Goal: Task Accomplishment & Management: Manage account settings

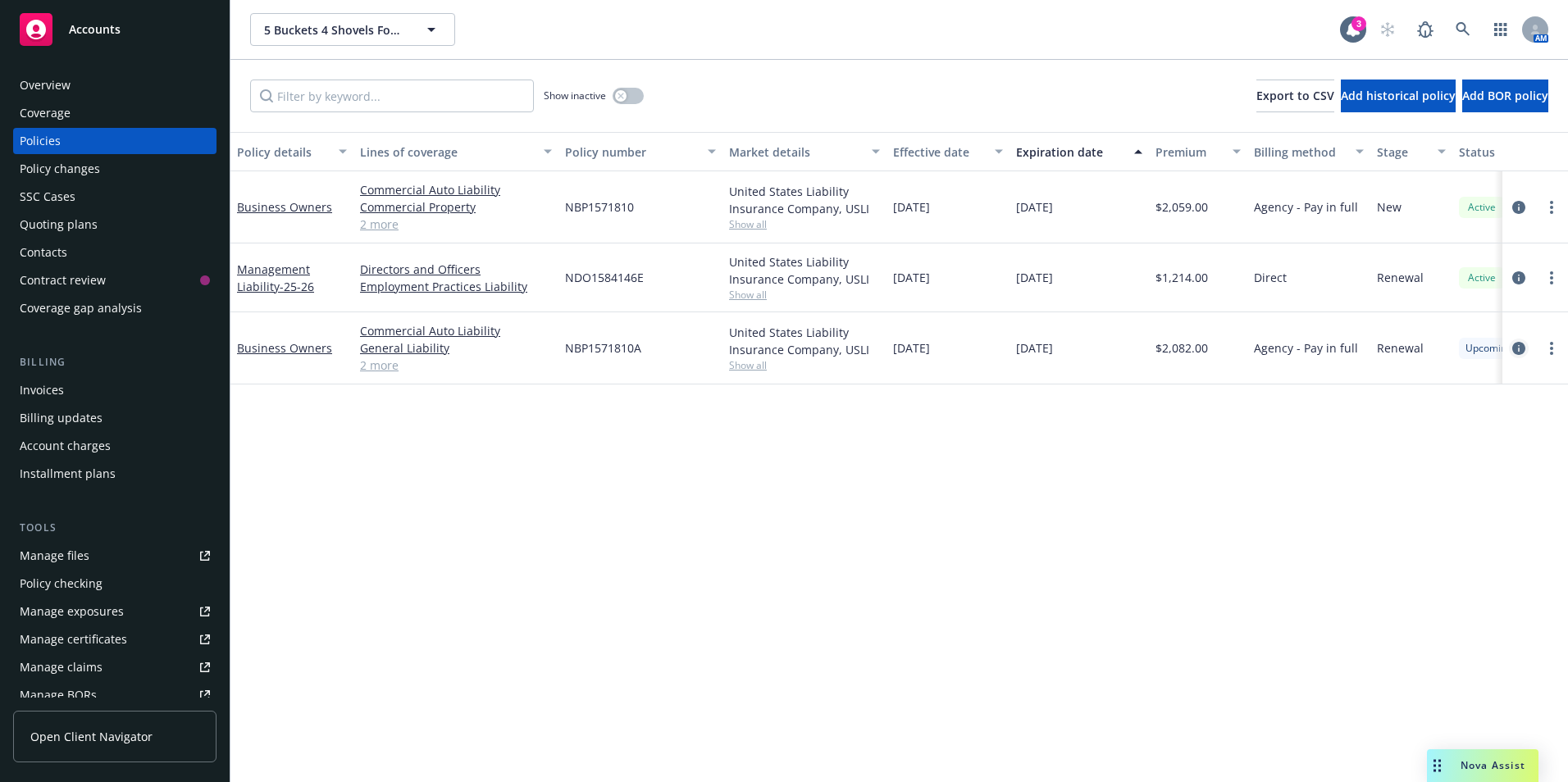
click at [1522, 355] on link "circleInformation" at bounding box center [1518, 348] width 20 height 20
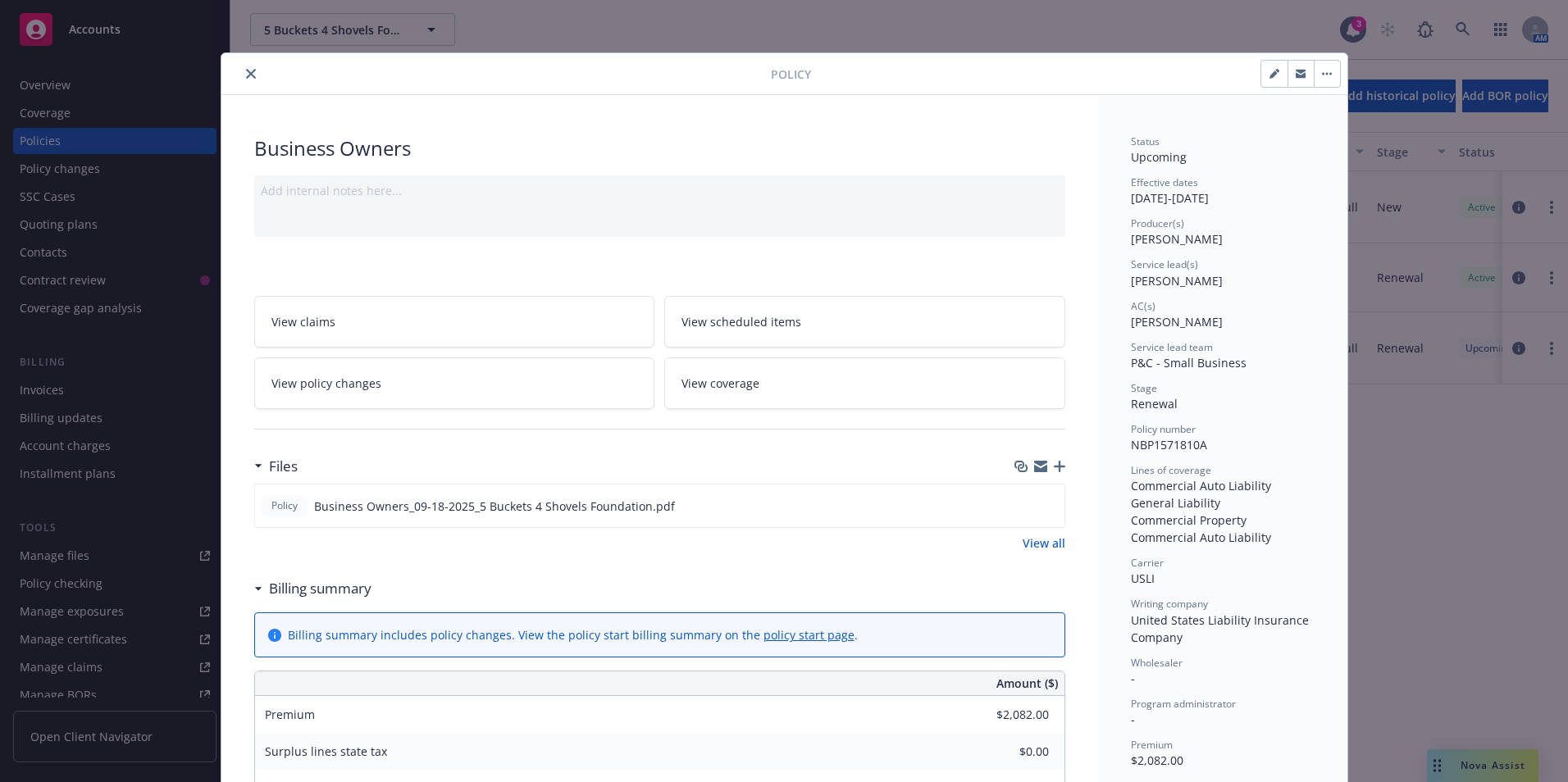
click at [247, 77] on icon "close" at bounding box center [251, 74] width 10 height 10
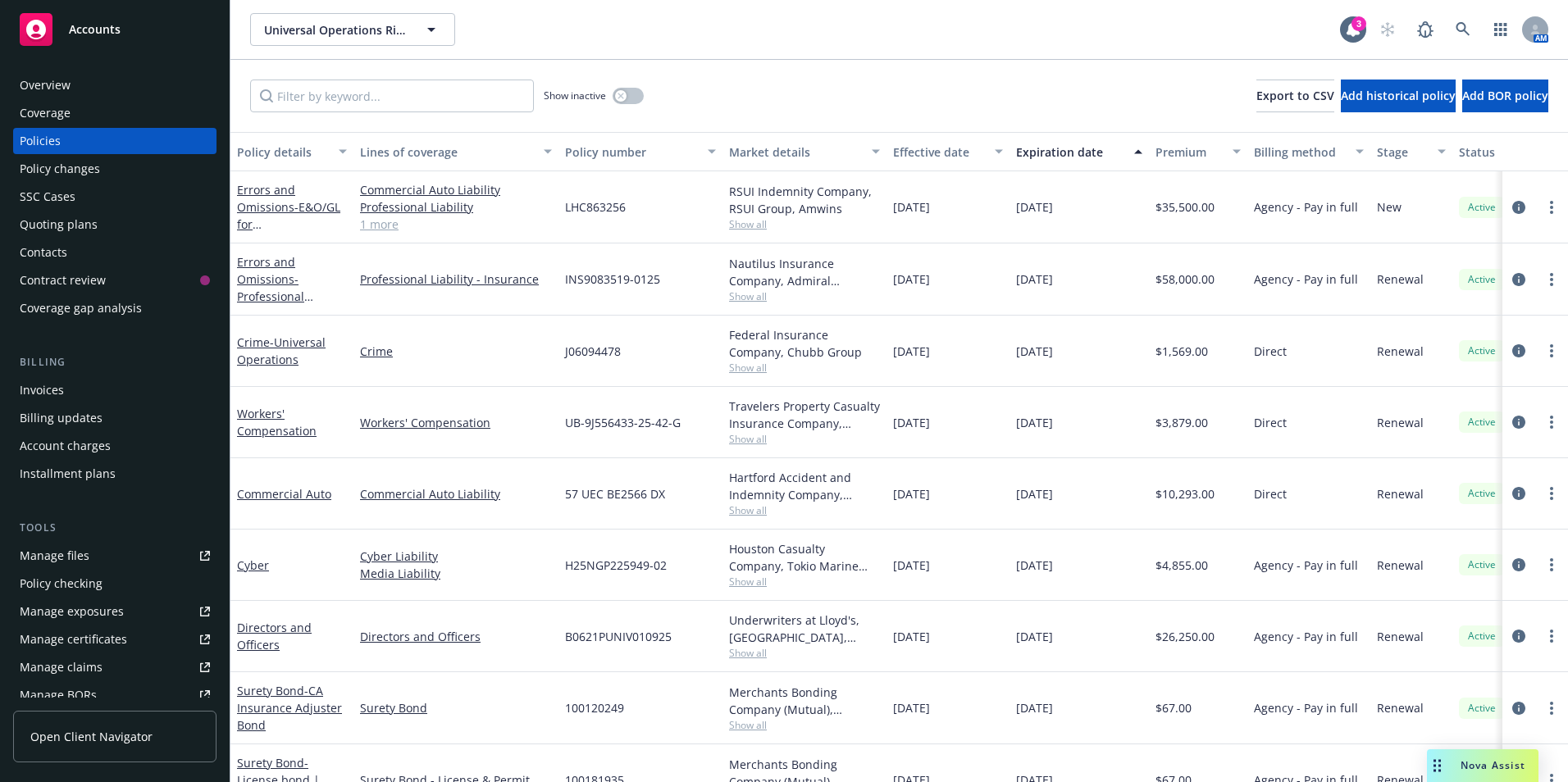
click at [66, 170] on div "Policy changes" at bounding box center [60, 169] width 80 height 26
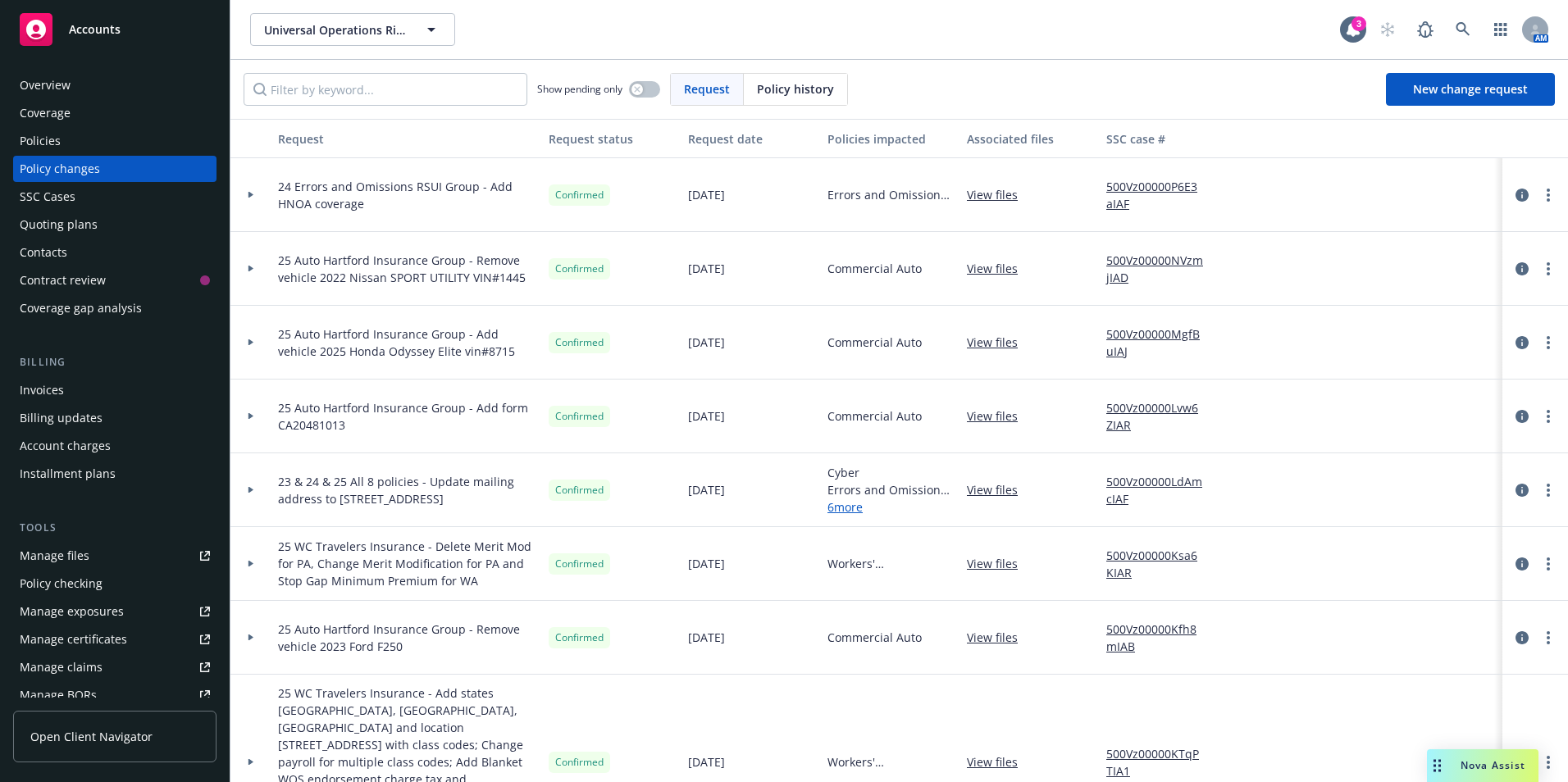
click at [56, 139] on div "Policies" at bounding box center [40, 141] width 41 height 26
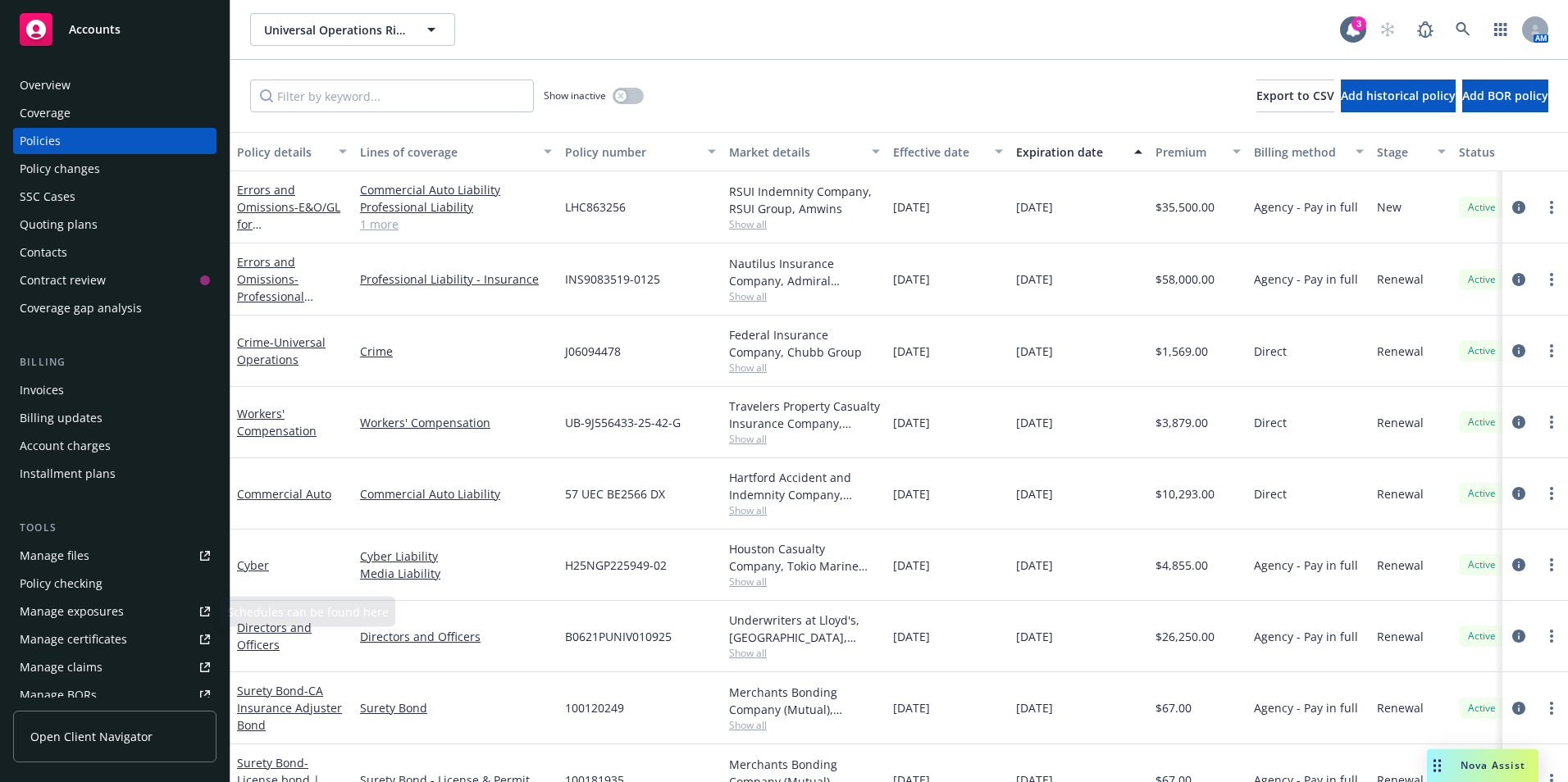
scroll to position [314, 0]
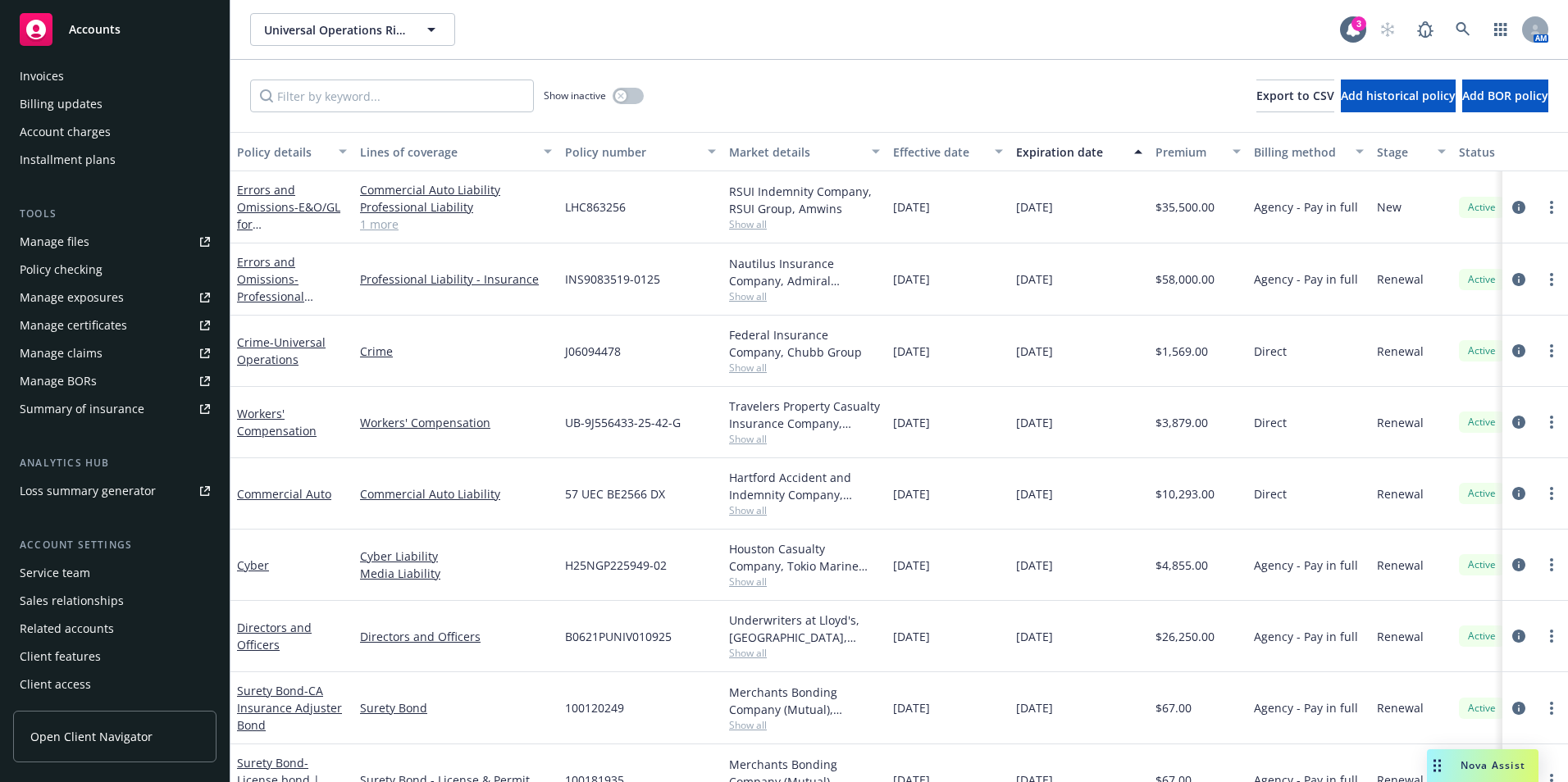
click at [98, 573] on div "Service team" at bounding box center [115, 573] width 190 height 26
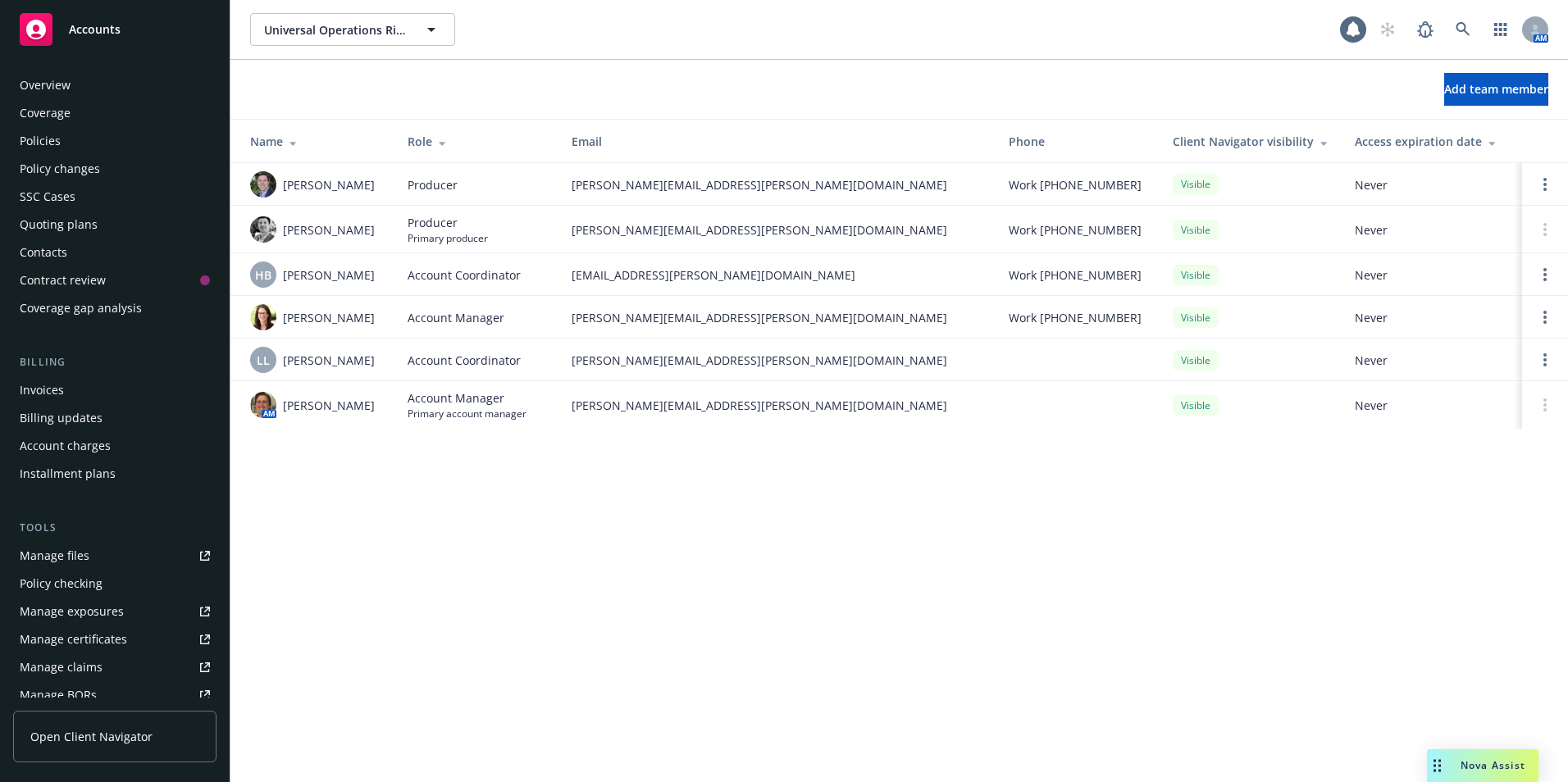
scroll to position [314, 0]
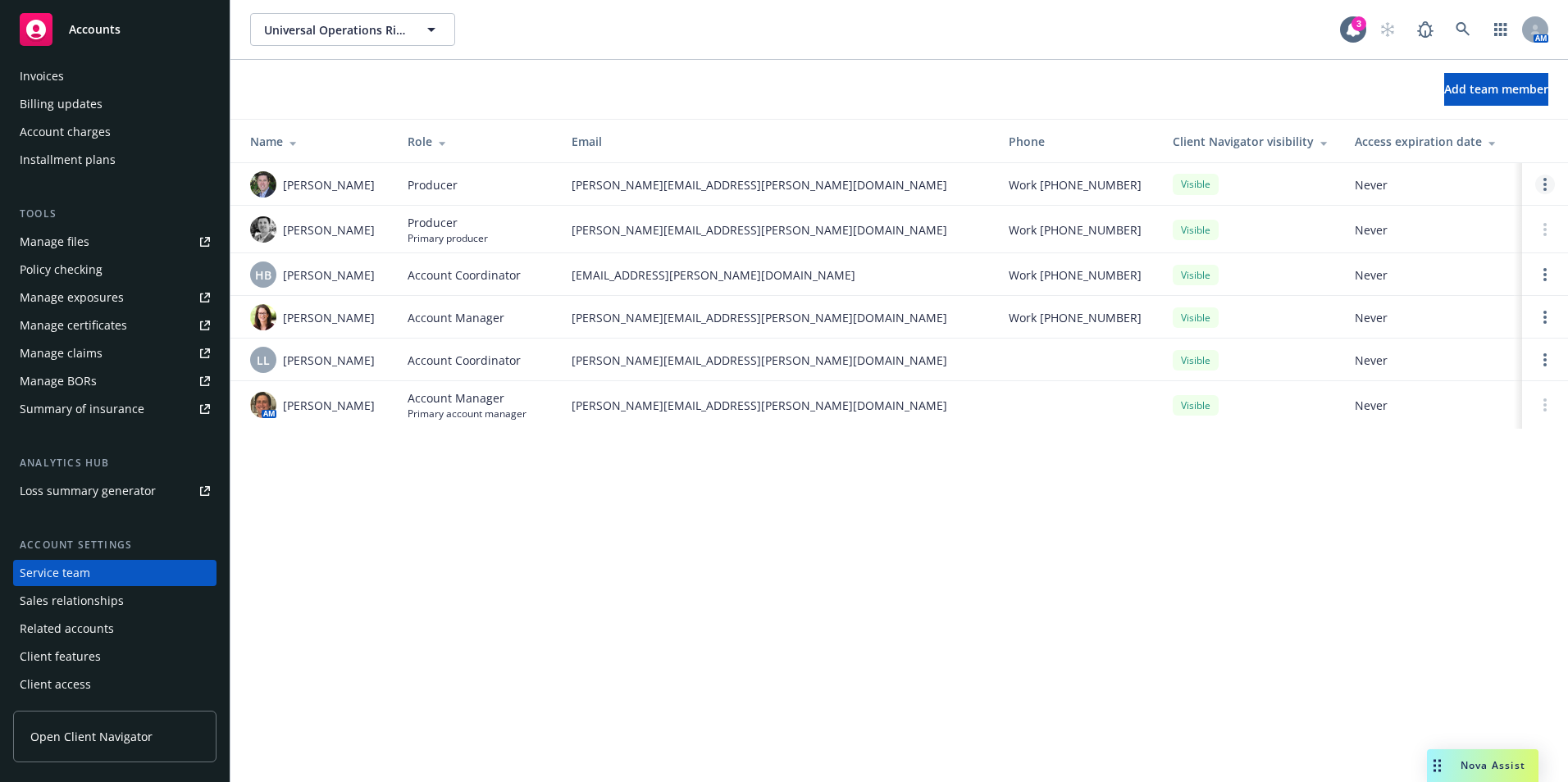
click at [1540, 185] on link "Open options" at bounding box center [1544, 184] width 20 height 20
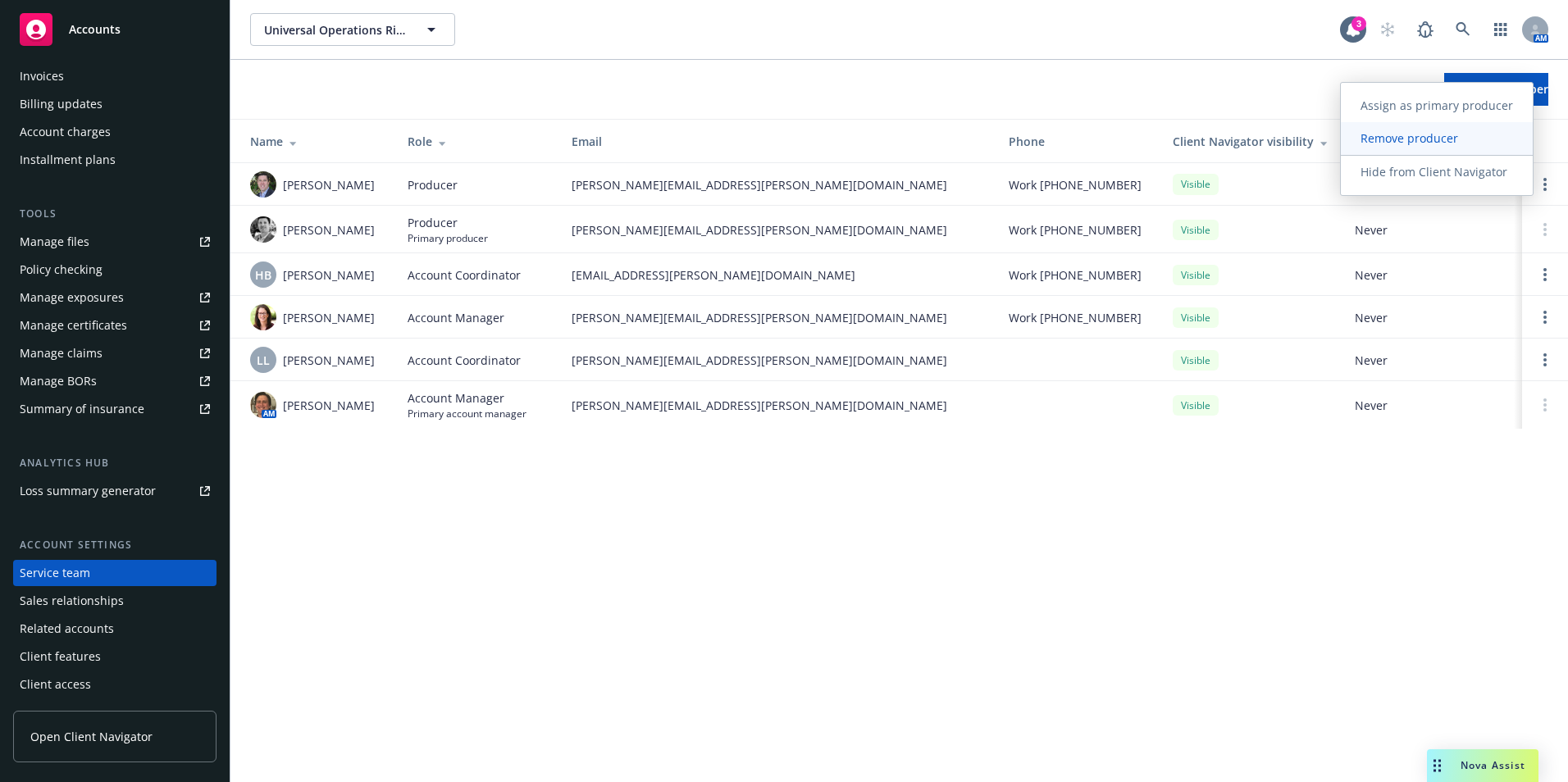
click at [1390, 143] on span "Remove producer" at bounding box center [1408, 138] width 137 height 16
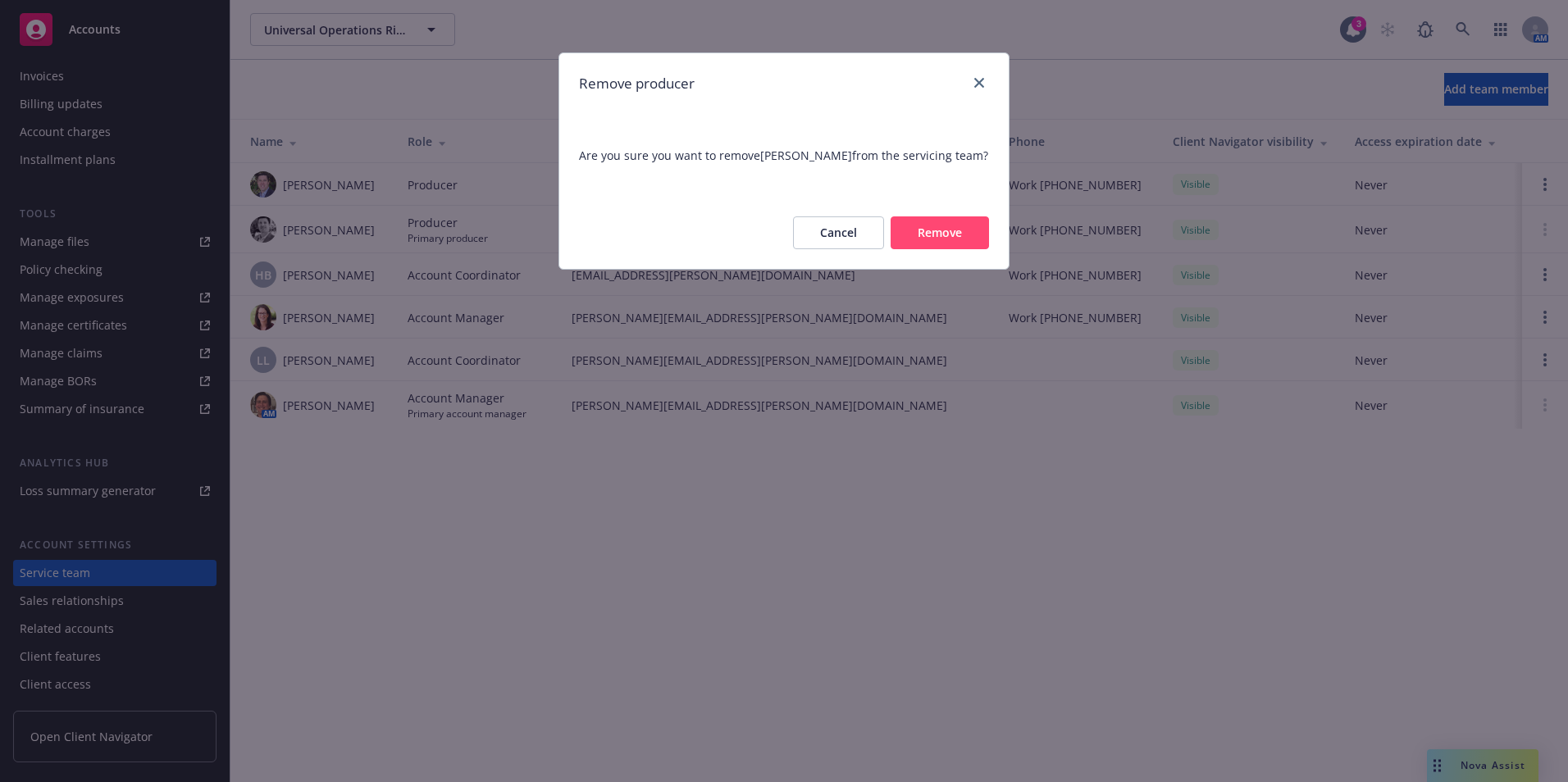
click at [917, 246] on button "Remove" at bounding box center [939, 232] width 98 height 33
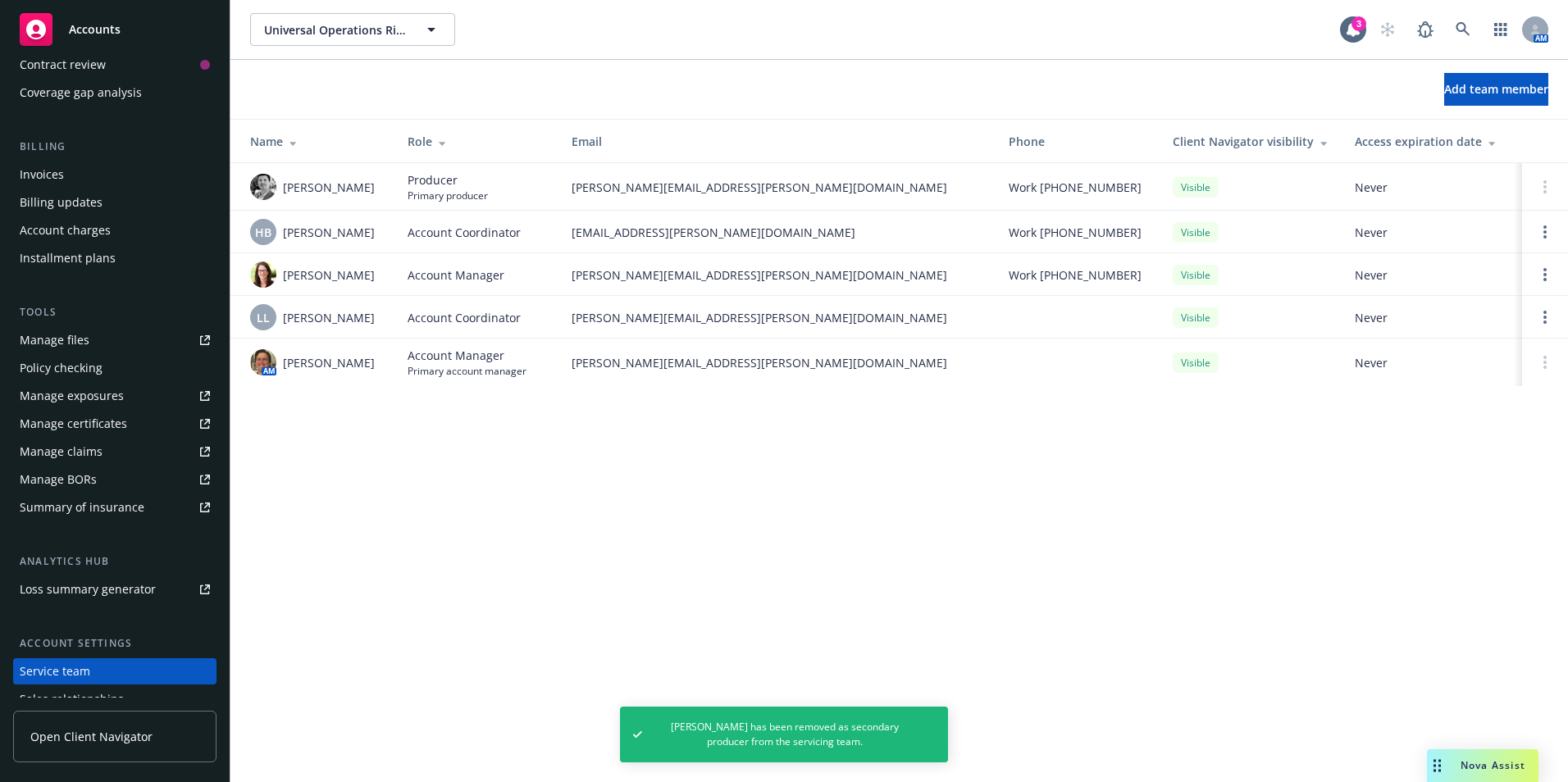
scroll to position [0, 0]
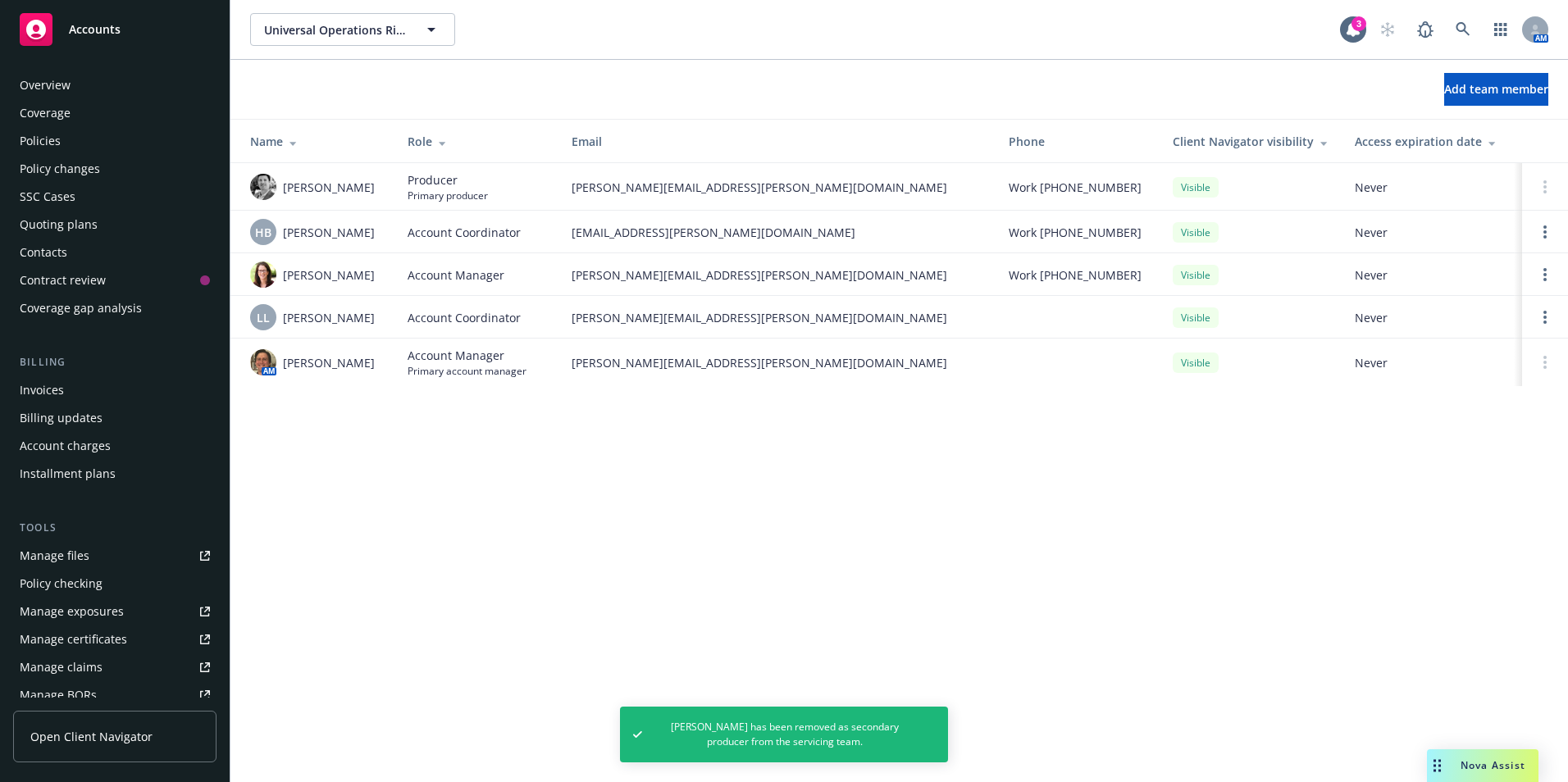
click at [57, 145] on div "Policies" at bounding box center [40, 141] width 41 height 26
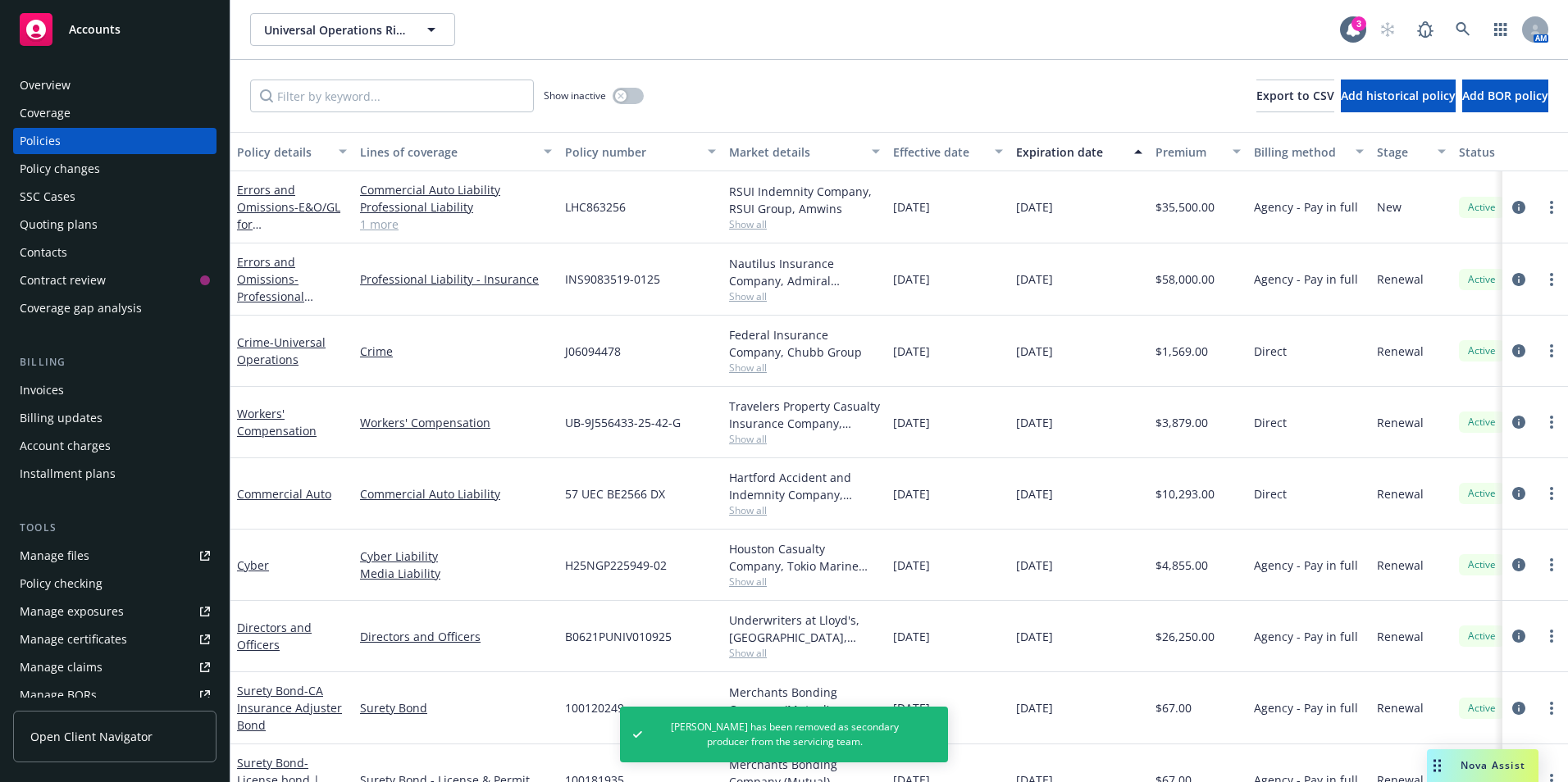
drag, startPoint x: 307, startPoint y: 515, endPoint x: 307, endPoint y: 538, distance: 23.0
click at [307, 538] on div "Errors and Omissions - E&O/GL for Medical/Evacuations Commercial Auto Liability…" at bounding box center [1021, 467] width 1582 height 590
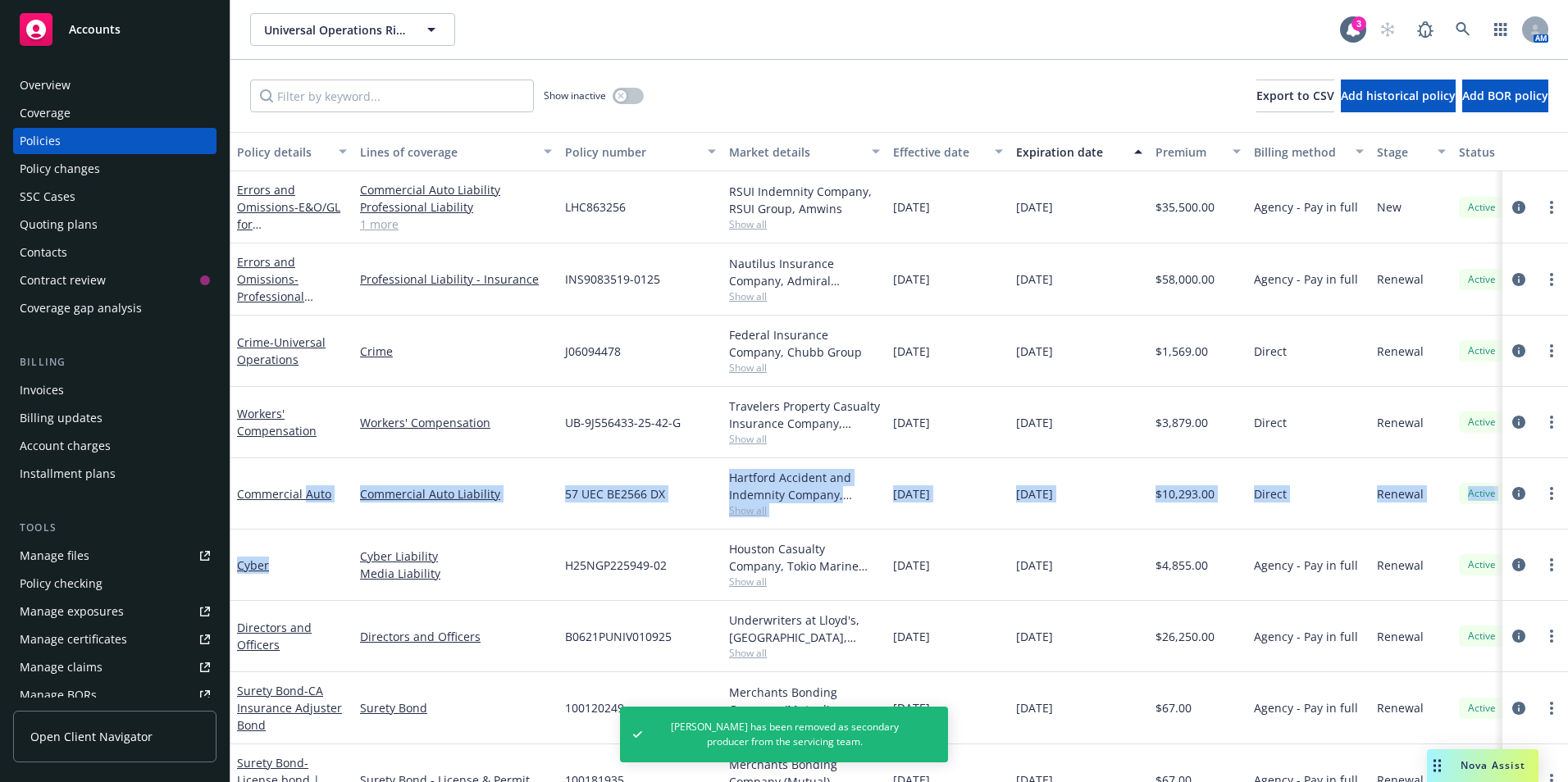
drag, startPoint x: 307, startPoint y: 538, endPoint x: 301, endPoint y: 591, distance: 53.3
click at [301, 591] on div "Cyber" at bounding box center [292, 565] width 123 height 71
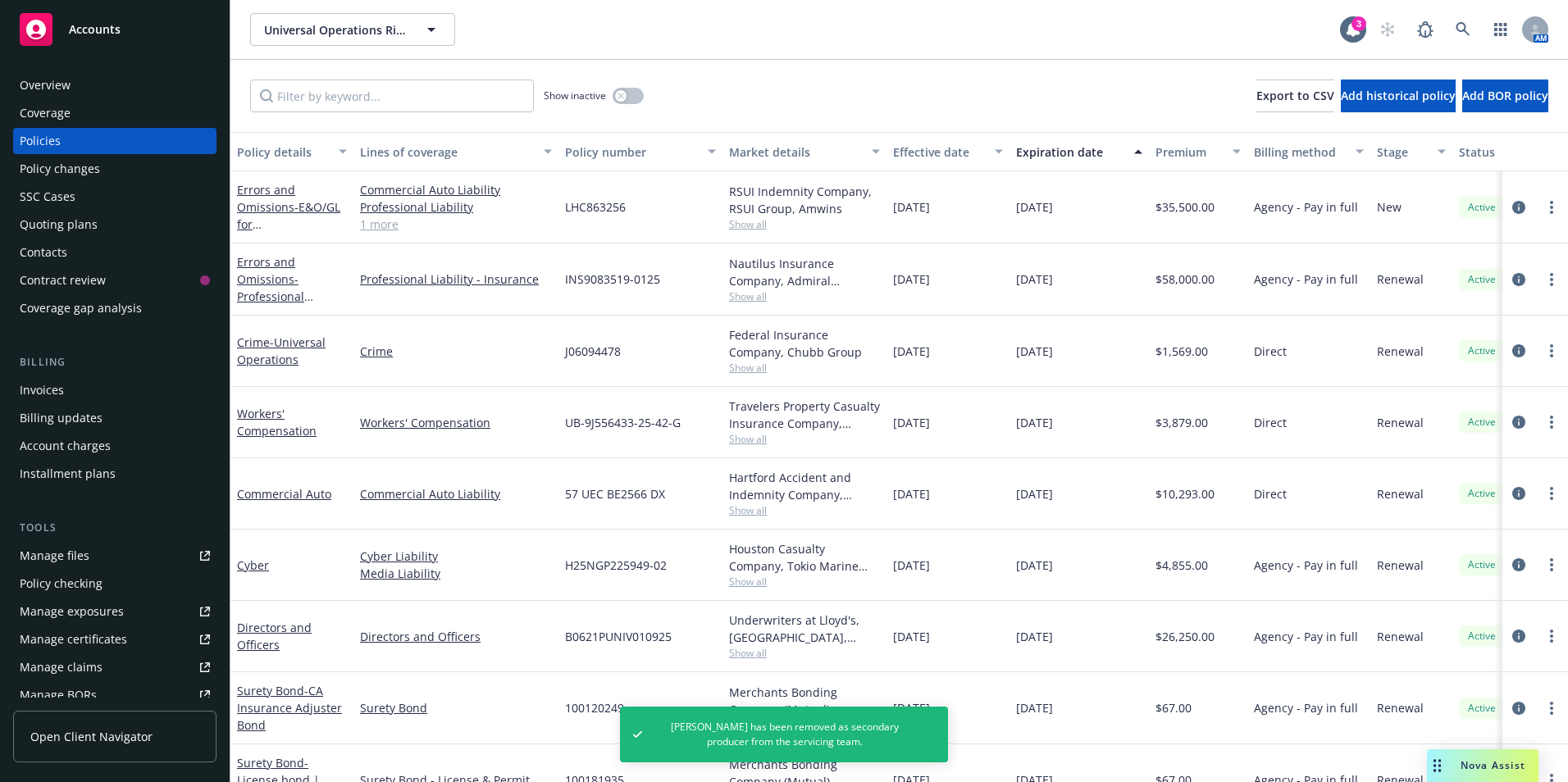
scroll to position [47, 0]
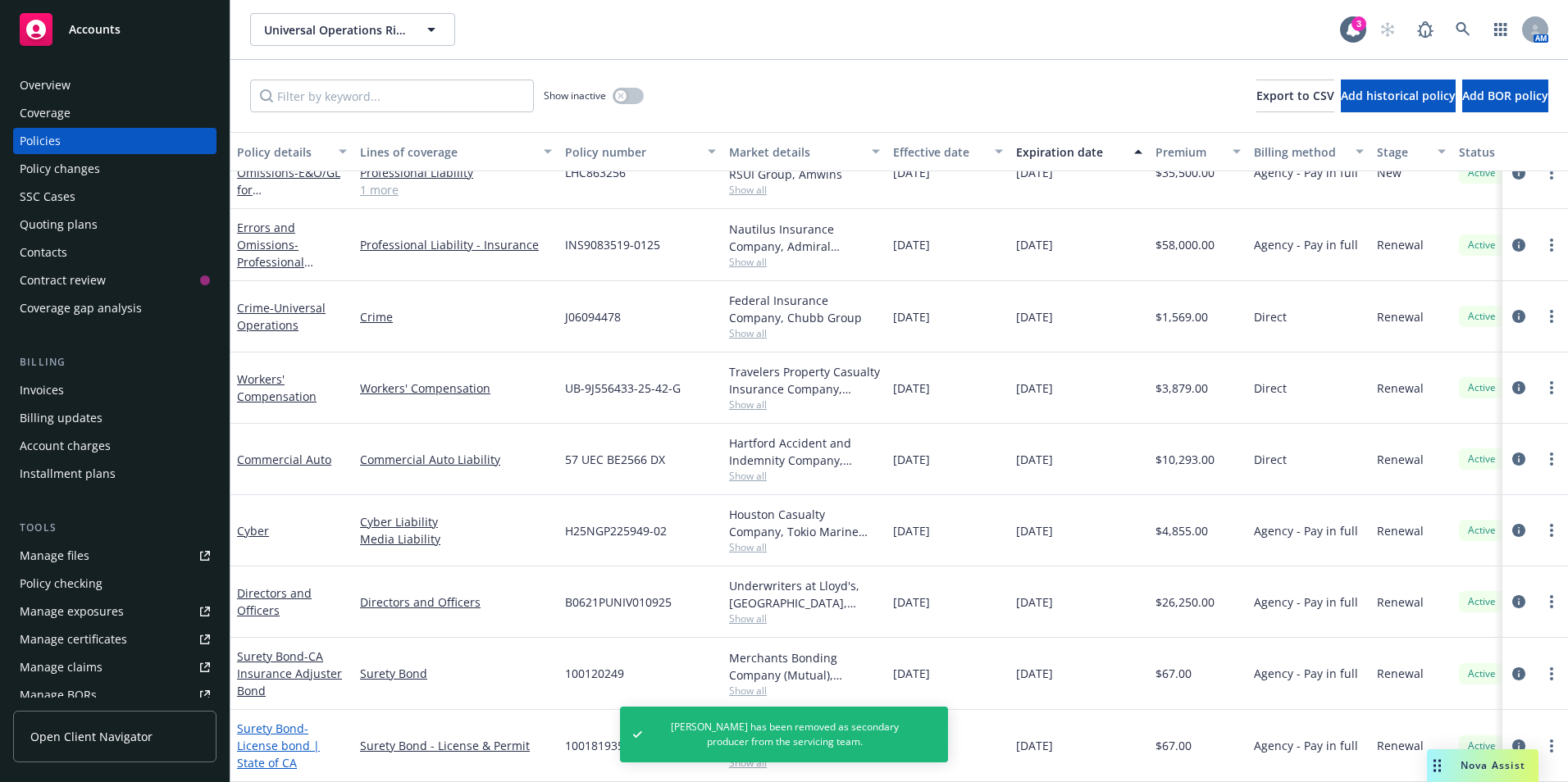
click at [285, 738] on span "- License bond | State of CA" at bounding box center [278, 746] width 83 height 50
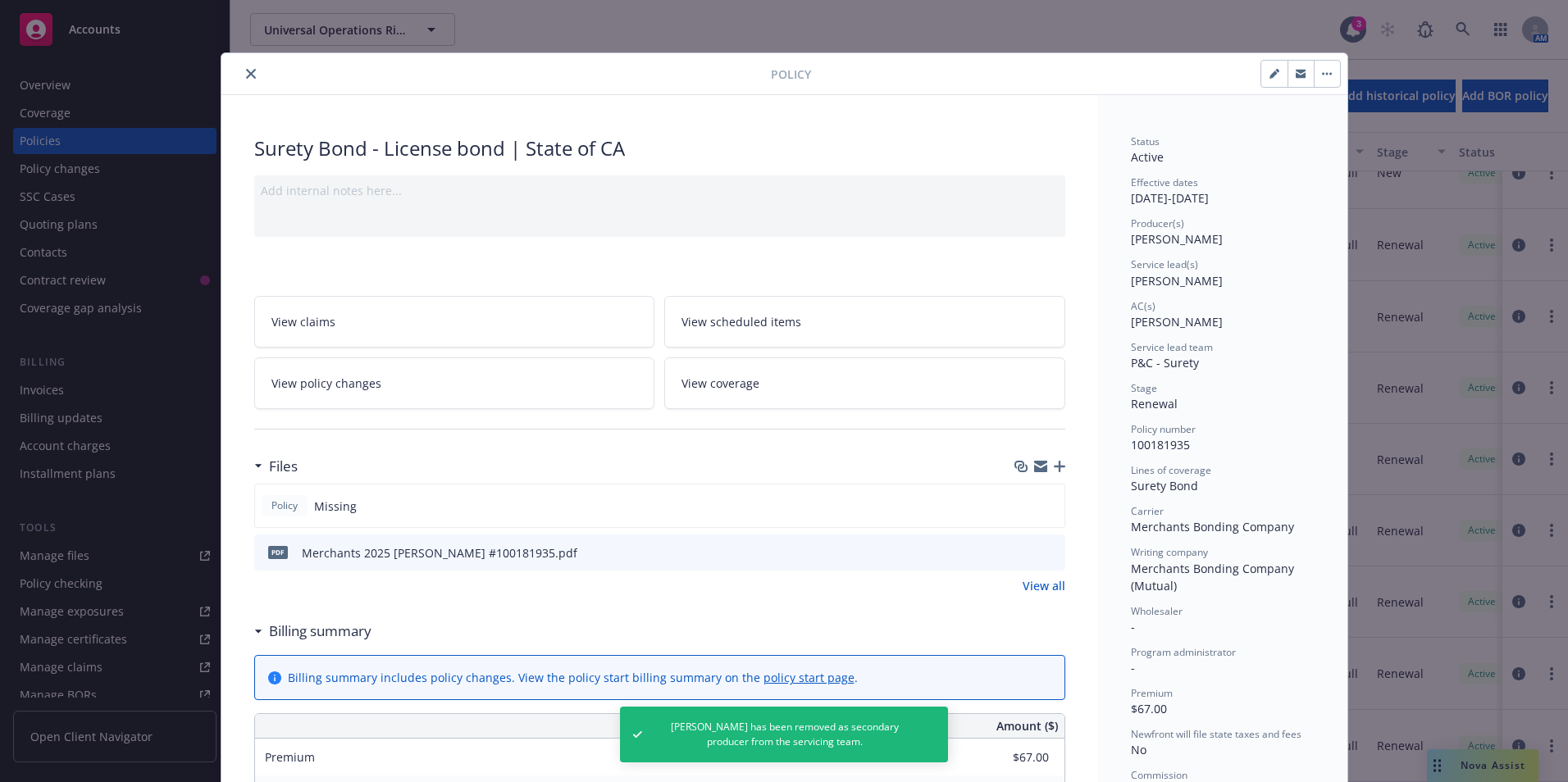
click at [246, 65] on button "close" at bounding box center [250, 74] width 20 height 20
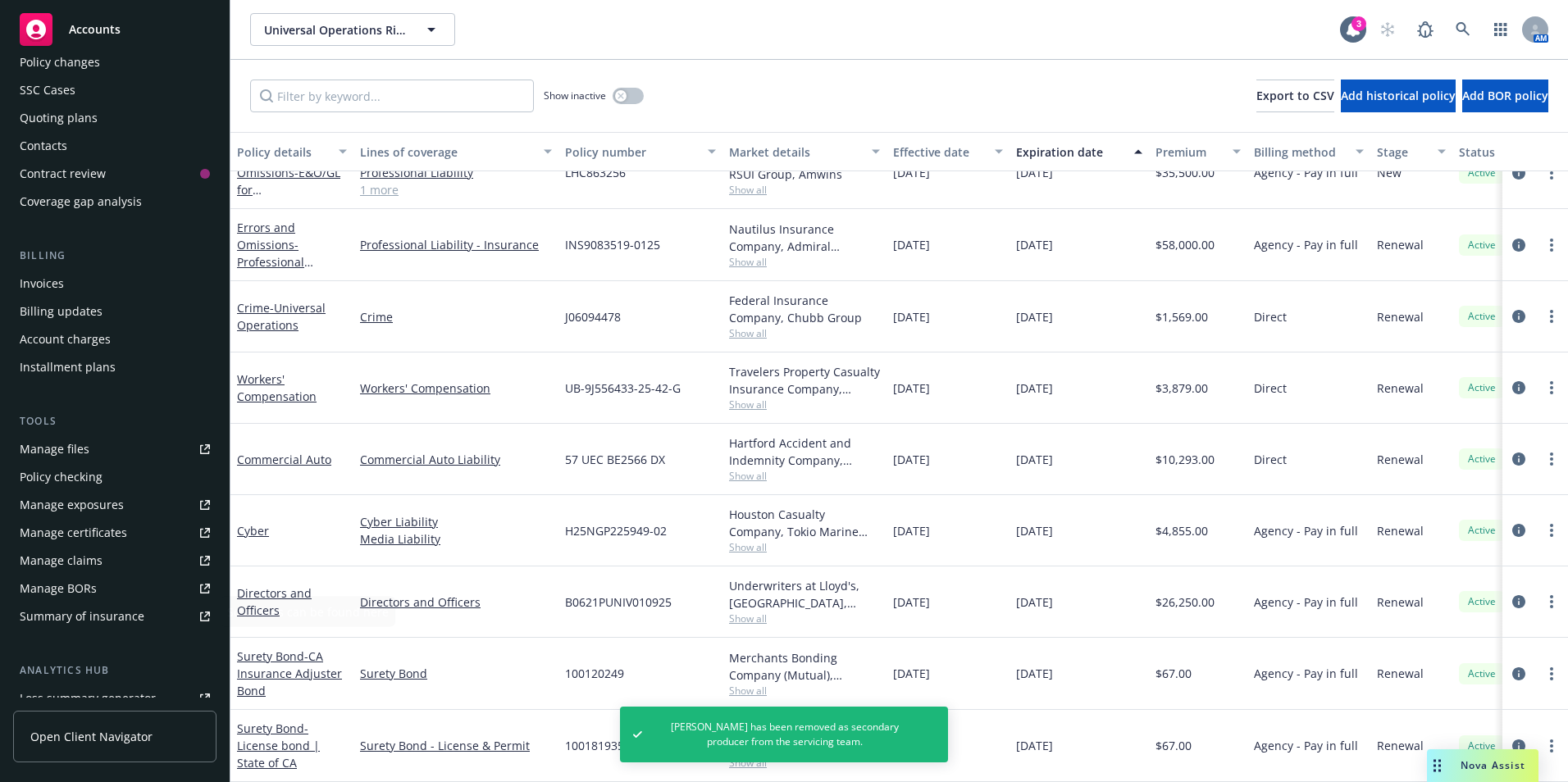
scroll to position [314, 0]
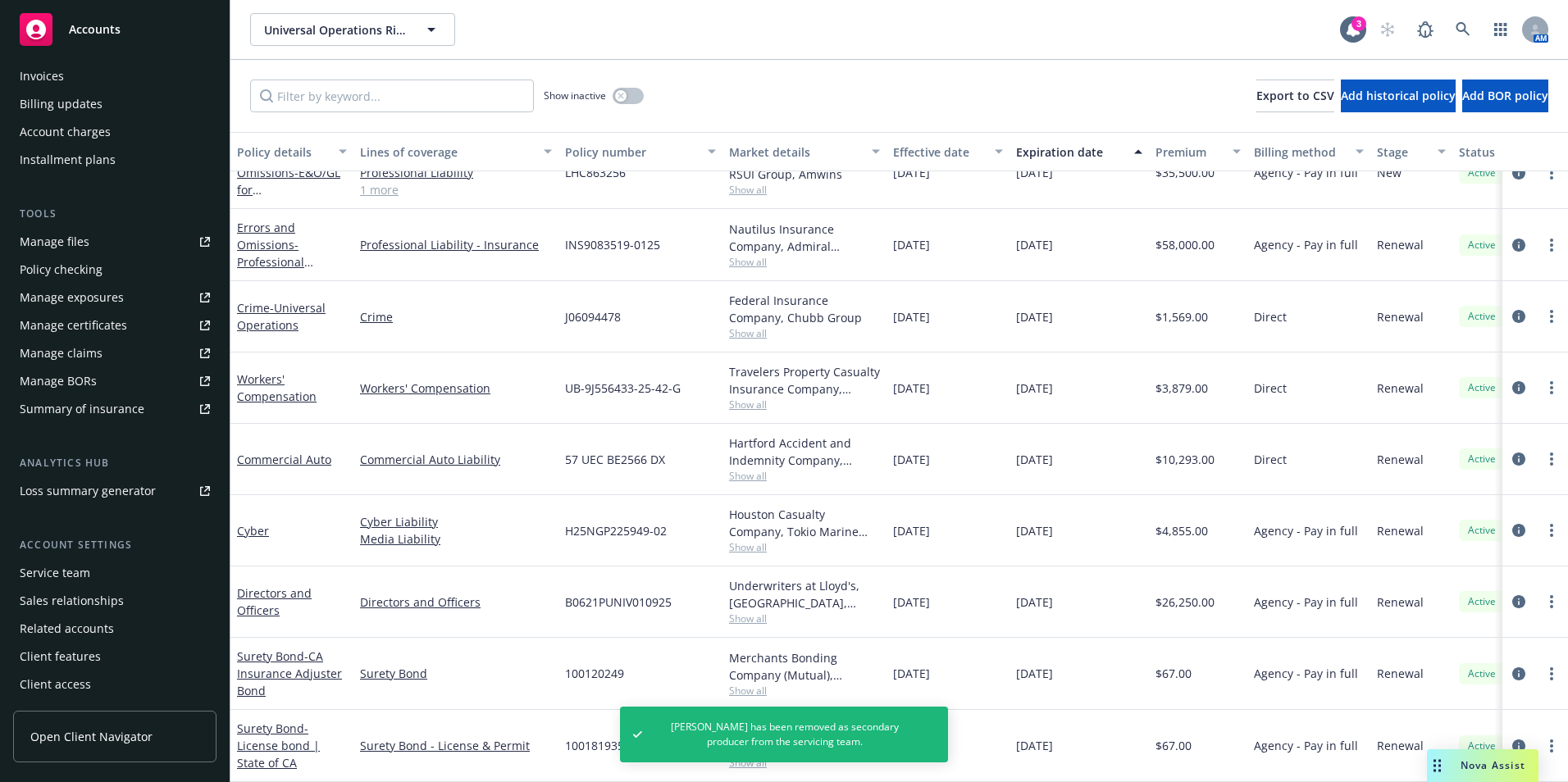
click at [84, 566] on div "Service team" at bounding box center [55, 573] width 71 height 26
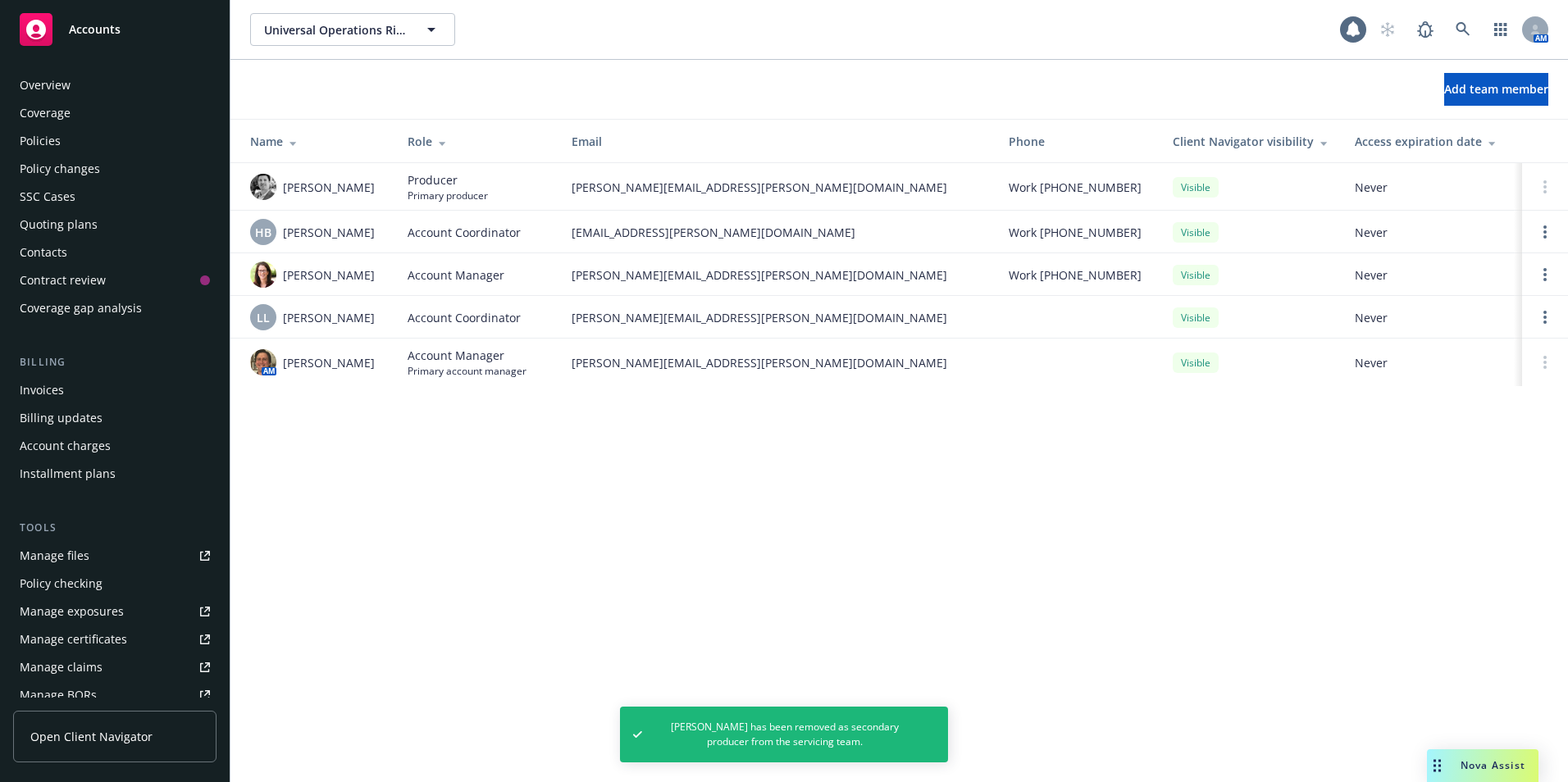
scroll to position [314, 0]
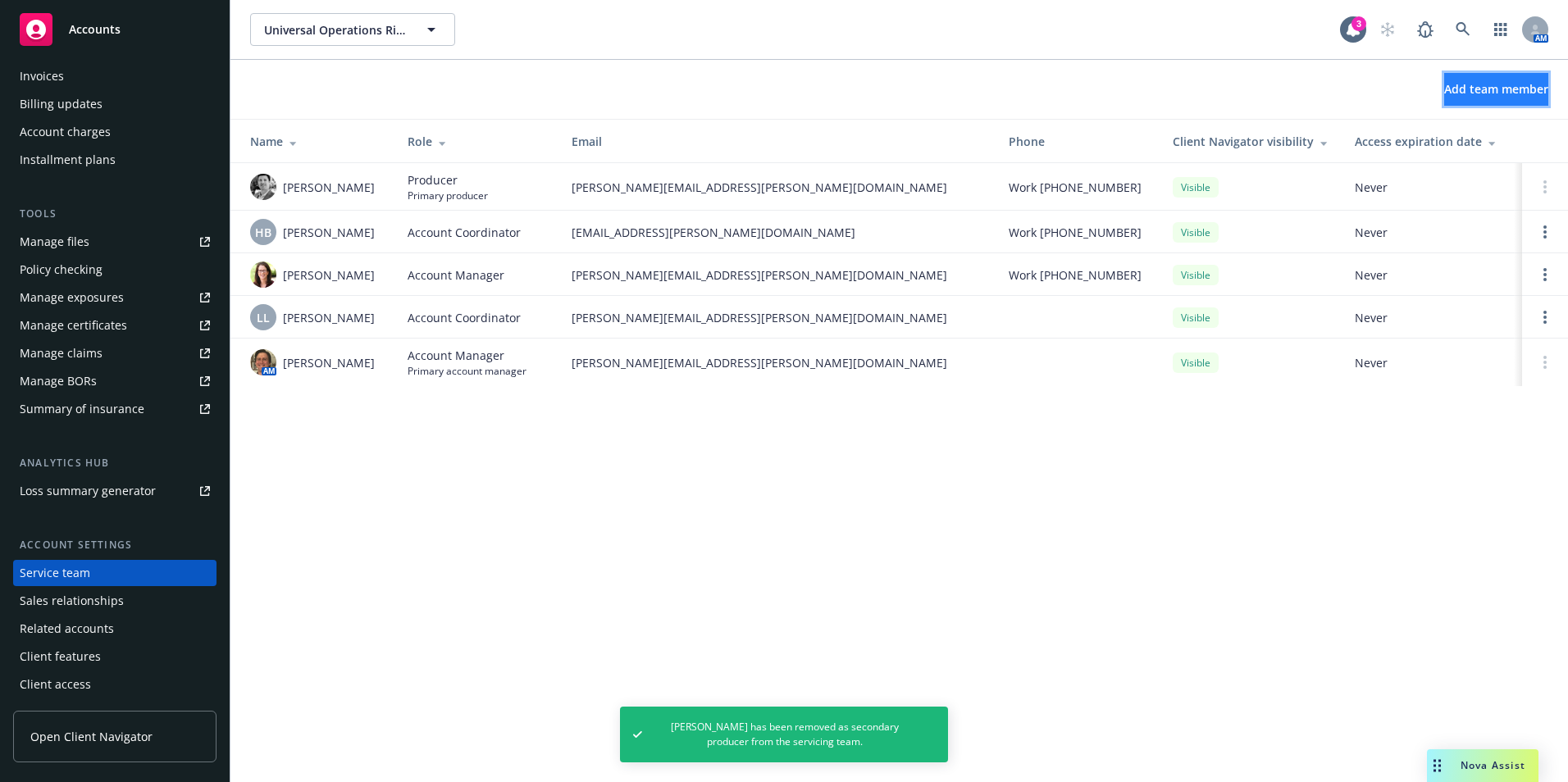
click at [1444, 84] on span "Add team member" at bounding box center [1496, 89] width 105 height 16
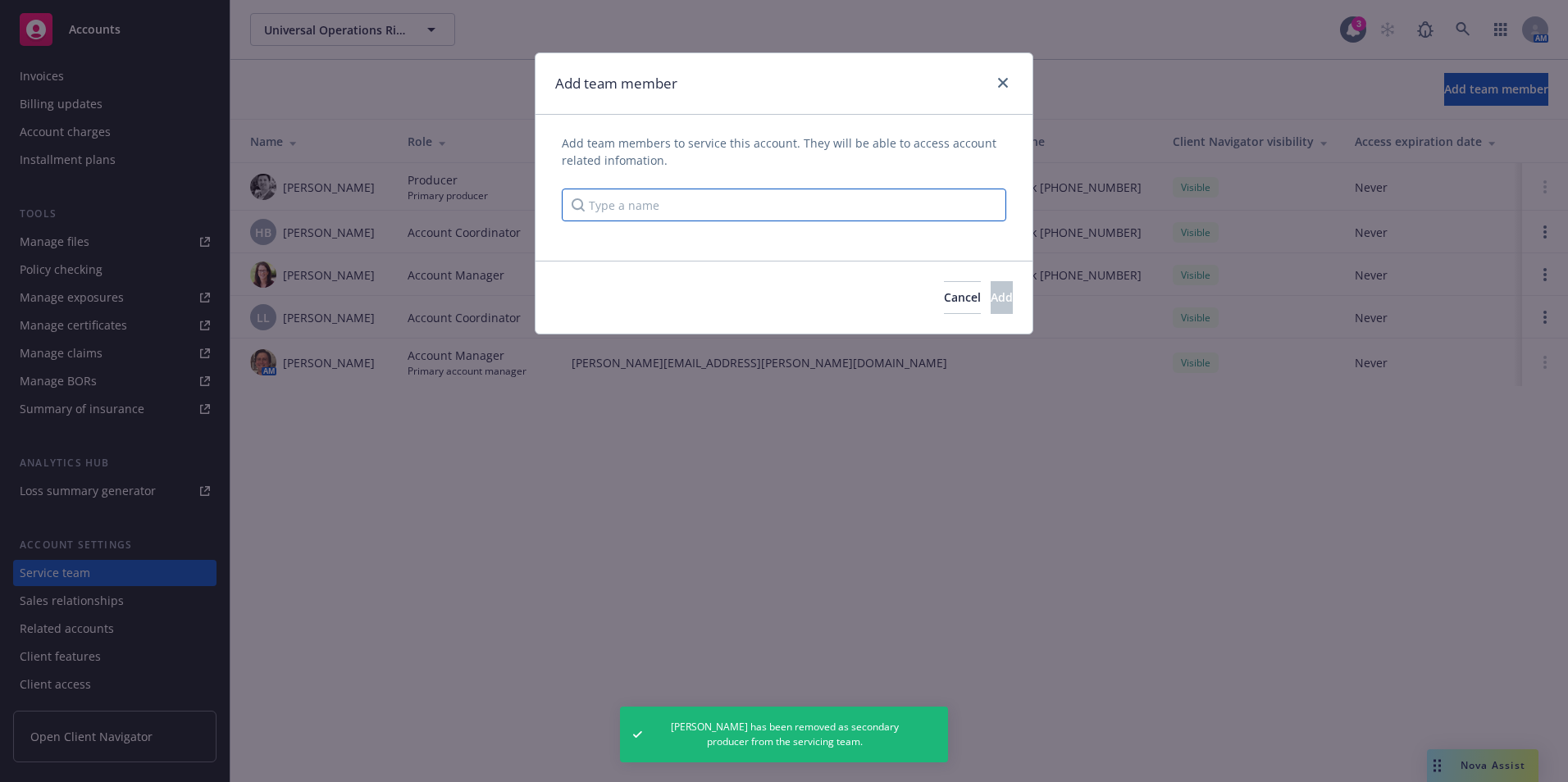
click at [738, 210] on input "Type a name" at bounding box center [784, 204] width 444 height 33
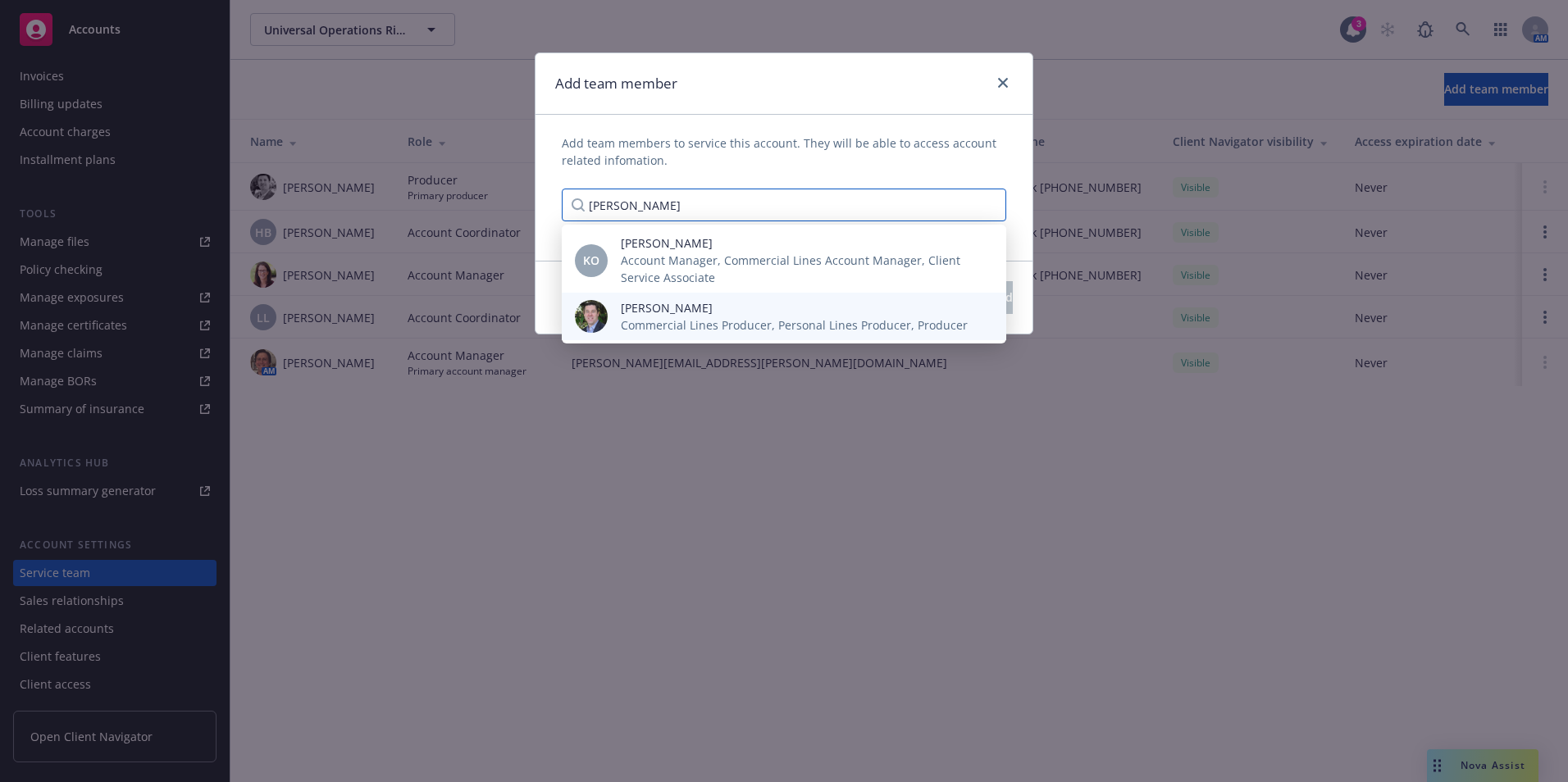
type input "Bryan"
click at [681, 309] on span "Bryan Martin" at bounding box center [794, 308] width 347 height 17
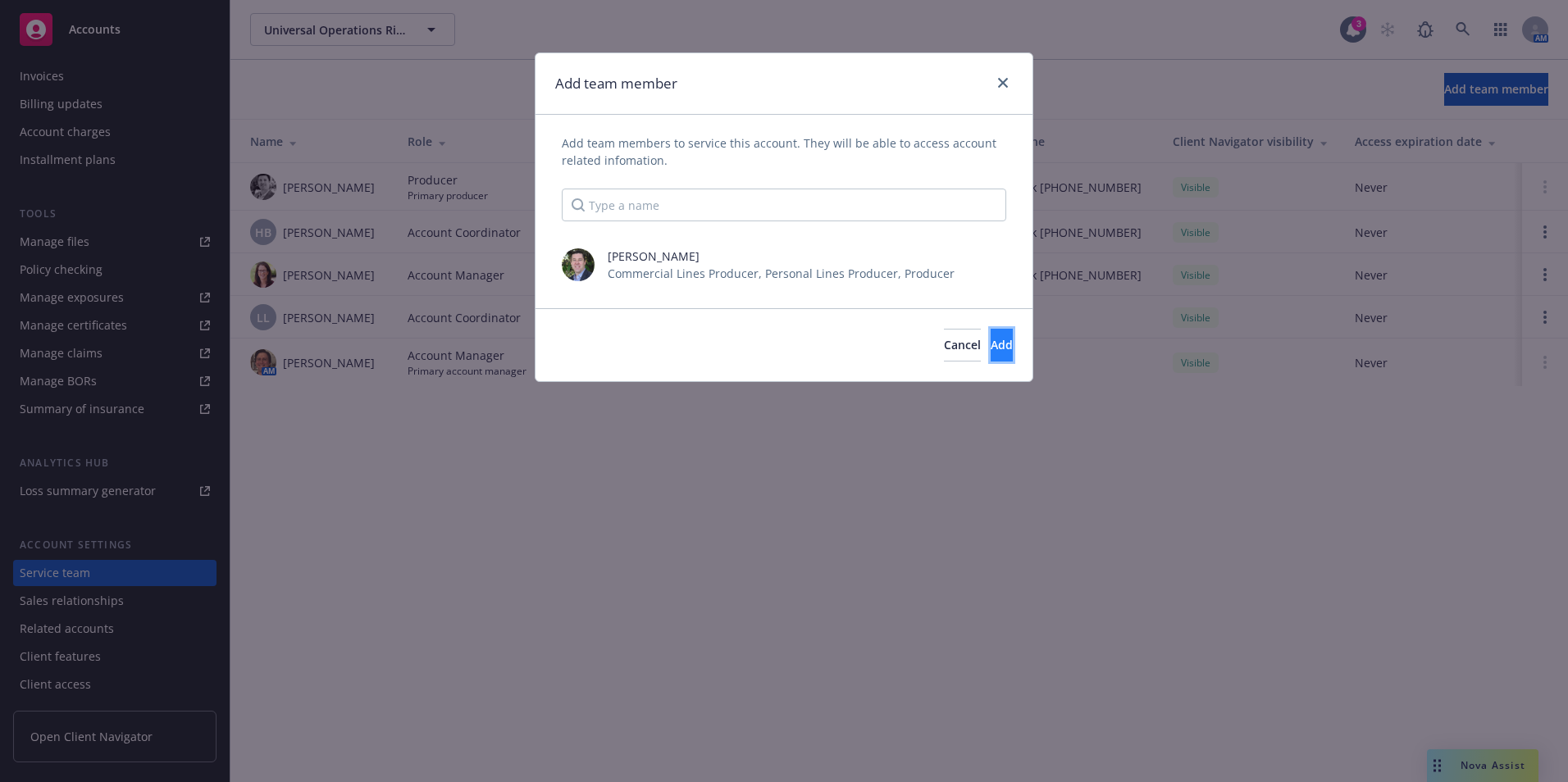
click at [990, 348] on button "Add" at bounding box center [1001, 344] width 22 height 33
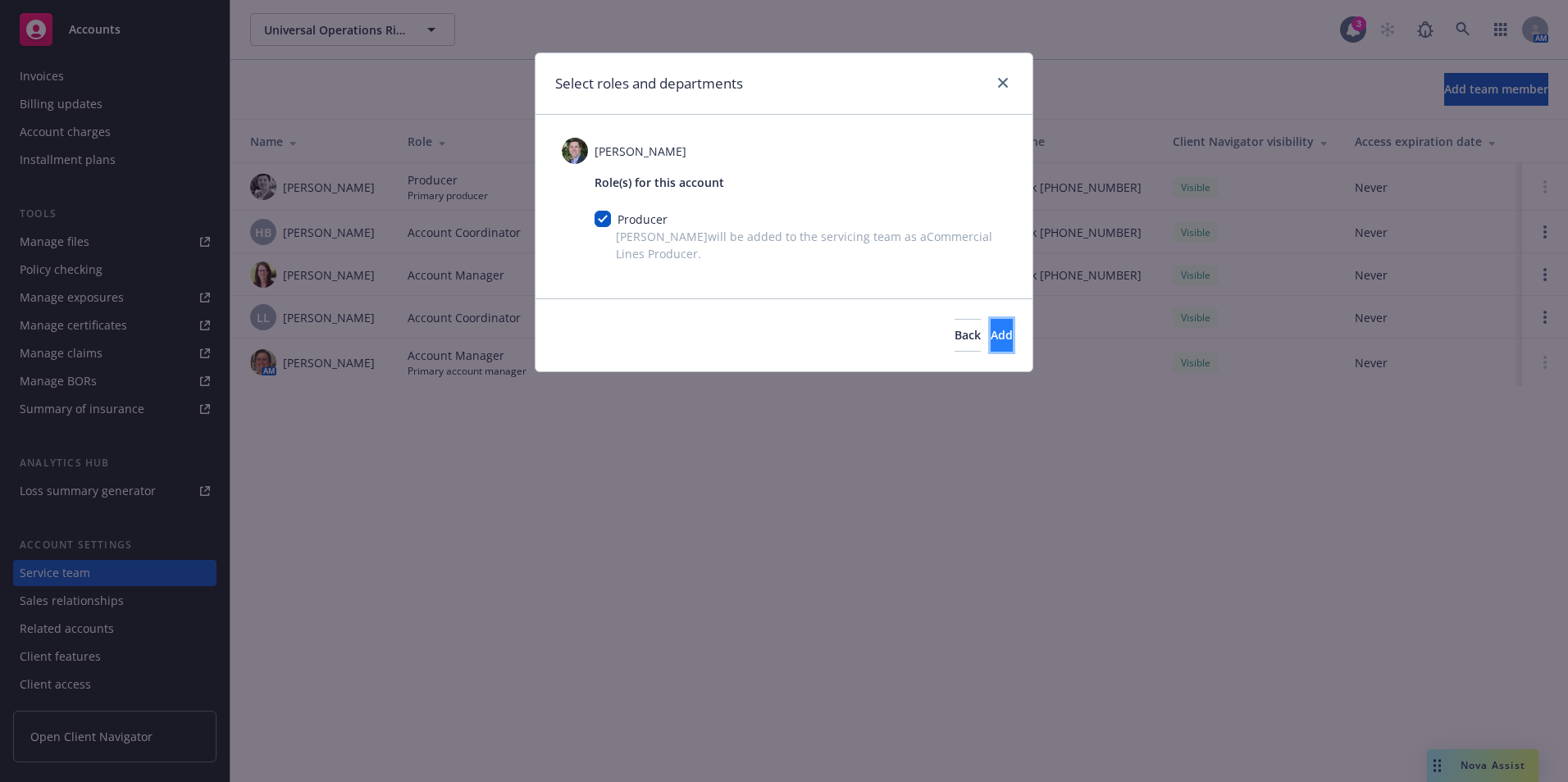
click at [990, 330] on button "Add" at bounding box center [1001, 335] width 22 height 33
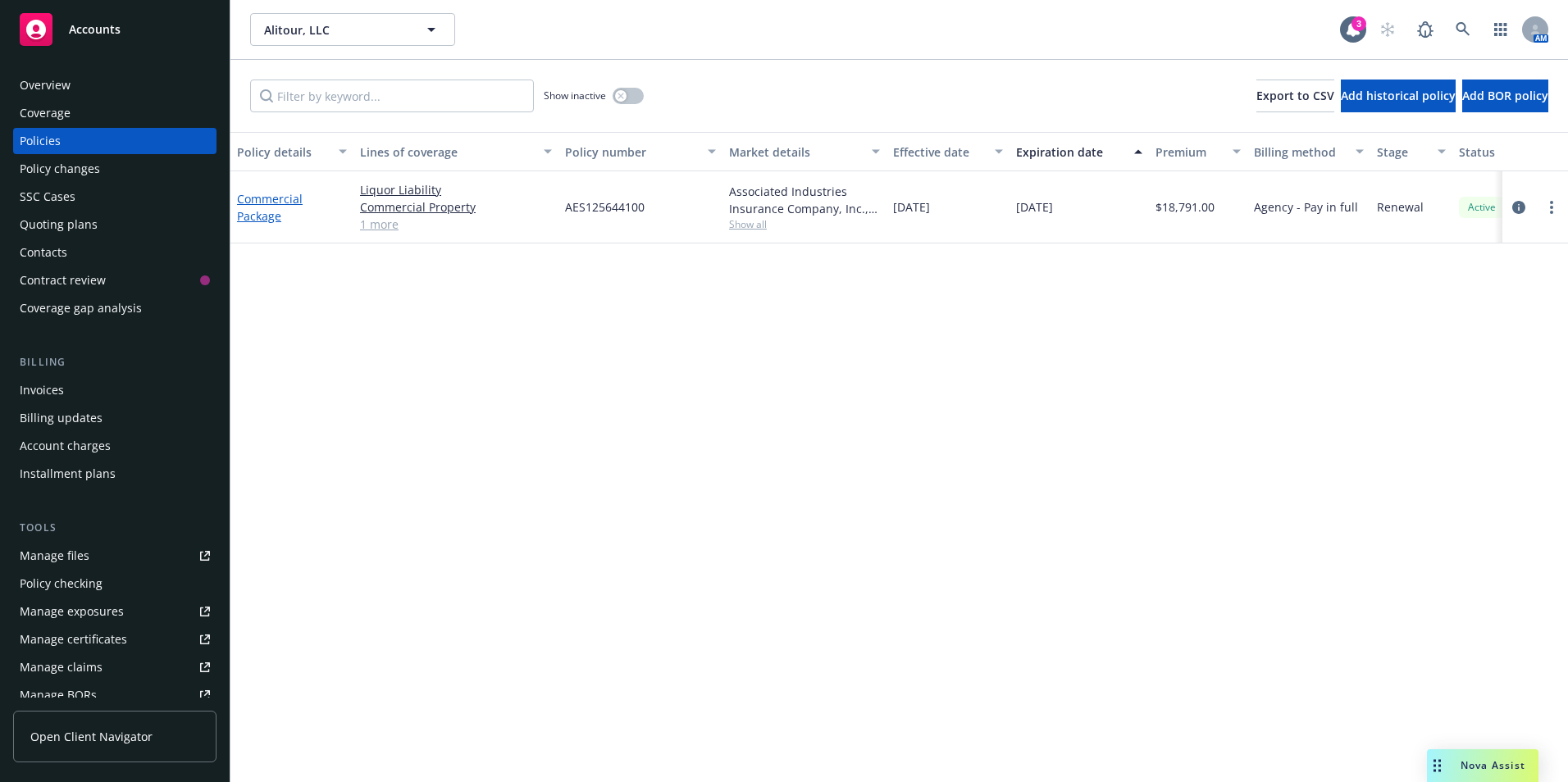
click at [265, 213] on link "Commercial Package" at bounding box center [270, 207] width 65 height 33
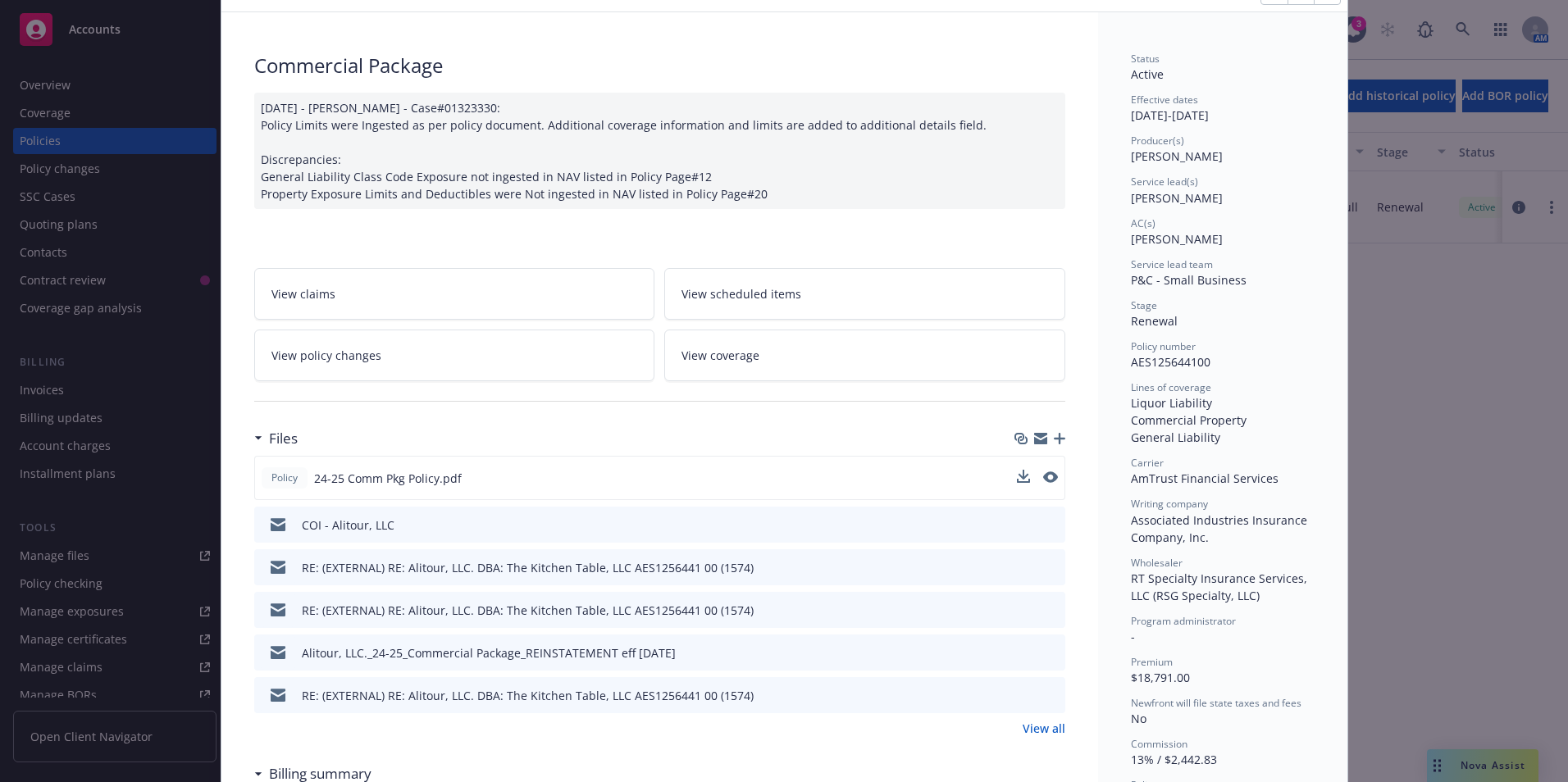
scroll to position [410, 0]
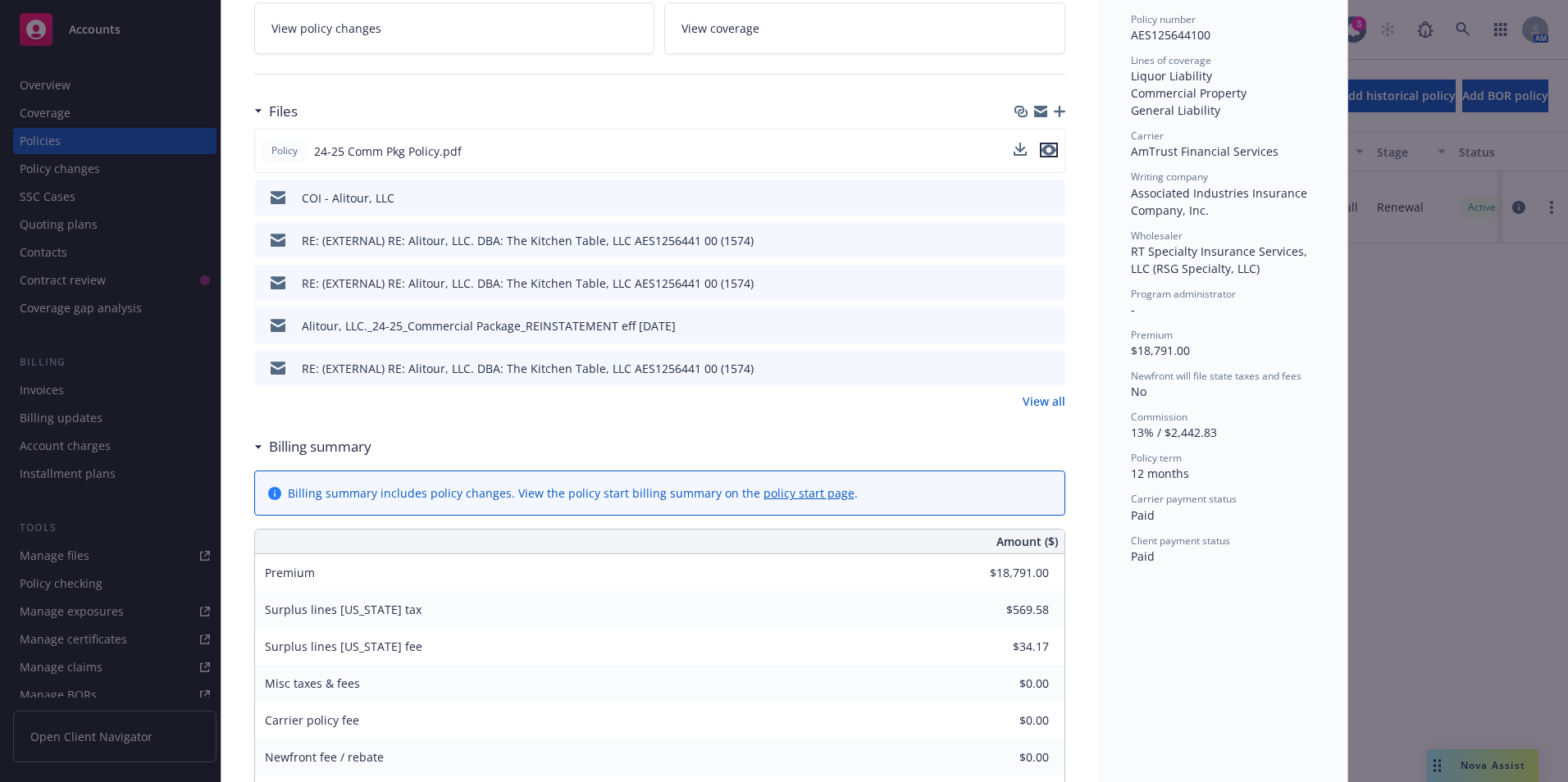
click at [1042, 154] on icon "preview file" at bounding box center [1049, 150] width 15 height 11
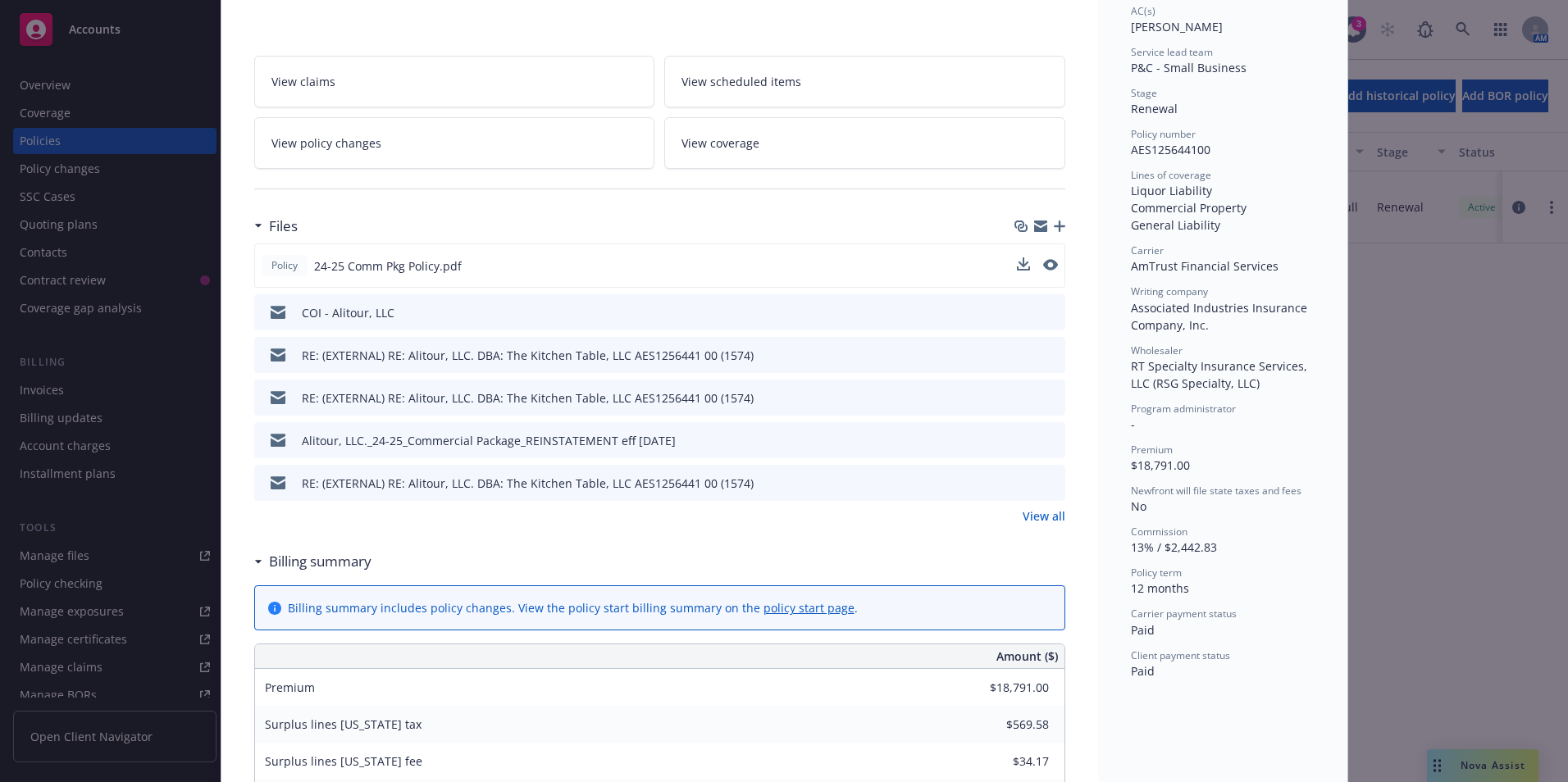
scroll to position [0, 0]
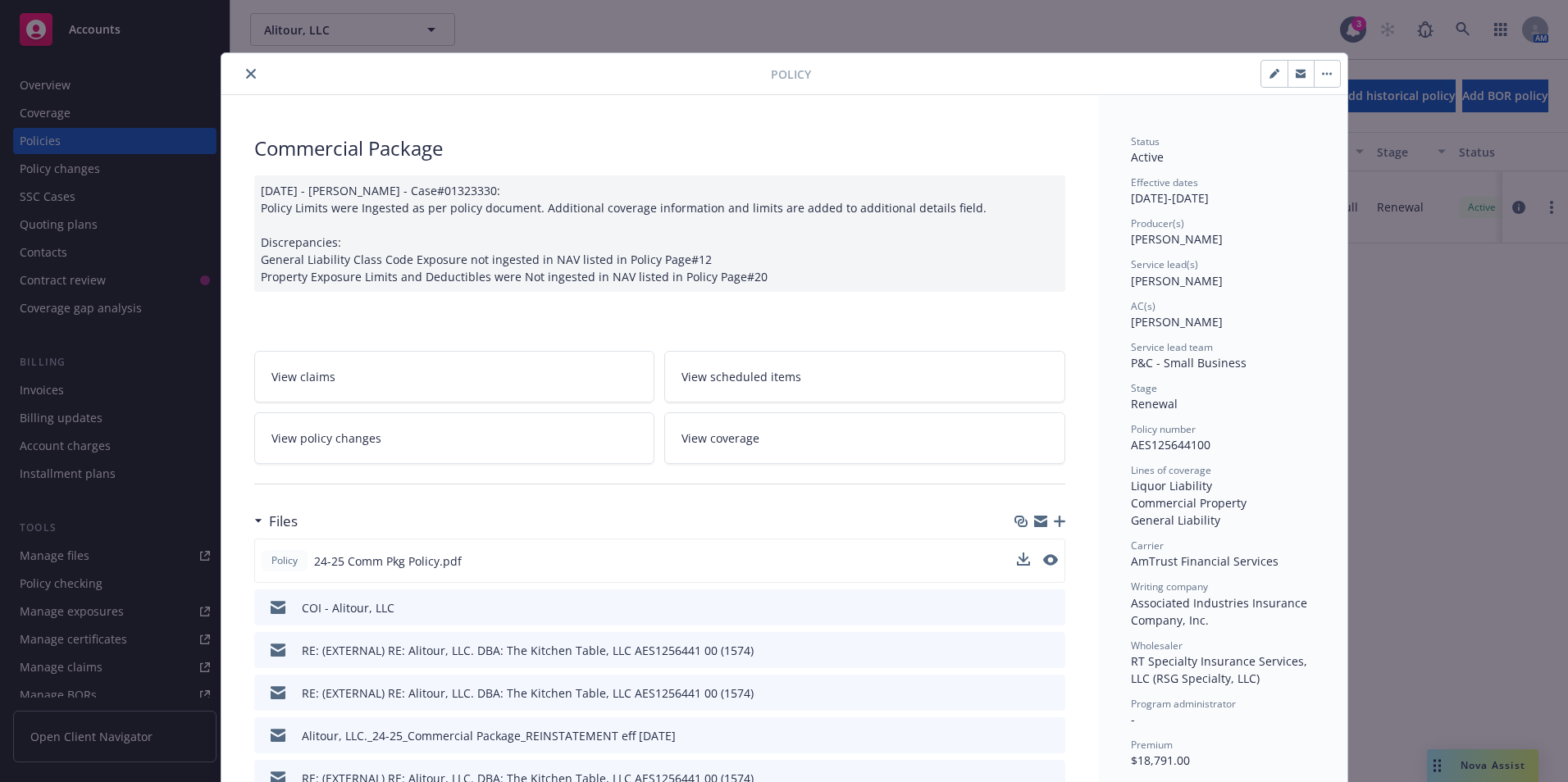
click at [241, 74] on button "close" at bounding box center [250, 74] width 20 height 20
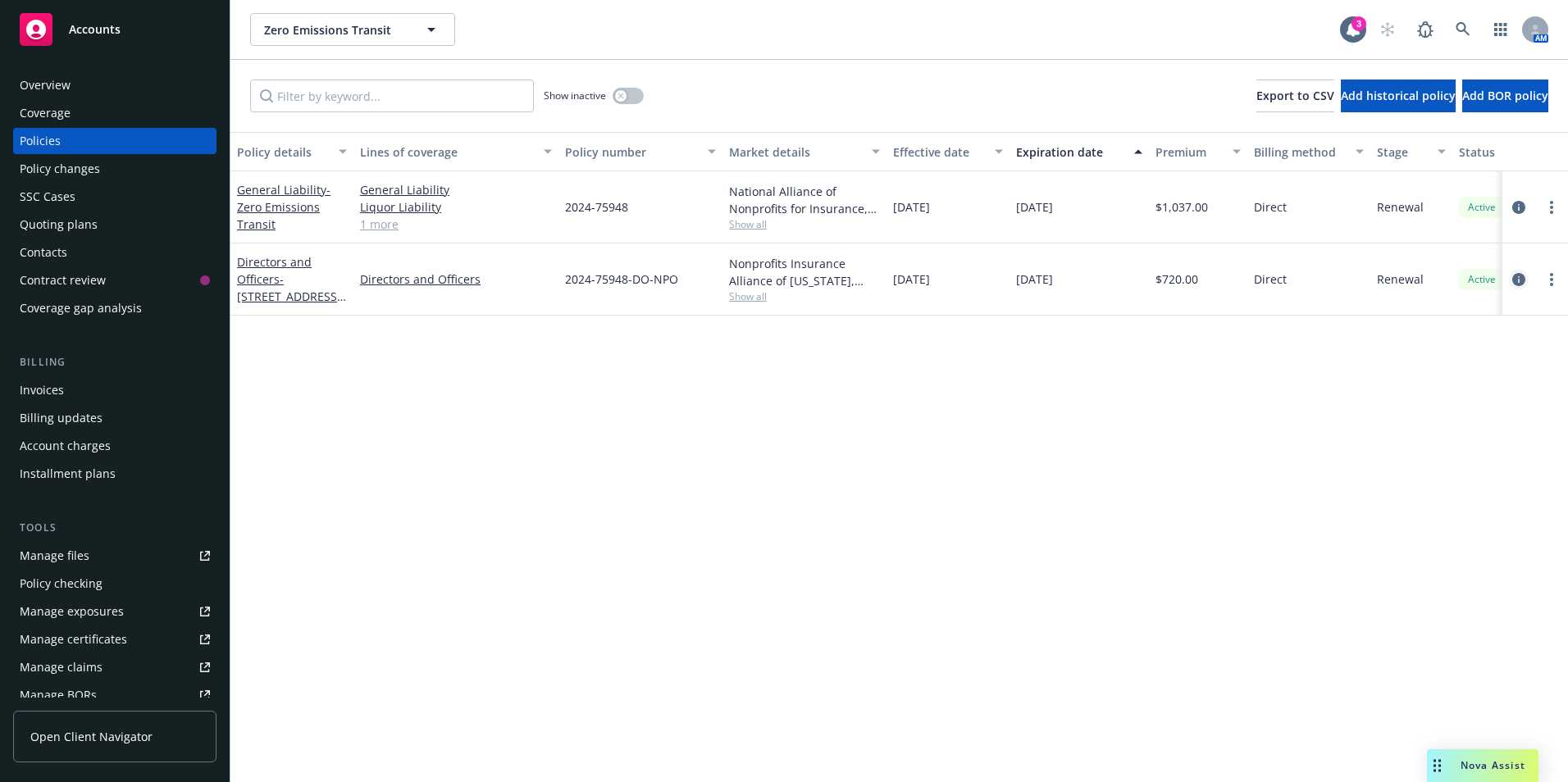
click at [1520, 281] on icon "circleInformation" at bounding box center [1519, 280] width 13 height 13
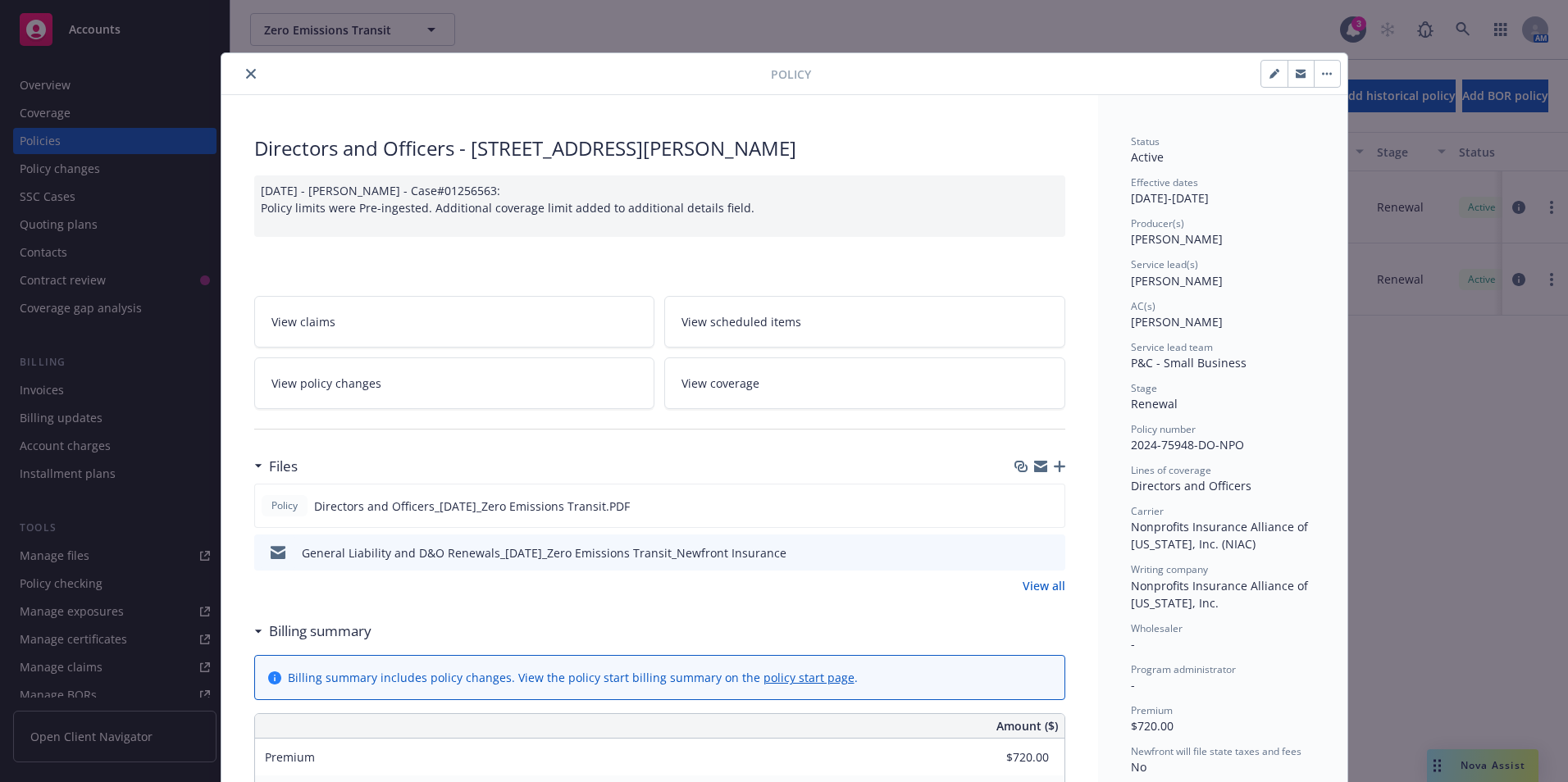
click at [241, 68] on button "close" at bounding box center [250, 74] width 20 height 20
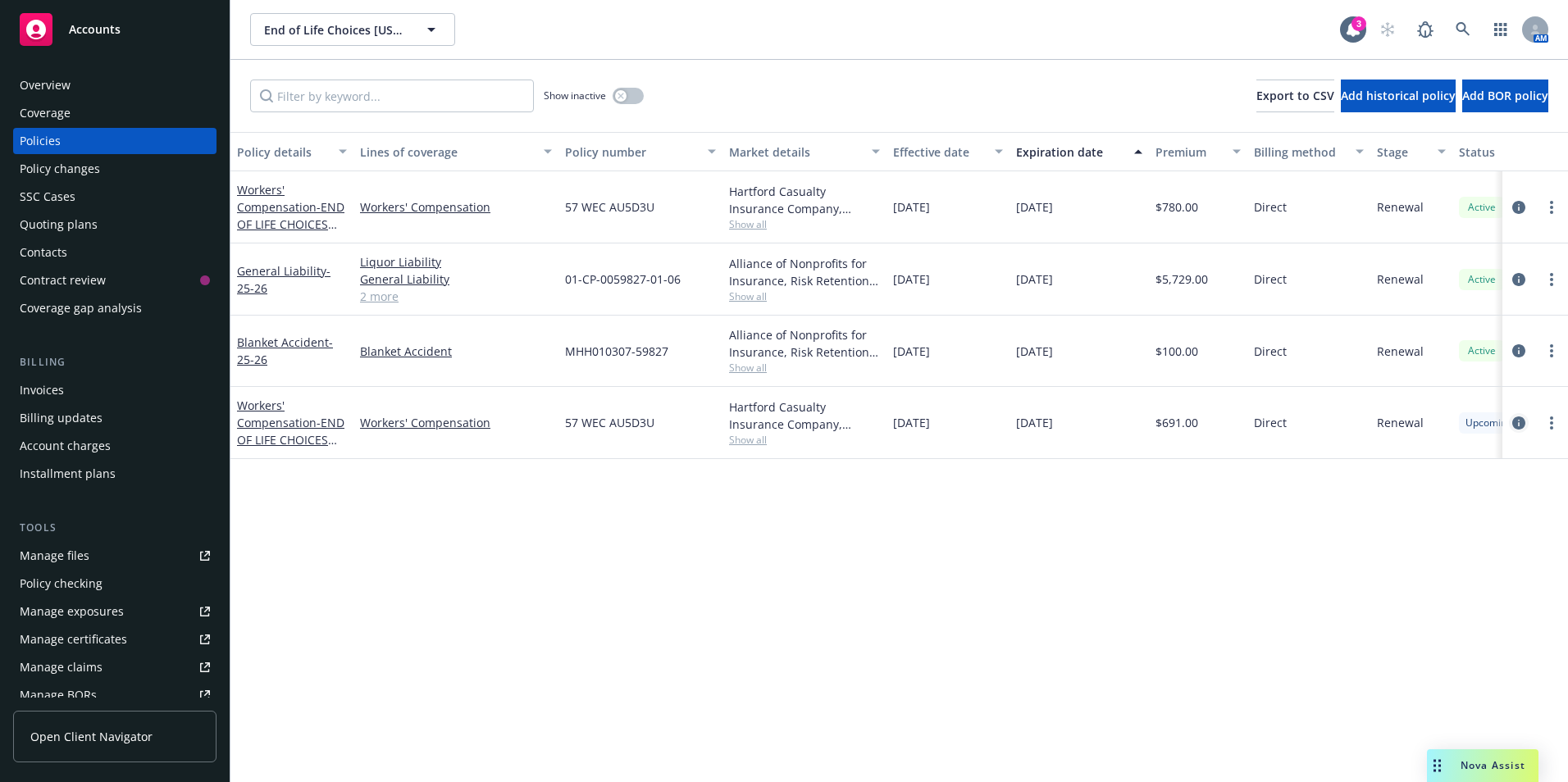
click at [1513, 425] on icon "circleInformation" at bounding box center [1519, 423] width 13 height 13
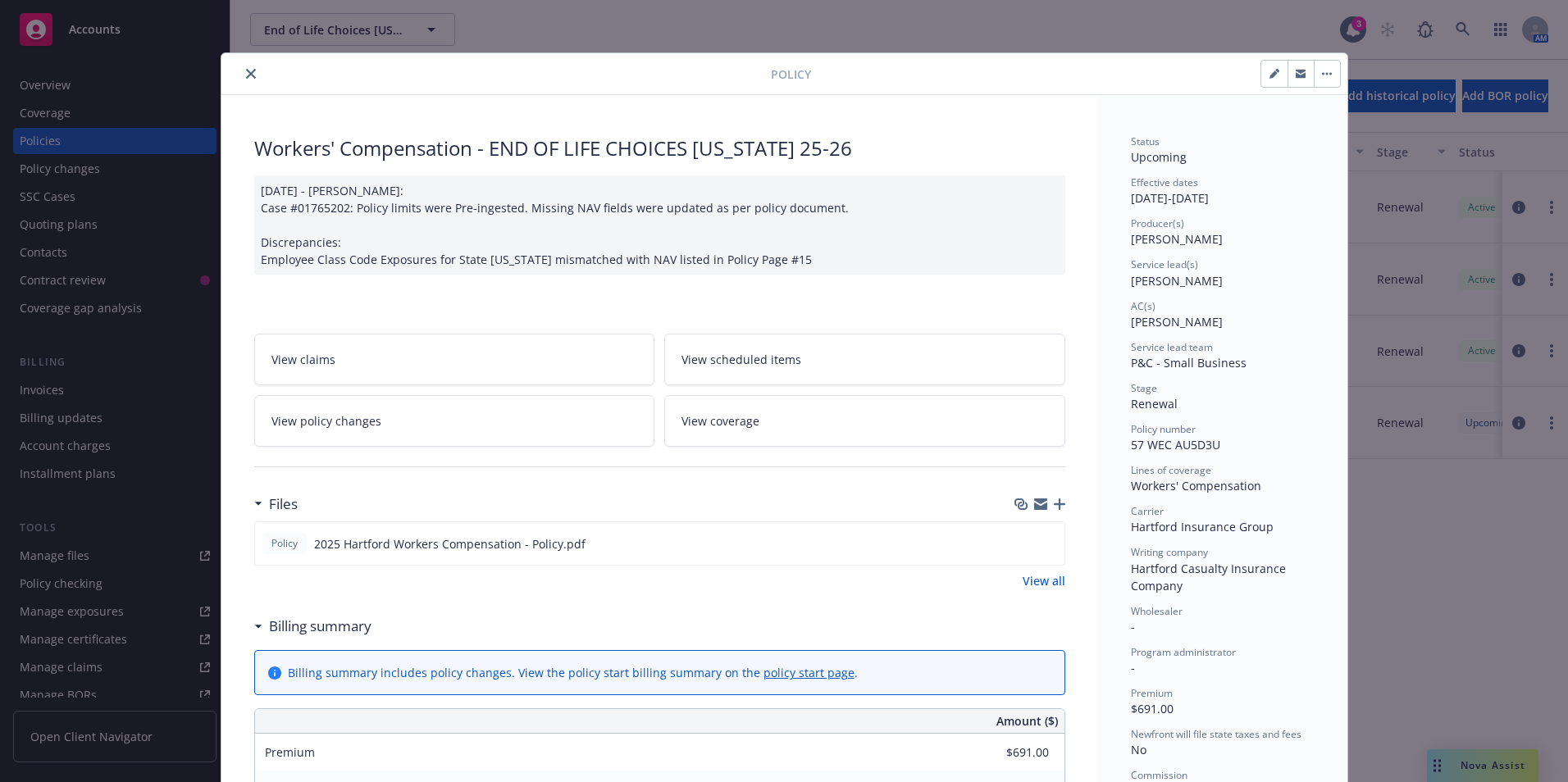
click at [1260, 80] on div at bounding box center [1300, 74] width 80 height 28
click at [1264, 81] on button "button" at bounding box center [1274, 74] width 26 height 26
select select "RENEWAL"
select select "12"
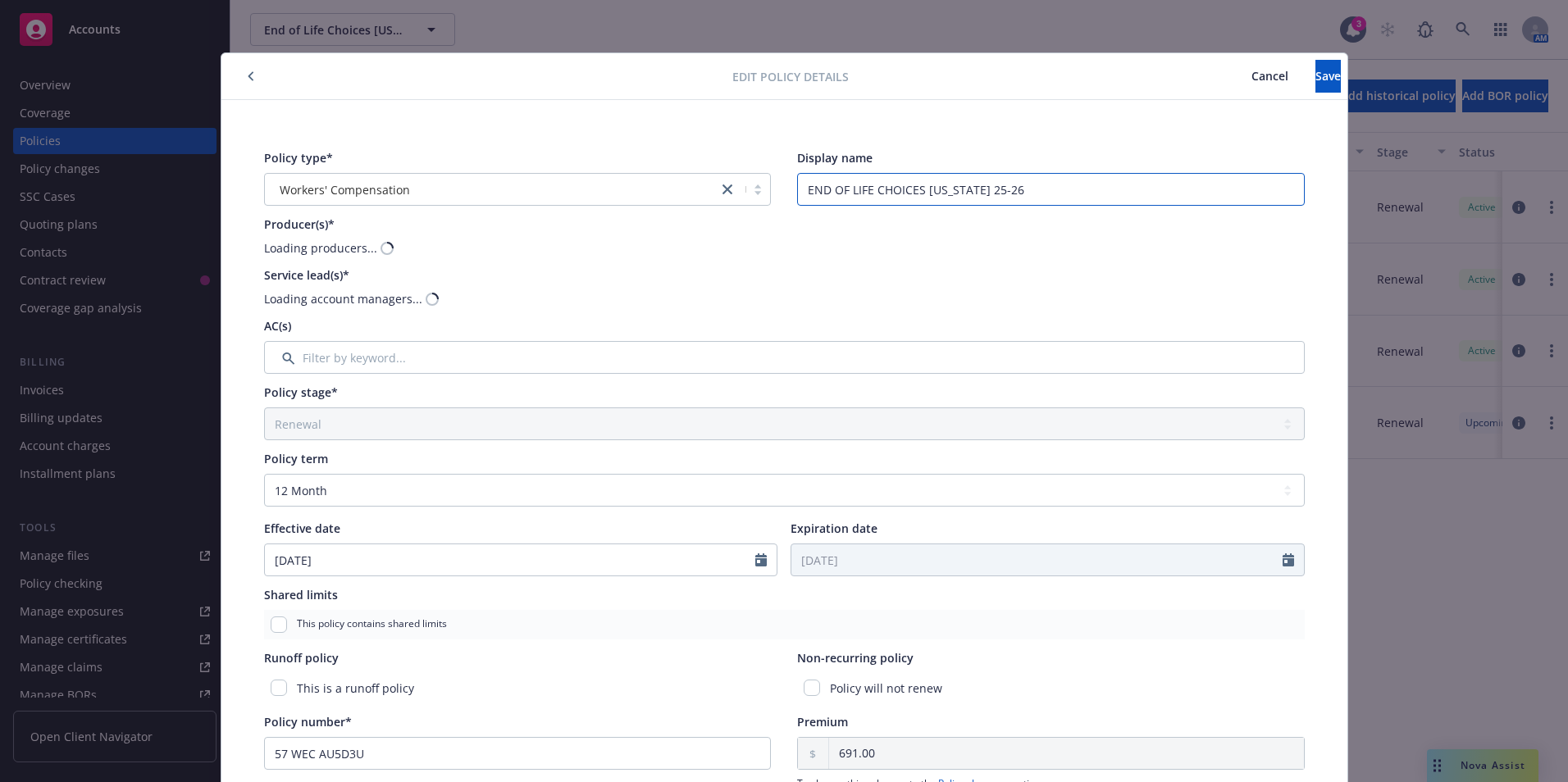
drag, startPoint x: 1076, startPoint y: 178, endPoint x: 741, endPoint y: 180, distance: 335.0
click at [743, 192] on div "Policy type* Workers' Compensation Display name END OF LIFE CHOICES CALIFORNIA …" at bounding box center [784, 177] width 1041 height 57
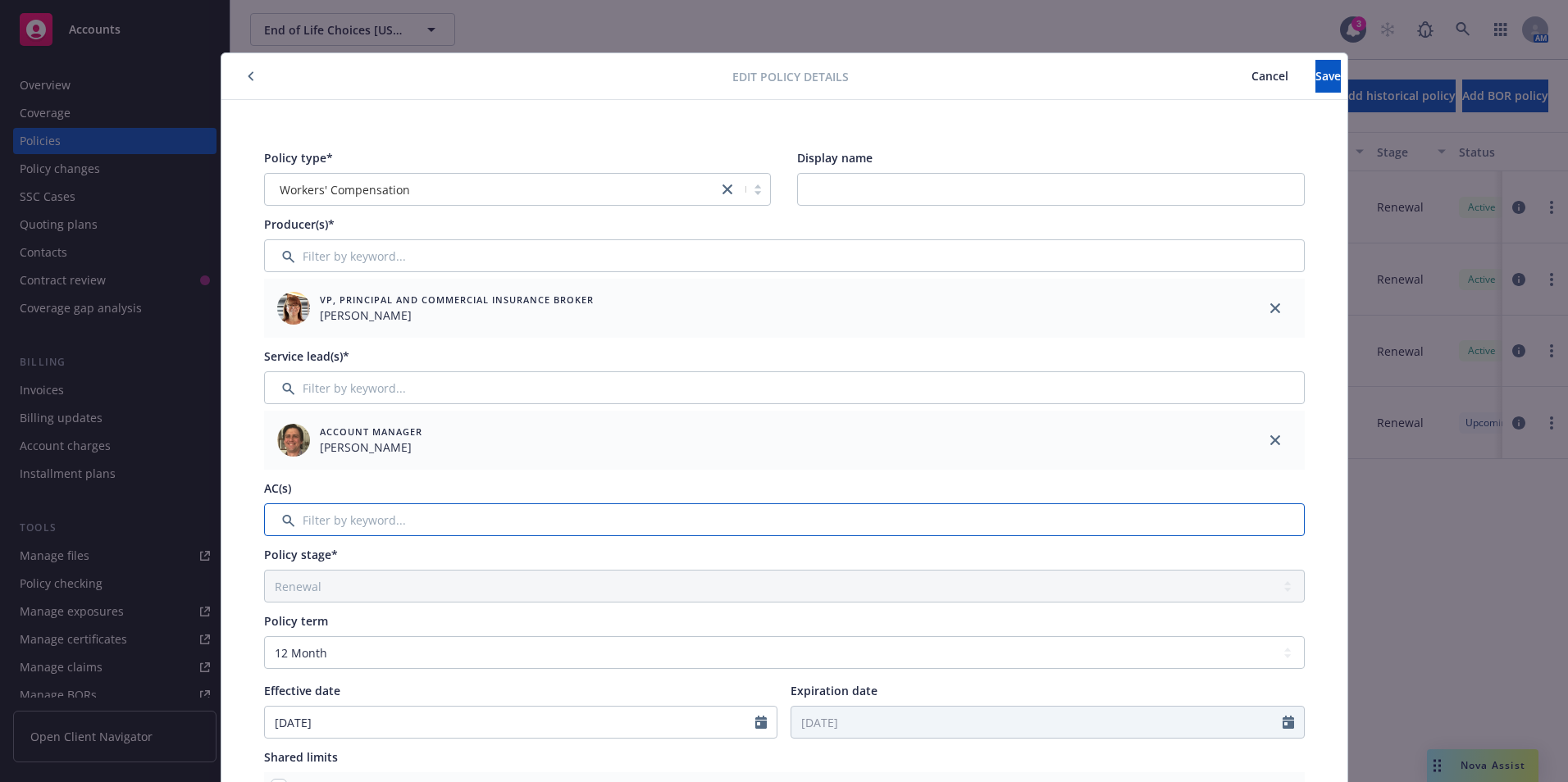
click at [388, 520] on input "Filter by keyword..." at bounding box center [784, 519] width 1041 height 33
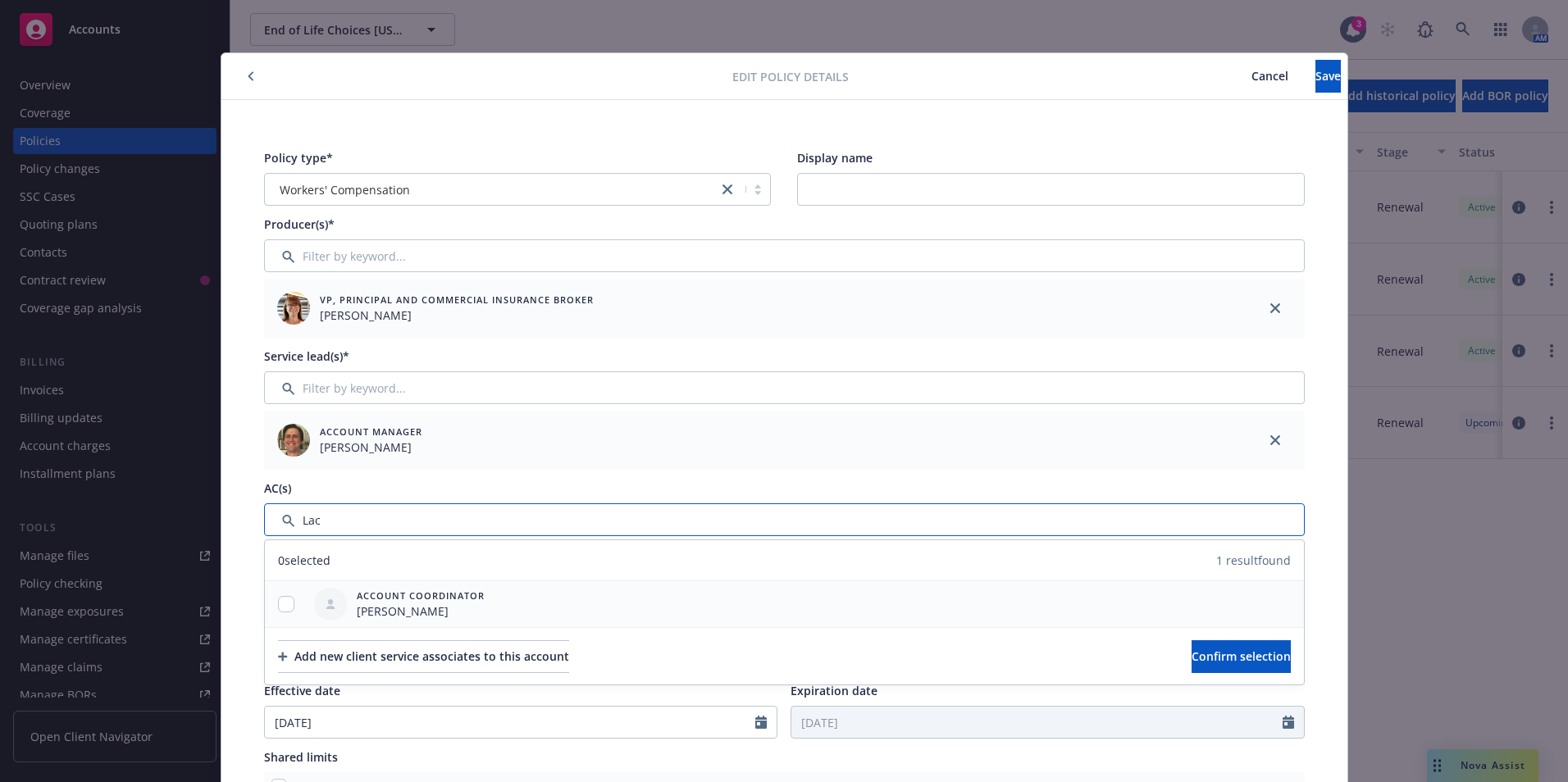
type input "Lac"
click at [279, 602] on input "checkbox" at bounding box center [287, 605] width 17 height 17
checkbox input "true"
click at [1191, 649] on button "Confirm selection" at bounding box center [1240, 656] width 99 height 33
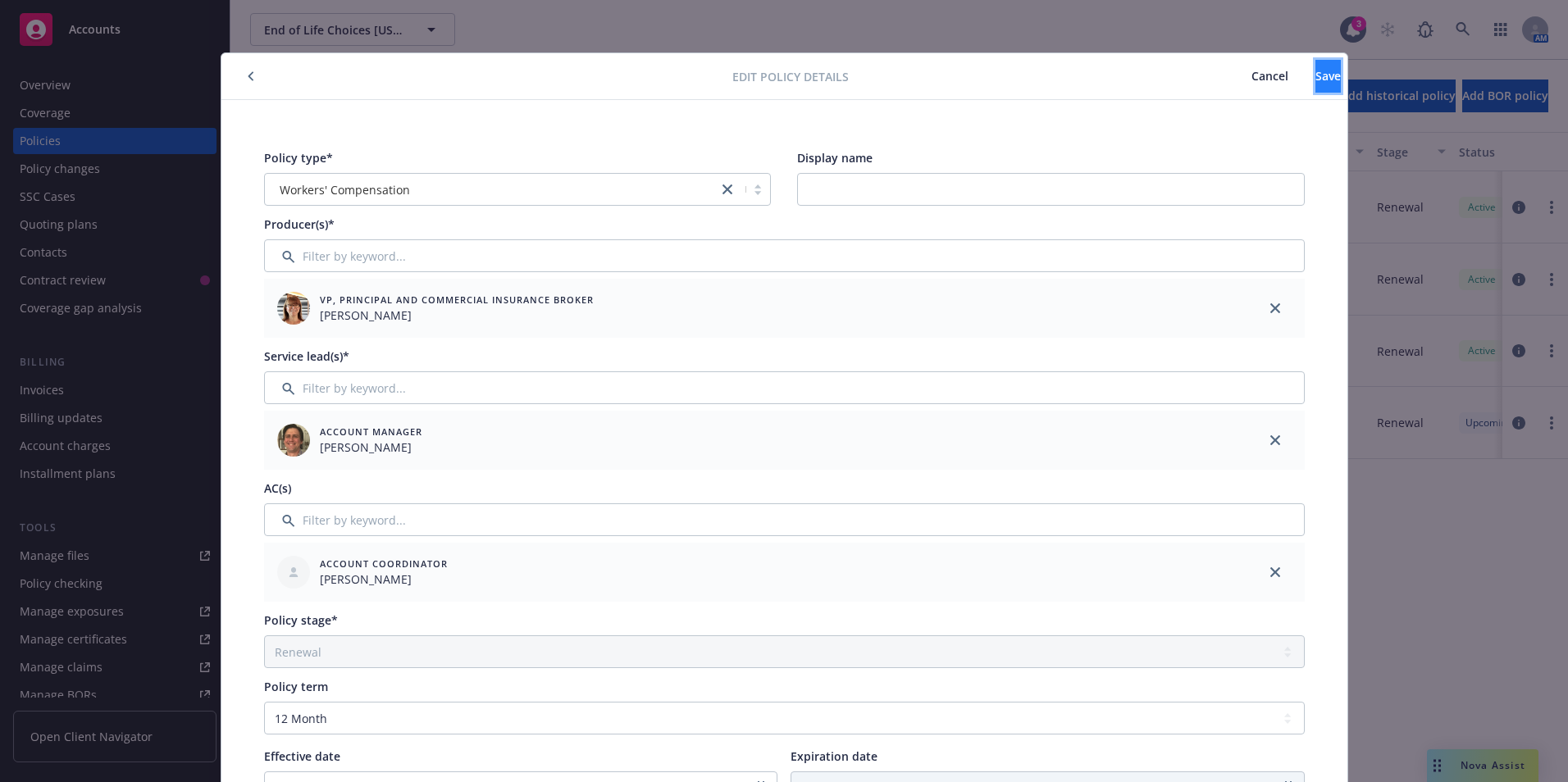
click at [1315, 77] on span "Save" at bounding box center [1327, 76] width 25 height 16
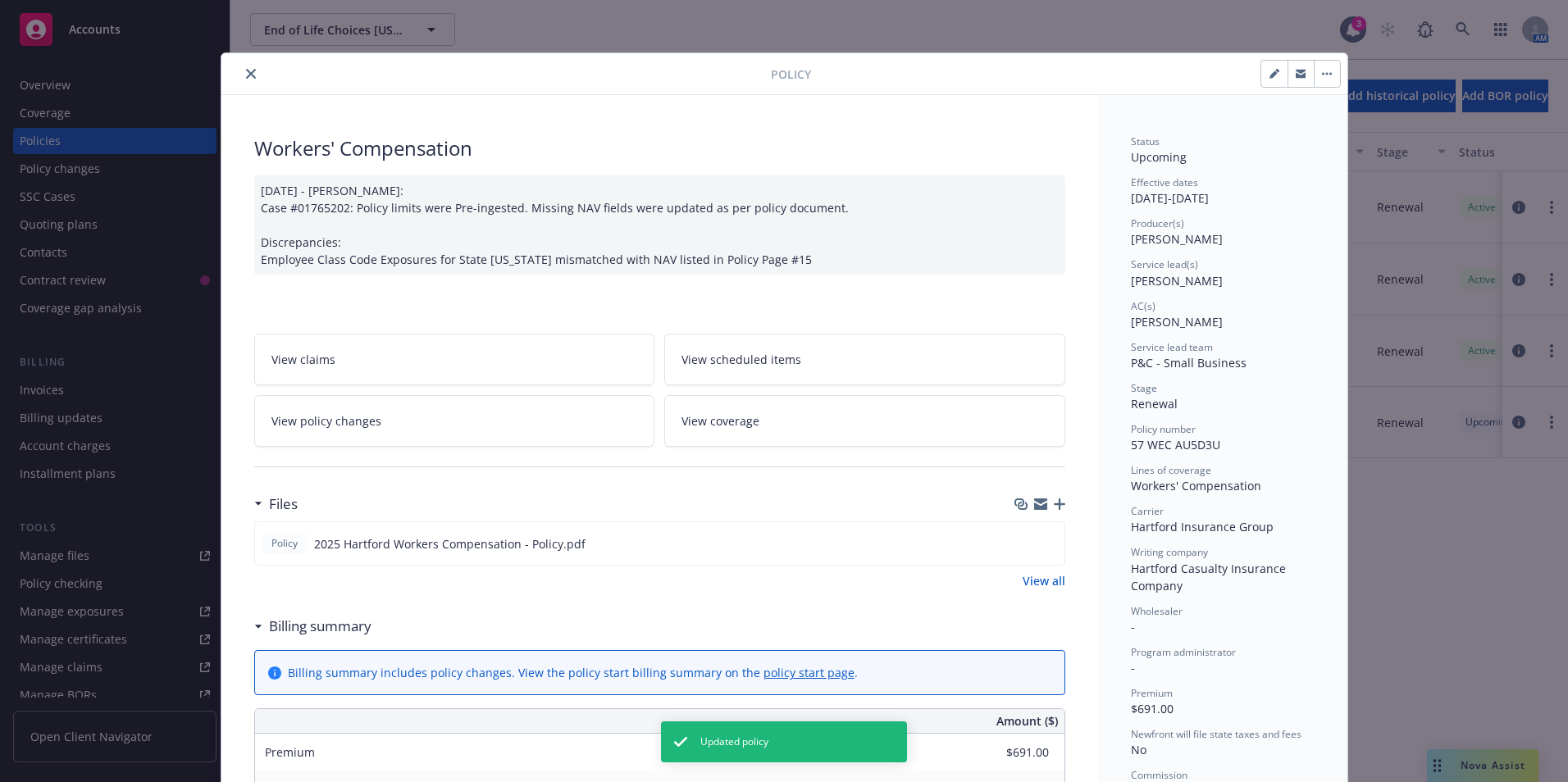
click at [246, 73] on icon "close" at bounding box center [251, 74] width 10 height 10
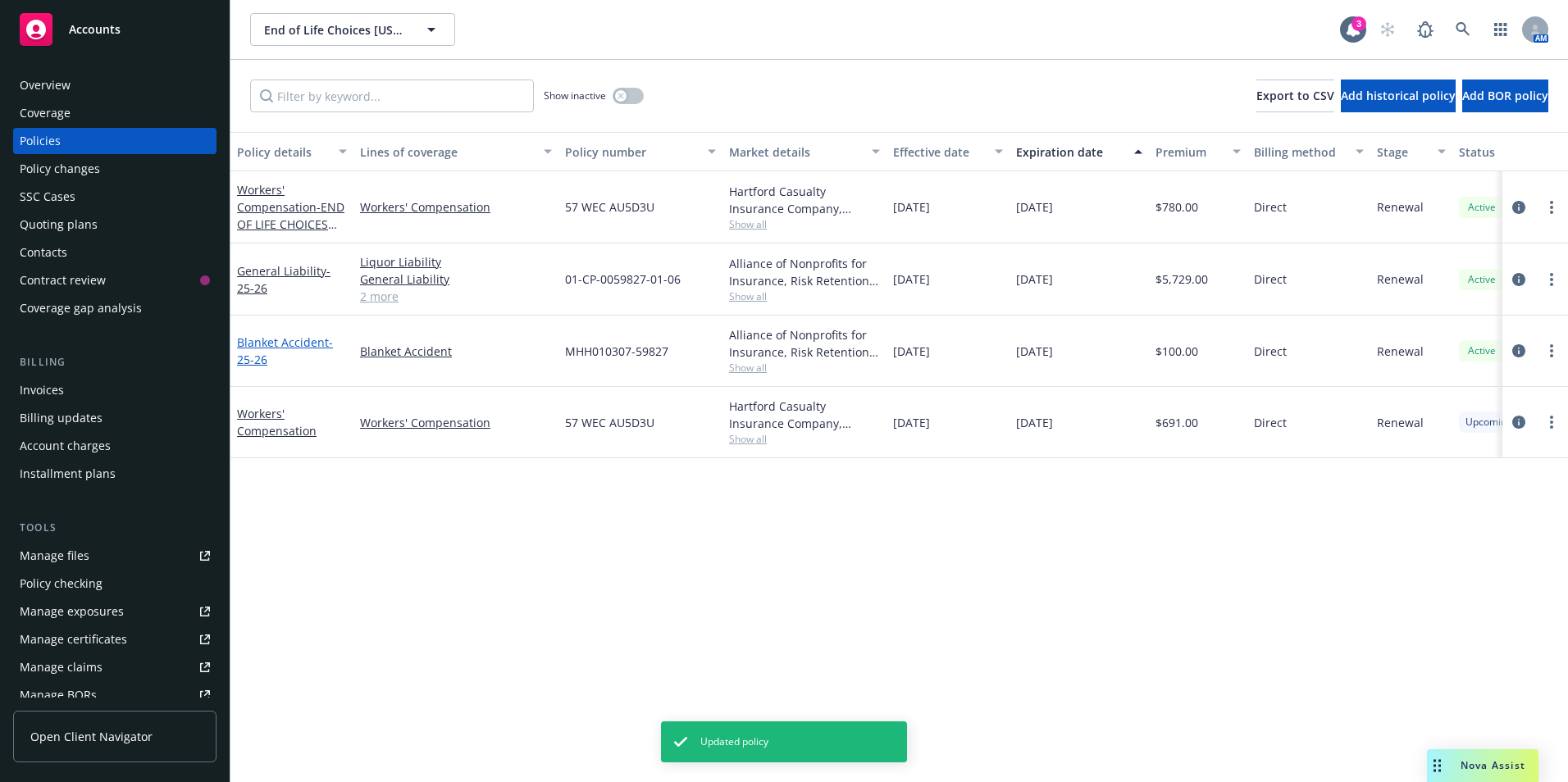
click at [275, 342] on link "Blanket Accident - 25-26" at bounding box center [285, 350] width 96 height 33
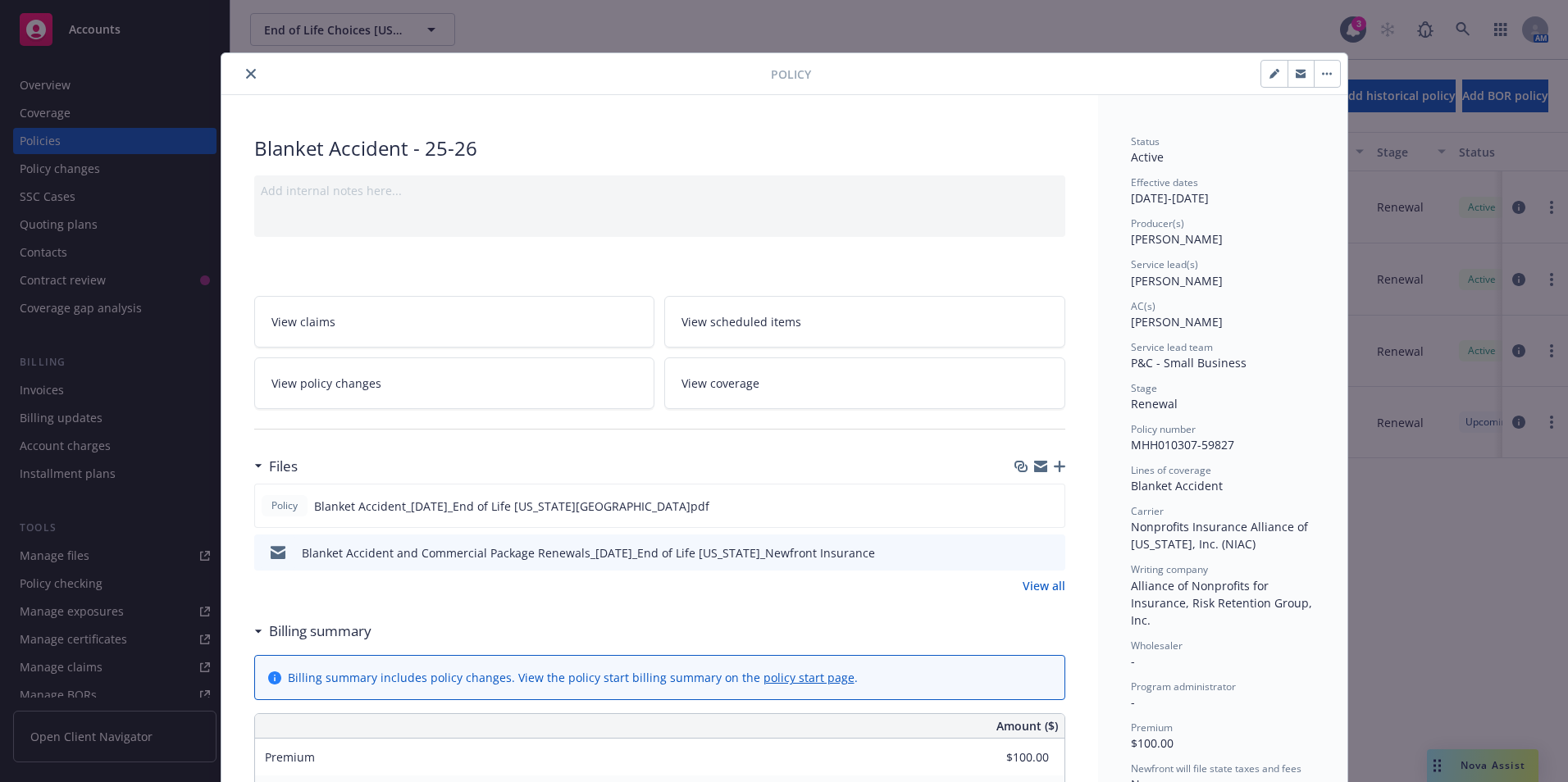
click at [246, 72] on icon "close" at bounding box center [251, 74] width 10 height 10
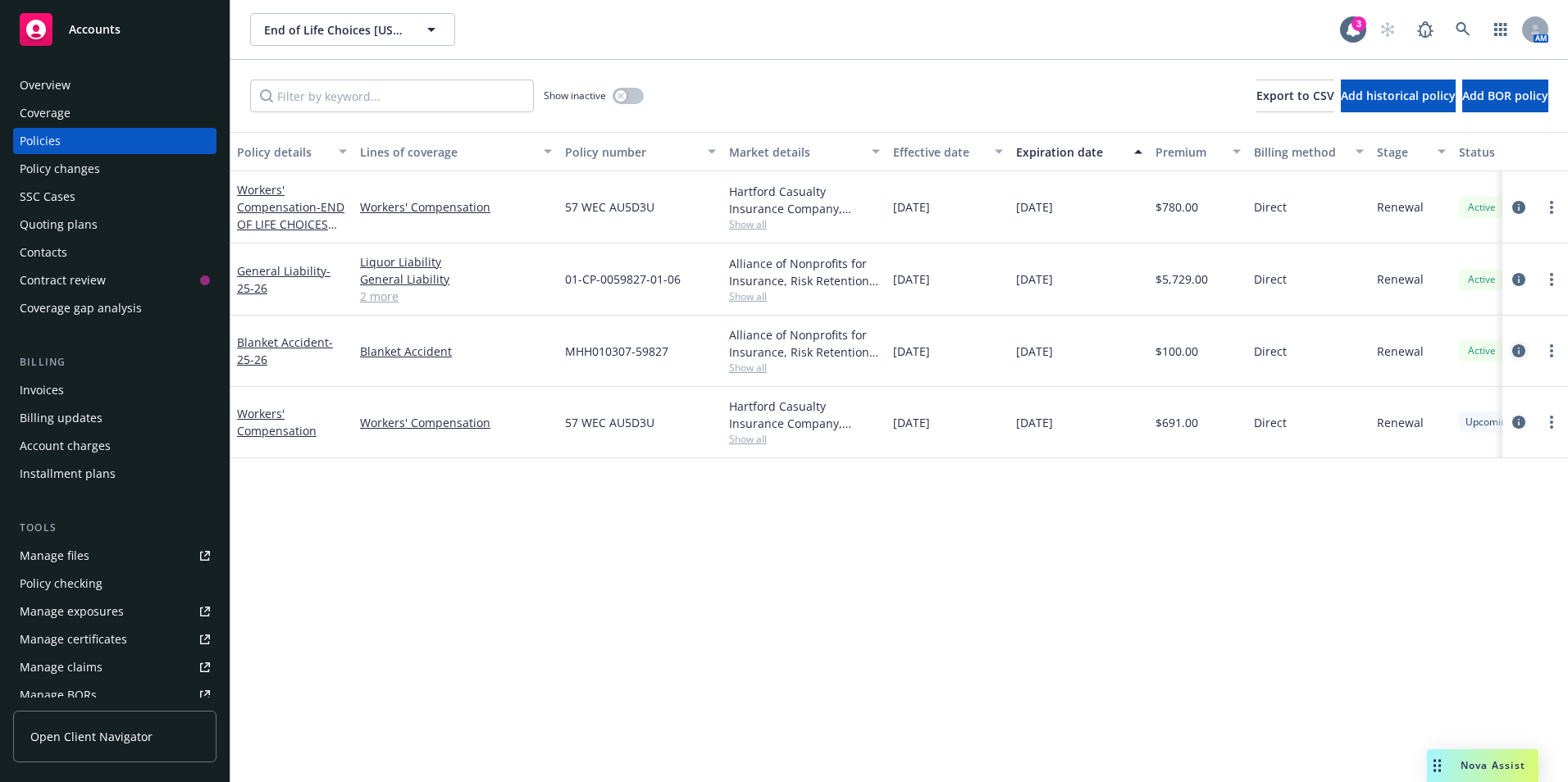
click at [1520, 346] on icon "circleInformation" at bounding box center [1519, 351] width 13 height 13
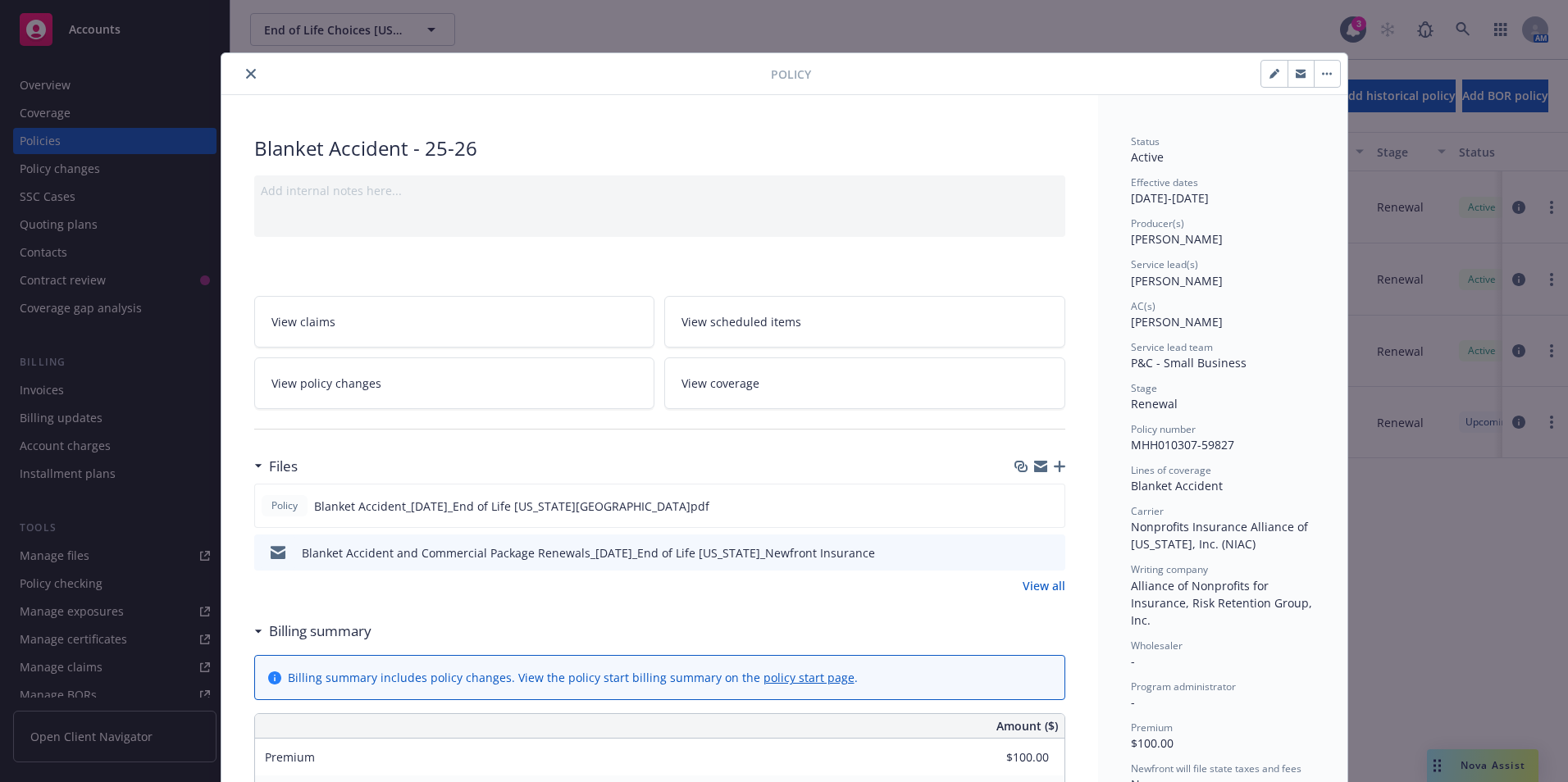
scroll to position [49, 0]
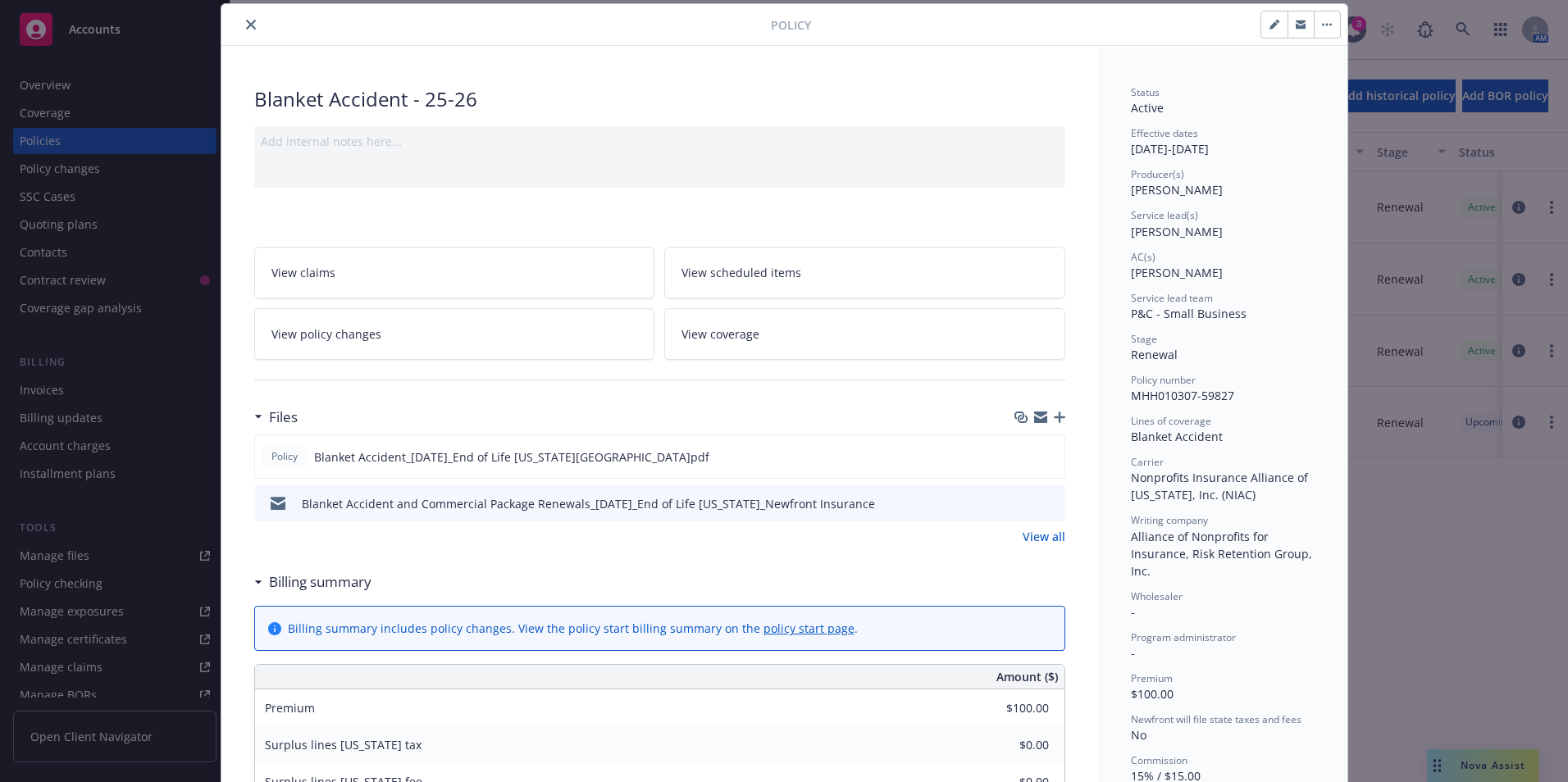
click at [1269, 26] on icon "button" at bounding box center [1273, 25] width 8 height 8
select select "RENEWAL"
select select "12"
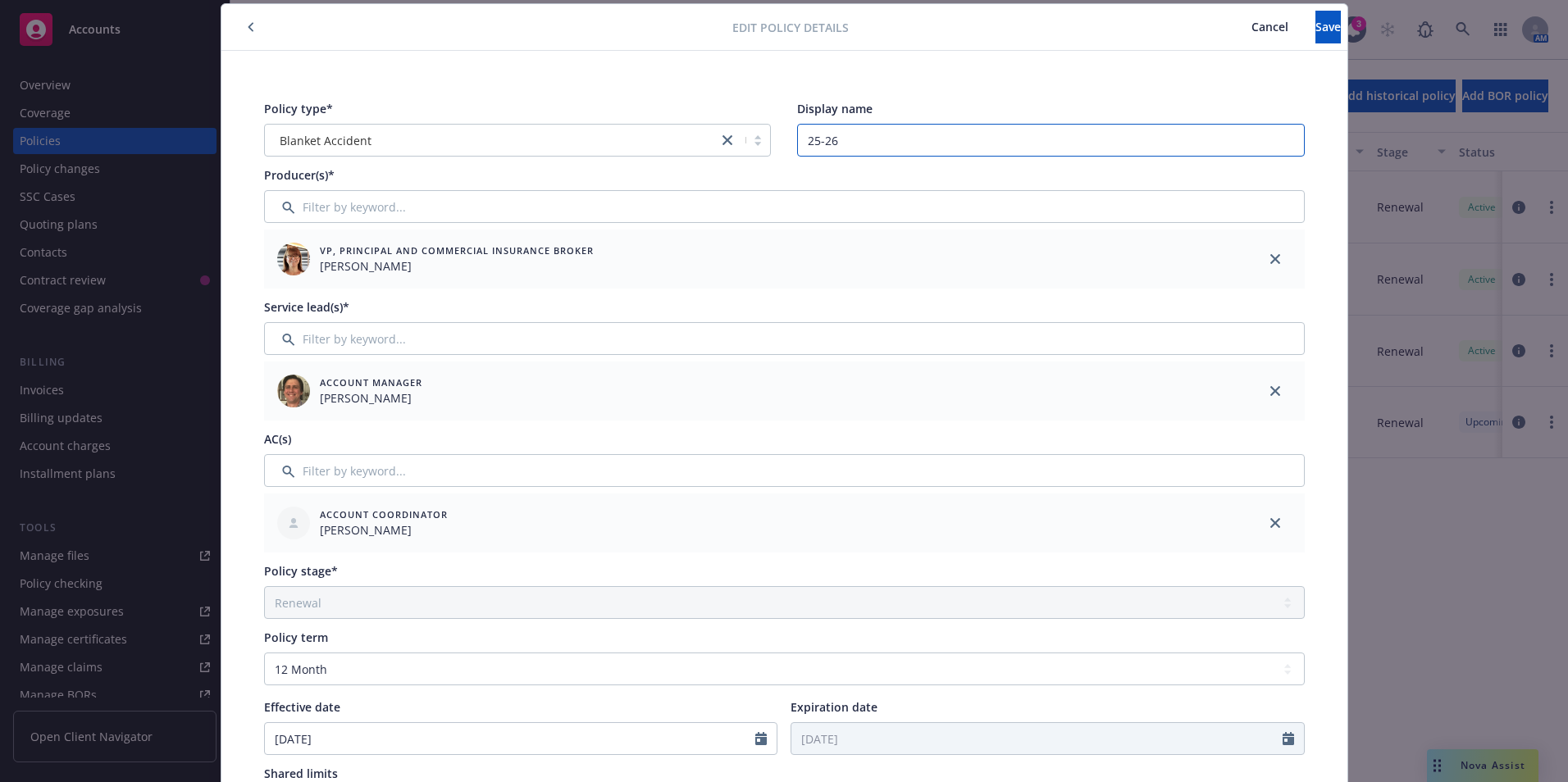
drag, startPoint x: 847, startPoint y: 140, endPoint x: 752, endPoint y: 127, distance: 95.9
click at [755, 132] on div "Policy type* Blanket Accident Display name 25-26" at bounding box center [784, 128] width 1041 height 57
click at [1315, 23] on button "Save" at bounding box center [1327, 26] width 25 height 33
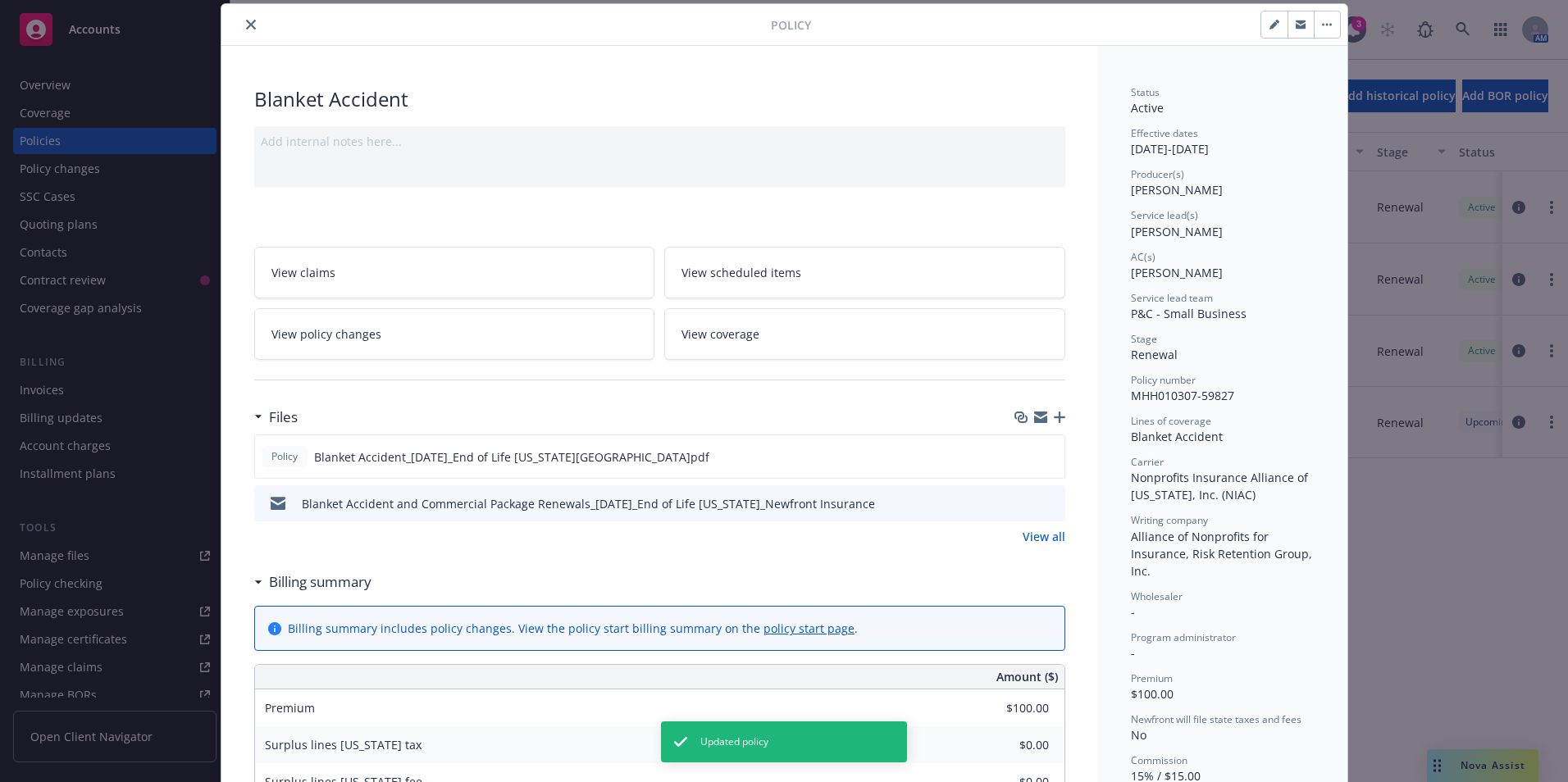
click at [243, 16] on button "close" at bounding box center [250, 24] width 20 height 20
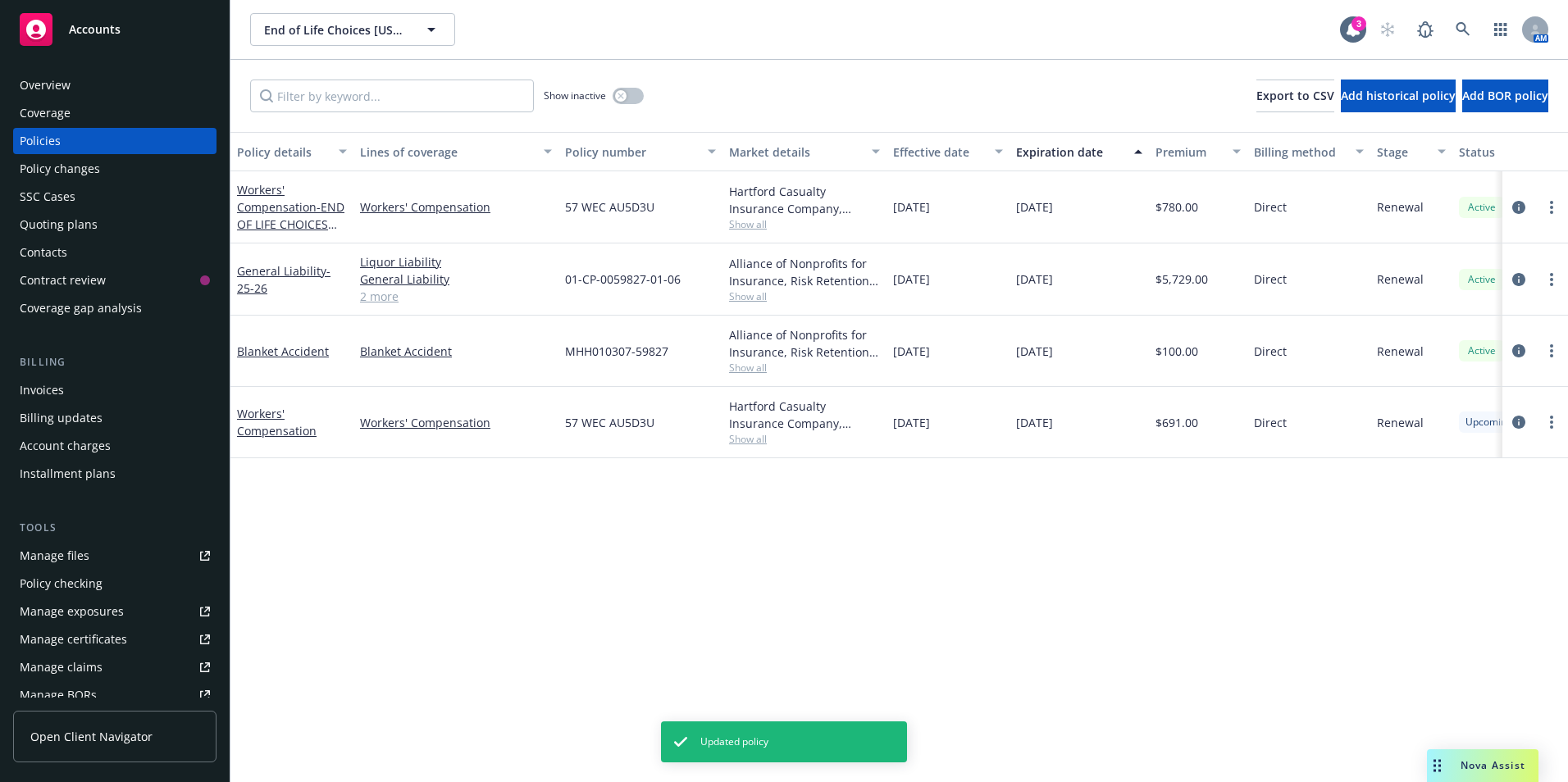
click at [374, 294] on link "2 more" at bounding box center [456, 296] width 192 height 17
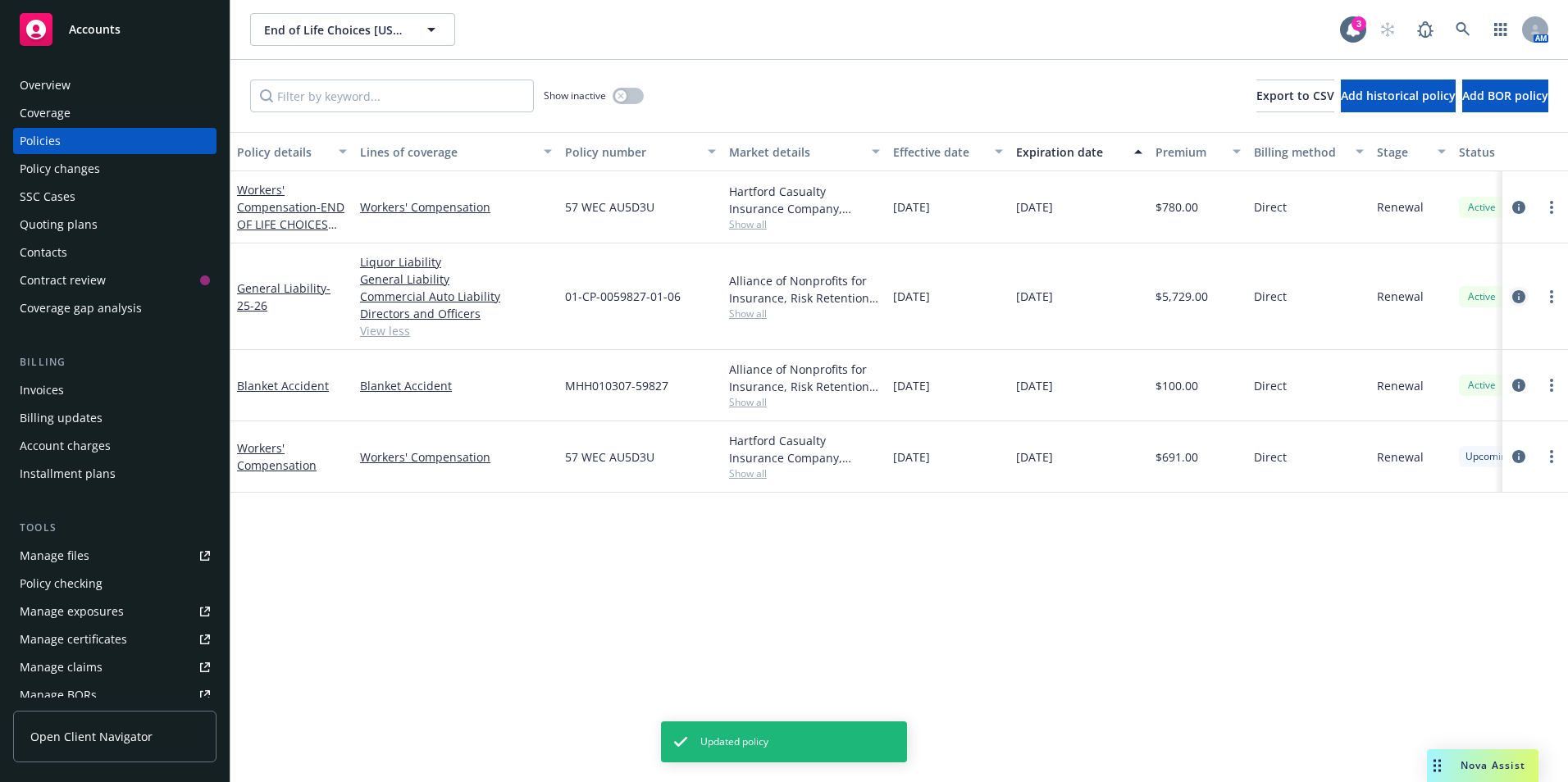
click at [1517, 297] on icon "circleInformation" at bounding box center [1519, 297] width 13 height 13
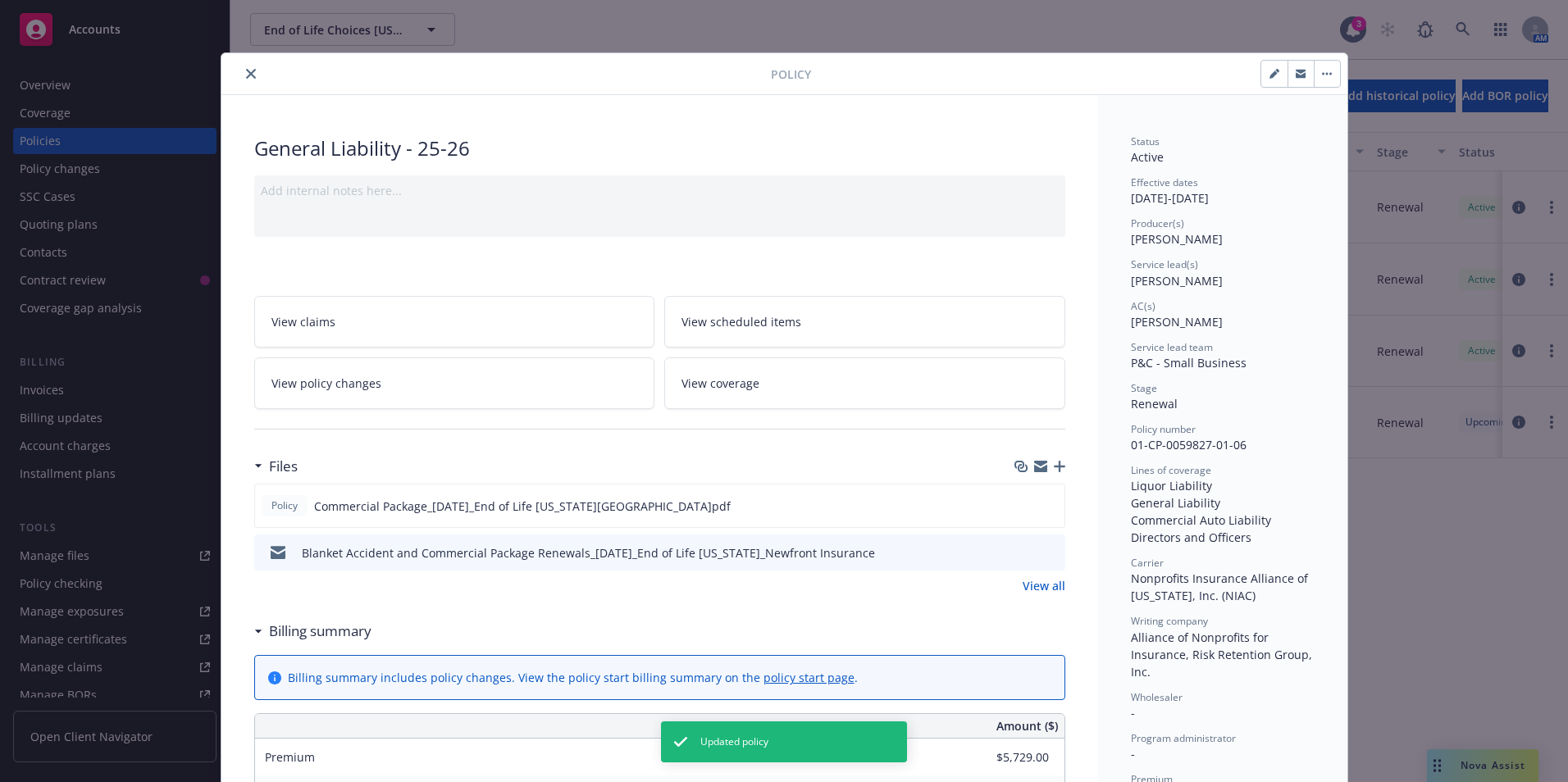
click at [1261, 79] on button "button" at bounding box center [1274, 74] width 26 height 26
select select "RENEWAL"
select select "12"
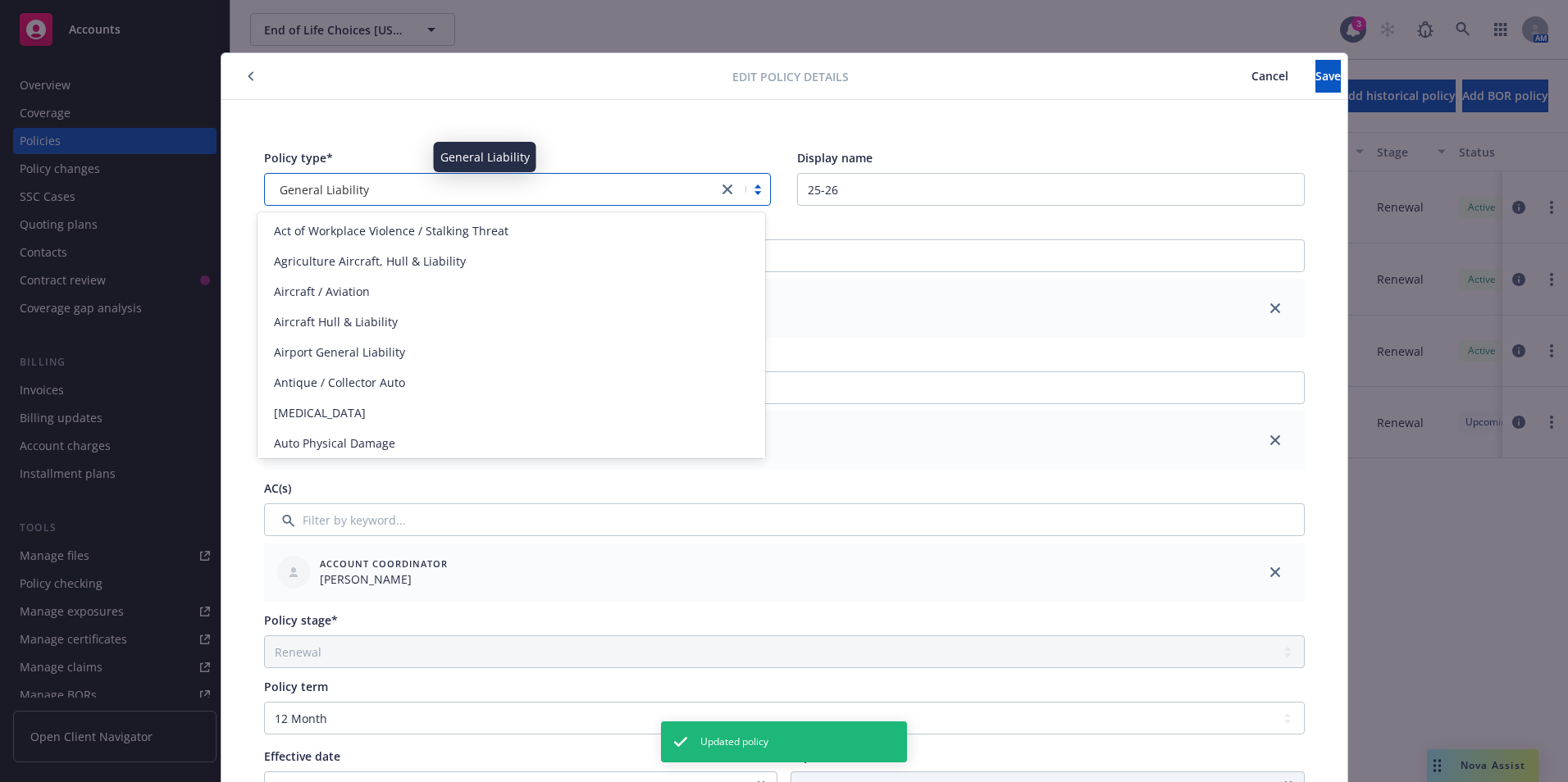
click at [603, 193] on div "General Liability" at bounding box center [492, 189] width 437 height 17
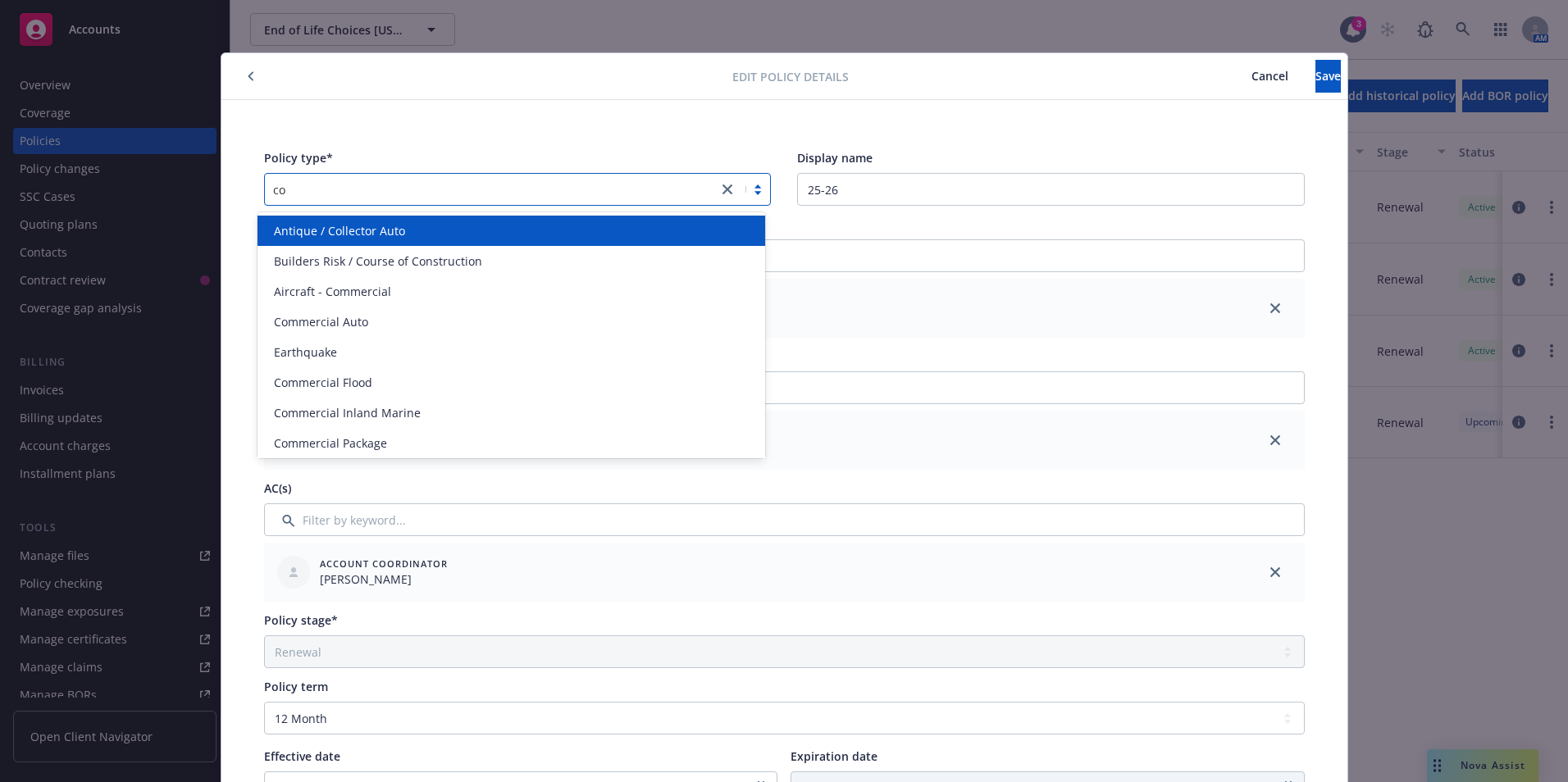
type input "com"
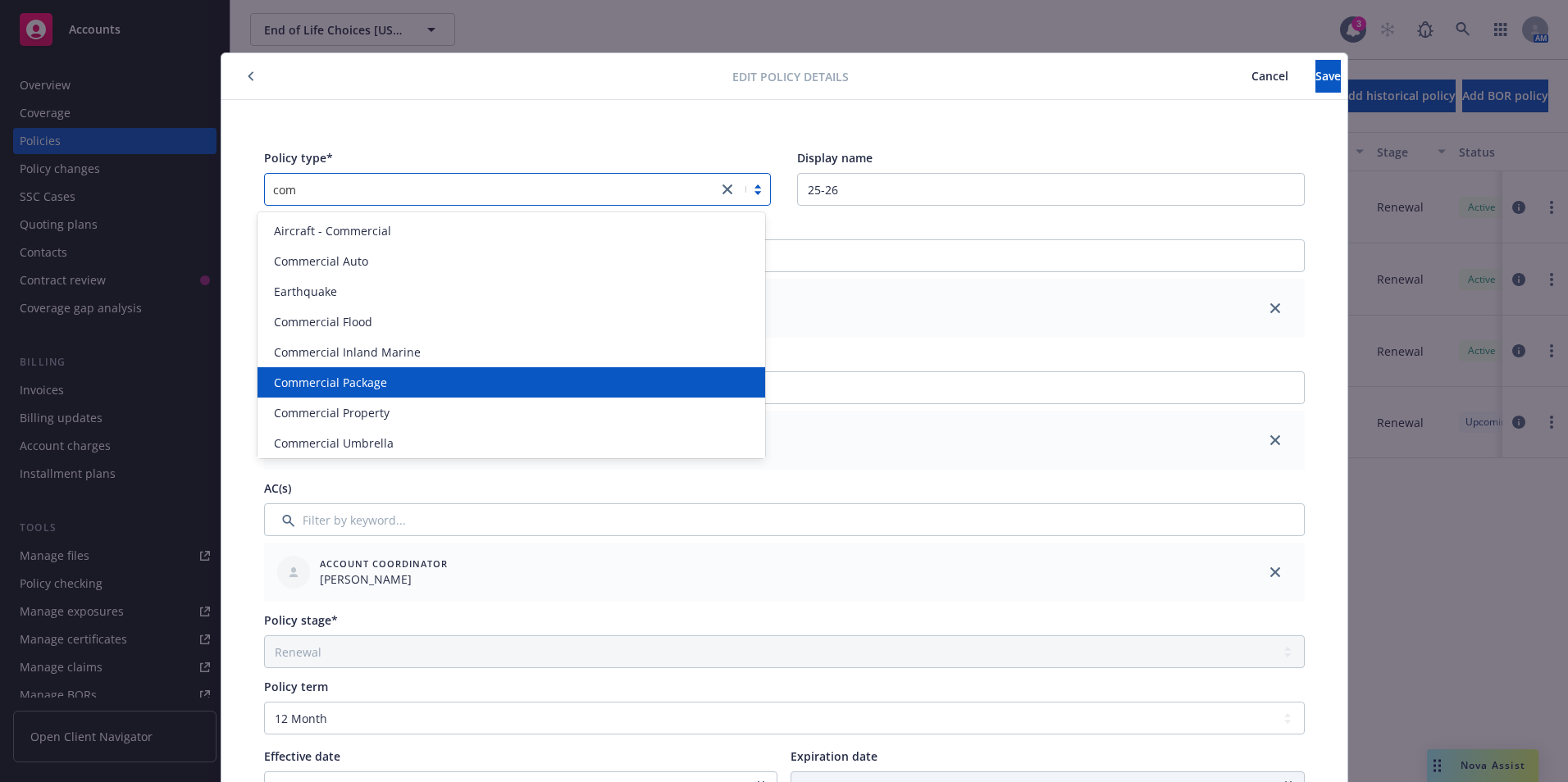
click at [426, 389] on div "Commercial Package" at bounding box center [511, 383] width 488 height 17
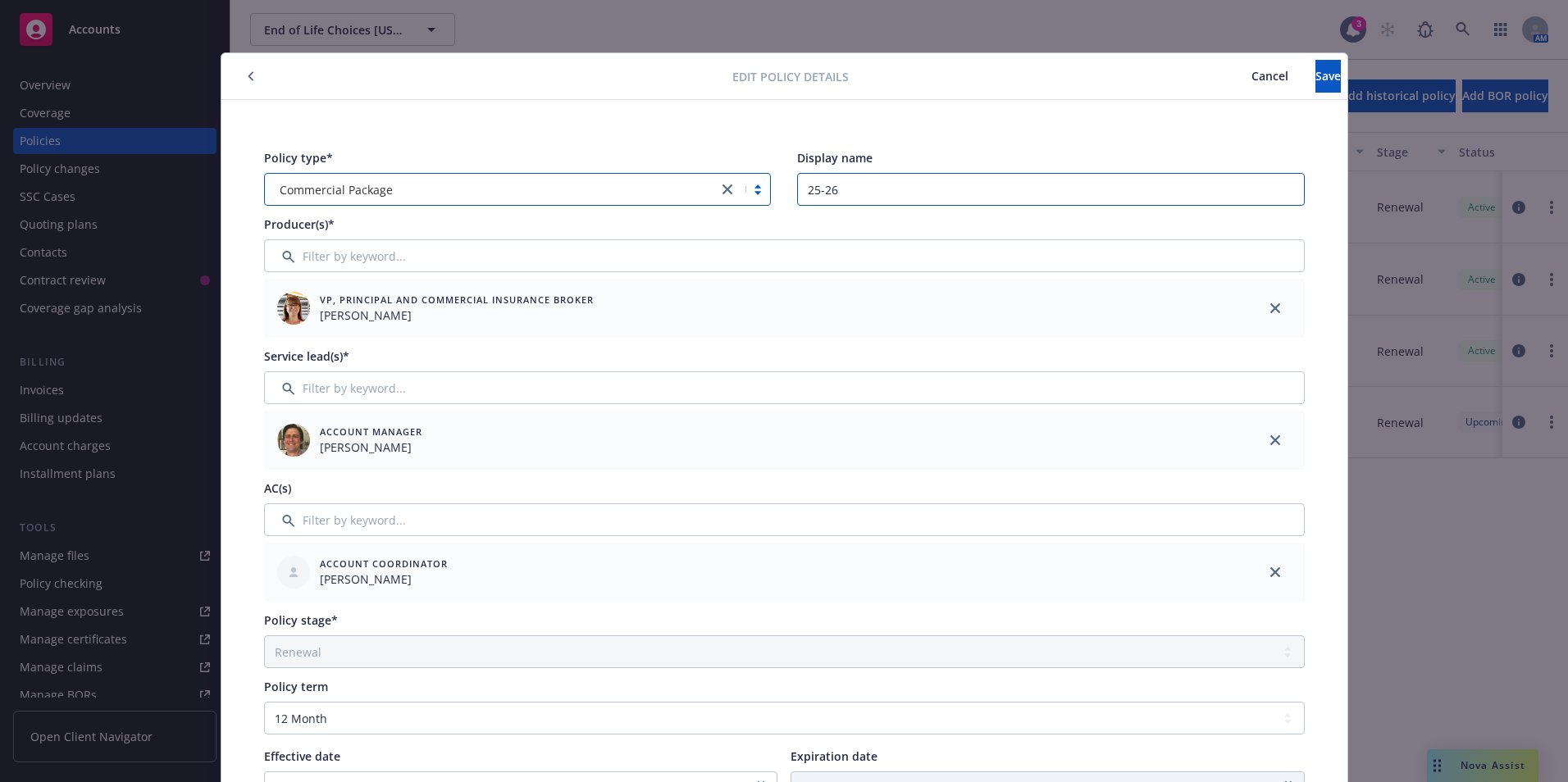
drag, startPoint x: 859, startPoint y: 193, endPoint x: 732, endPoint y: 193, distance: 127.0
click at [734, 193] on div "Policy type* option Commercial Package, selected. Select is focused ,type to re…" at bounding box center [784, 177] width 1041 height 57
click at [1315, 80] on button "Save" at bounding box center [1327, 76] width 25 height 33
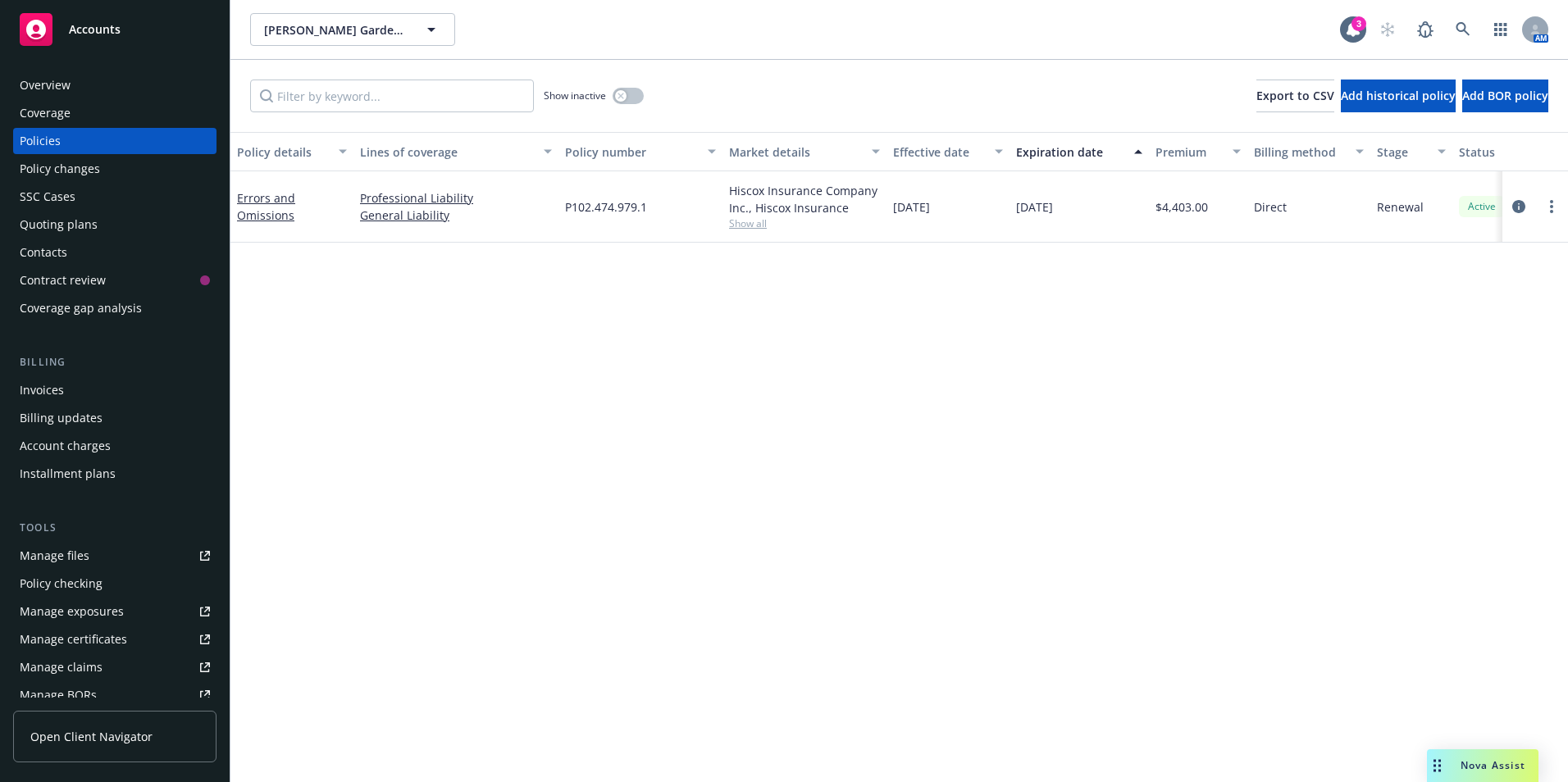
click at [740, 222] on span "Show all" at bounding box center [805, 223] width 151 height 14
click at [252, 194] on link "Errors and Omissions" at bounding box center [266, 206] width 58 height 33
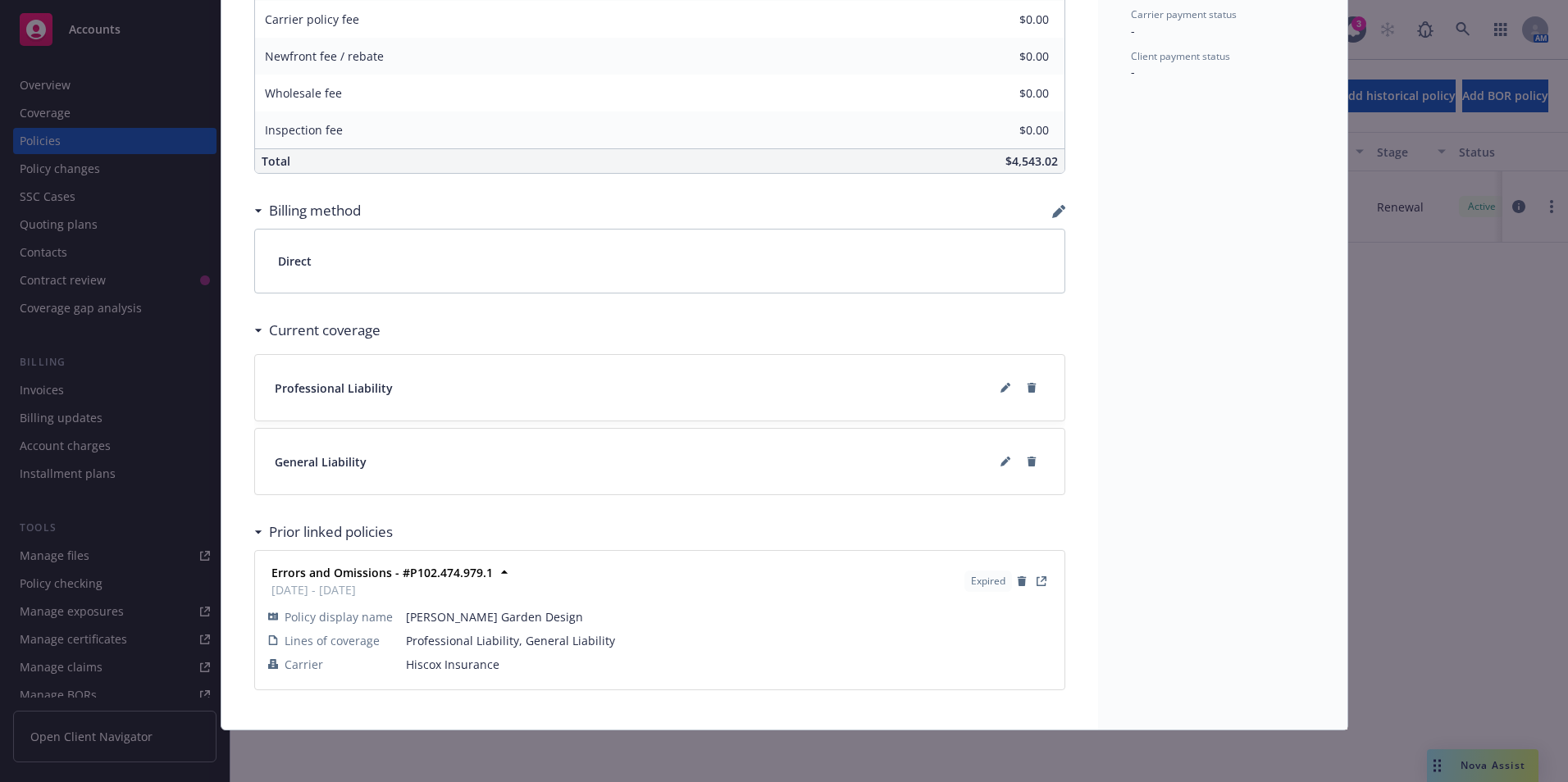
scroll to position [844, 0]
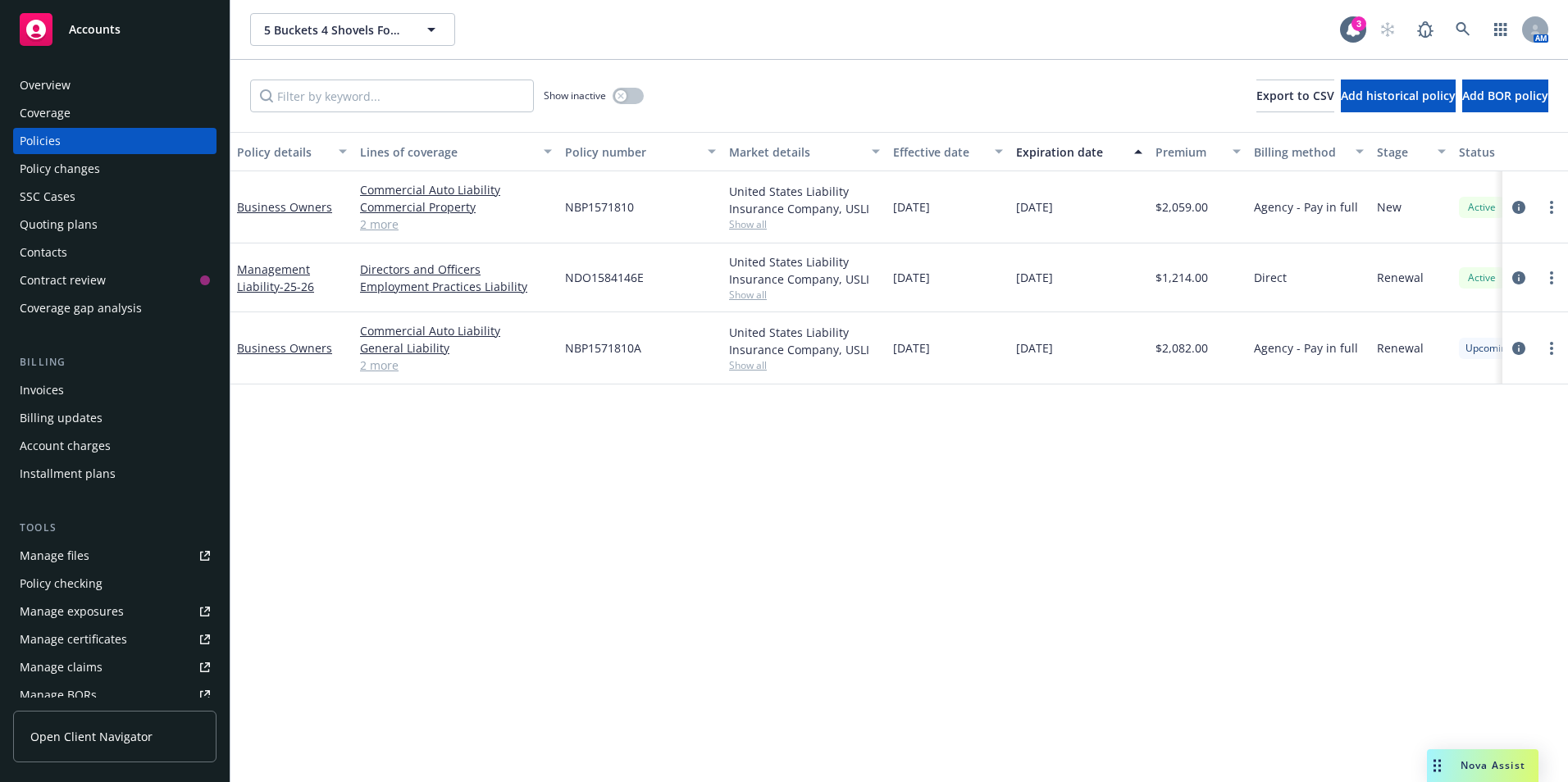
click at [751, 361] on span "Show all" at bounding box center [805, 365] width 151 height 14
click at [923, 478] on div "Policy details Lines of coverage Policy number Market details Effective date Ex…" at bounding box center [899, 456] width 1337 height 650
click at [273, 209] on link "Business Owners" at bounding box center [285, 206] width 95 height 16
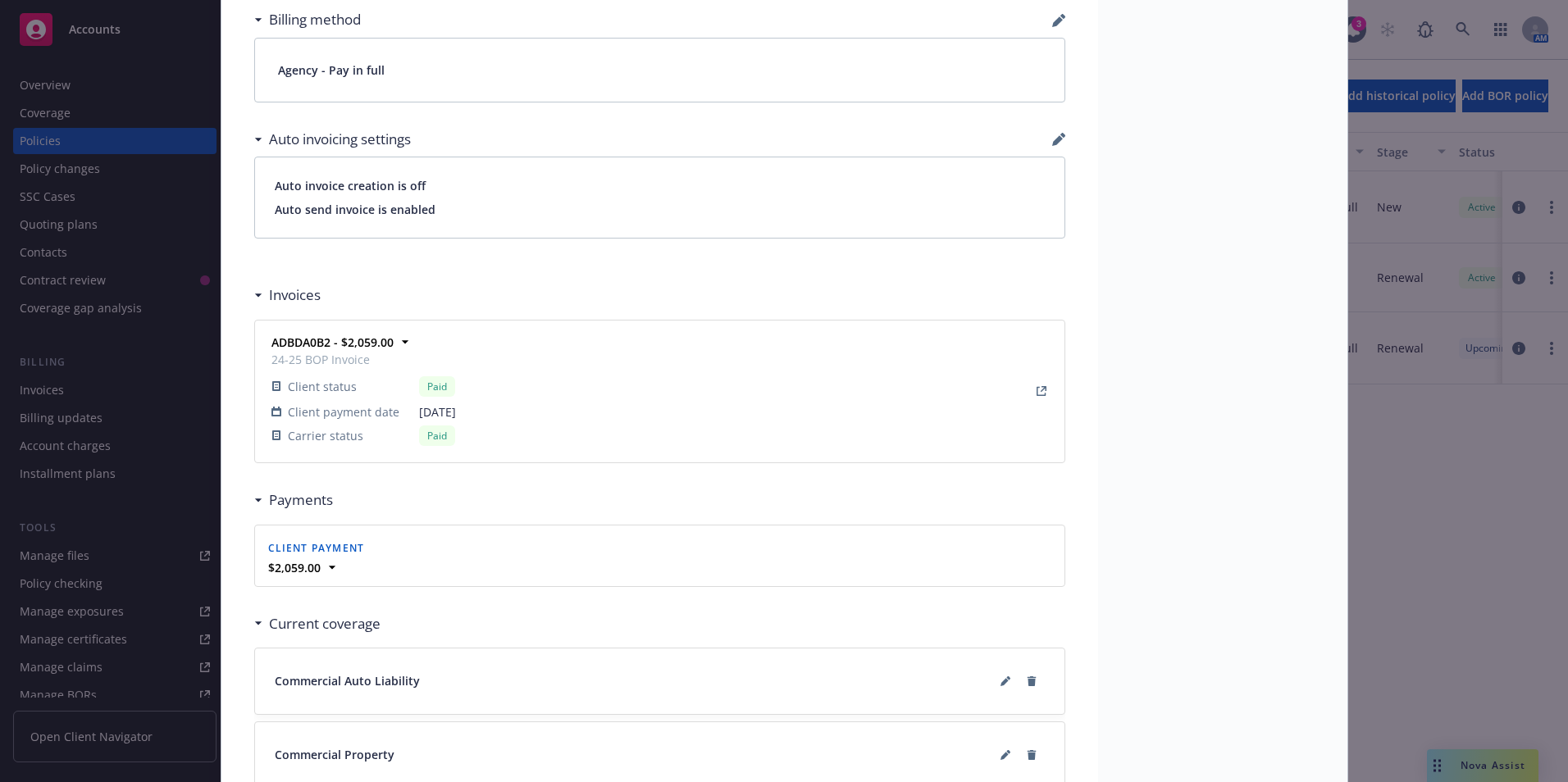
scroll to position [1148, 0]
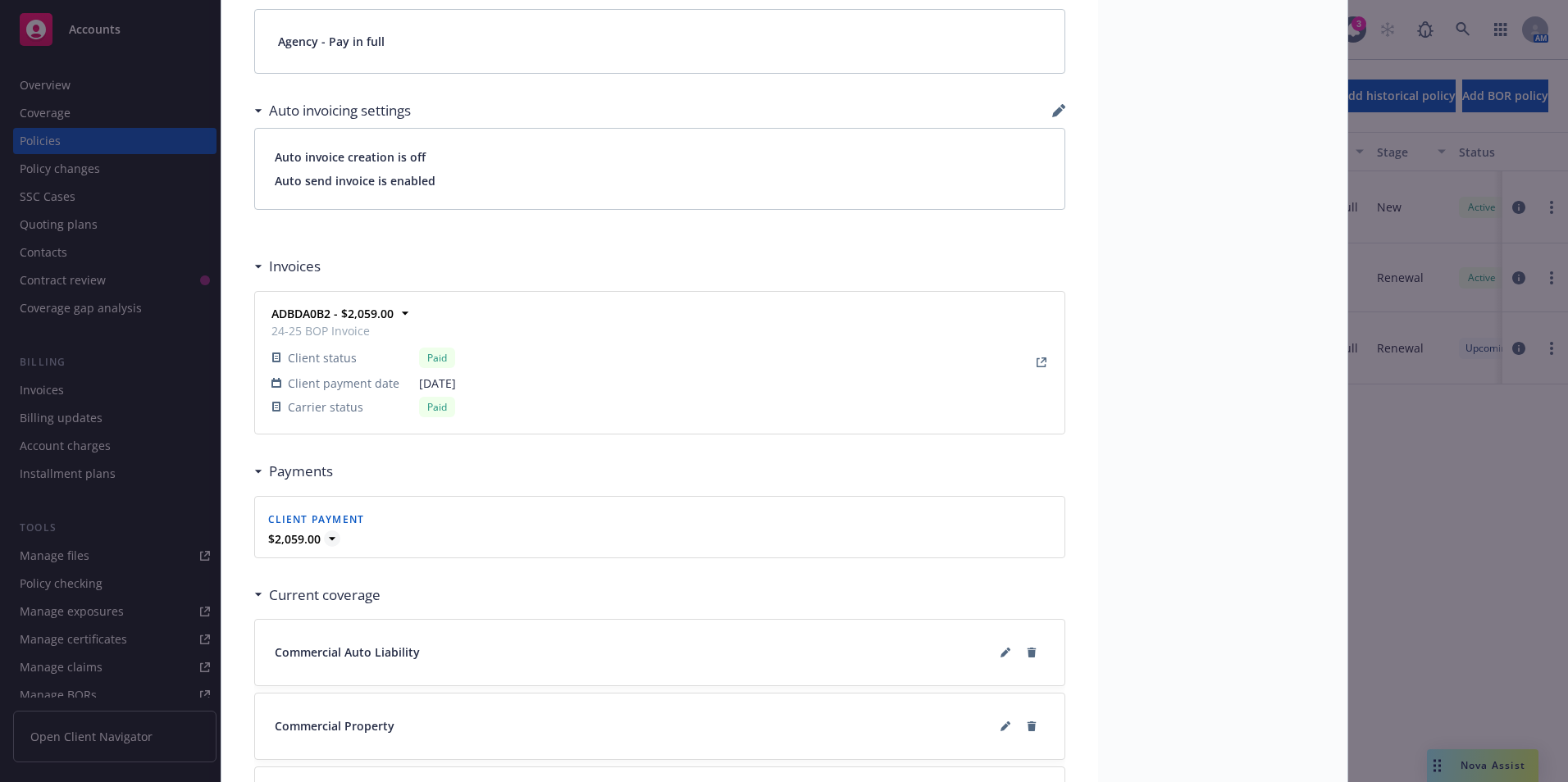
click at [324, 543] on icon at bounding box center [332, 538] width 17 height 17
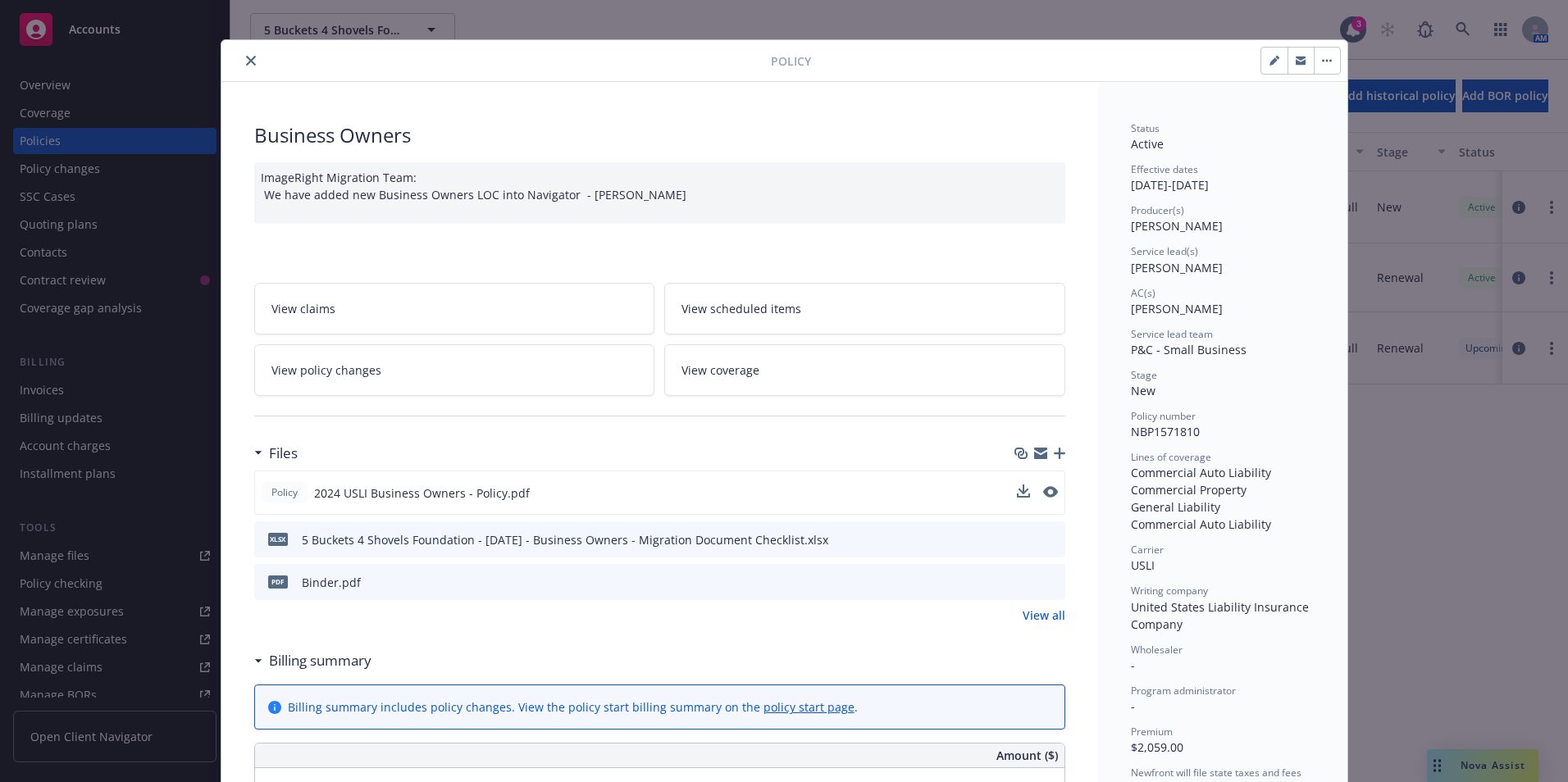
scroll to position [0, 0]
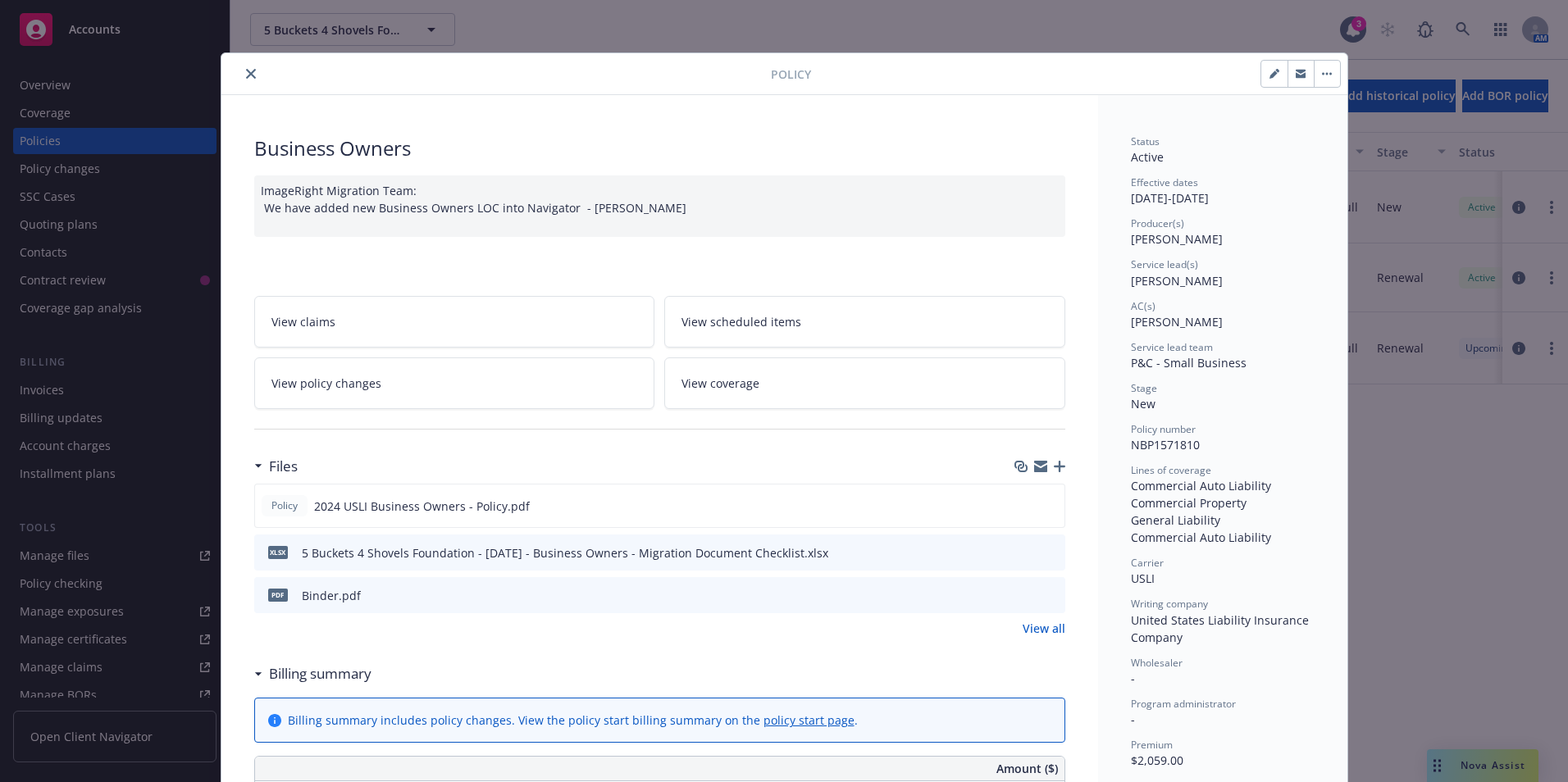
click at [244, 80] on button "close" at bounding box center [250, 74] width 20 height 20
